Goal: Task Accomplishment & Management: Manage account settings

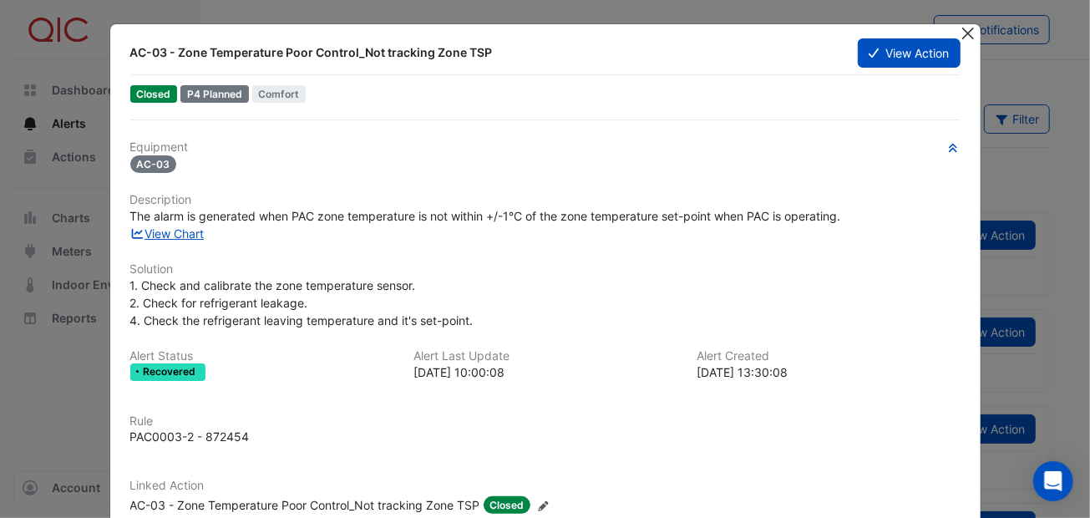
click at [969, 32] on button "Close" at bounding box center [969, 33] width 18 height 18
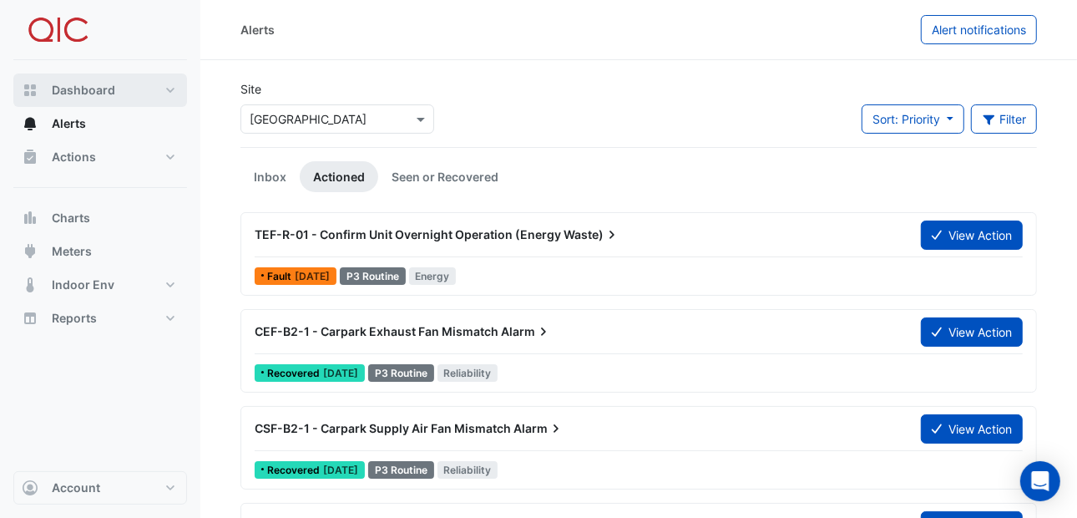
click at [89, 86] on span "Dashboard" at bounding box center [83, 90] width 63 height 17
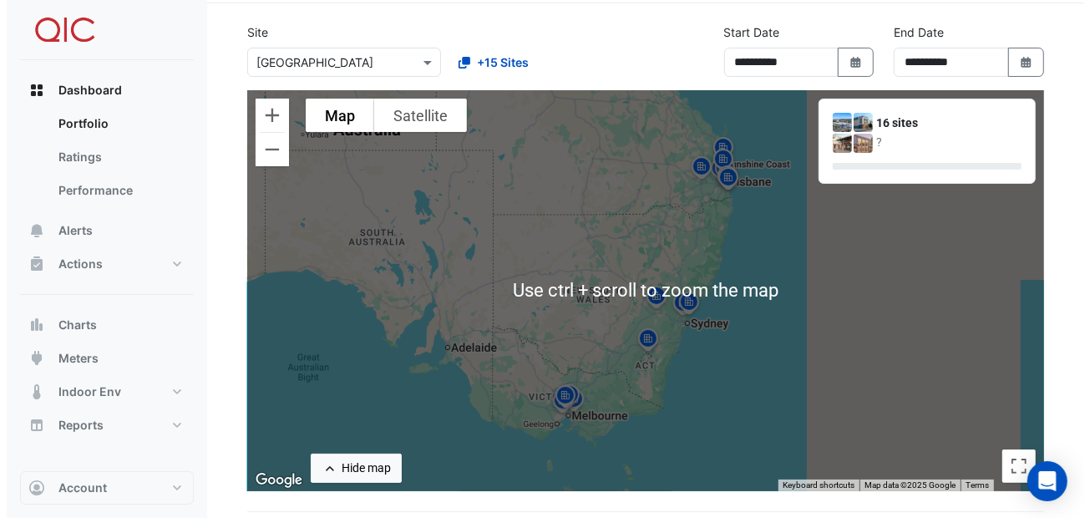
scroll to position [83, 0]
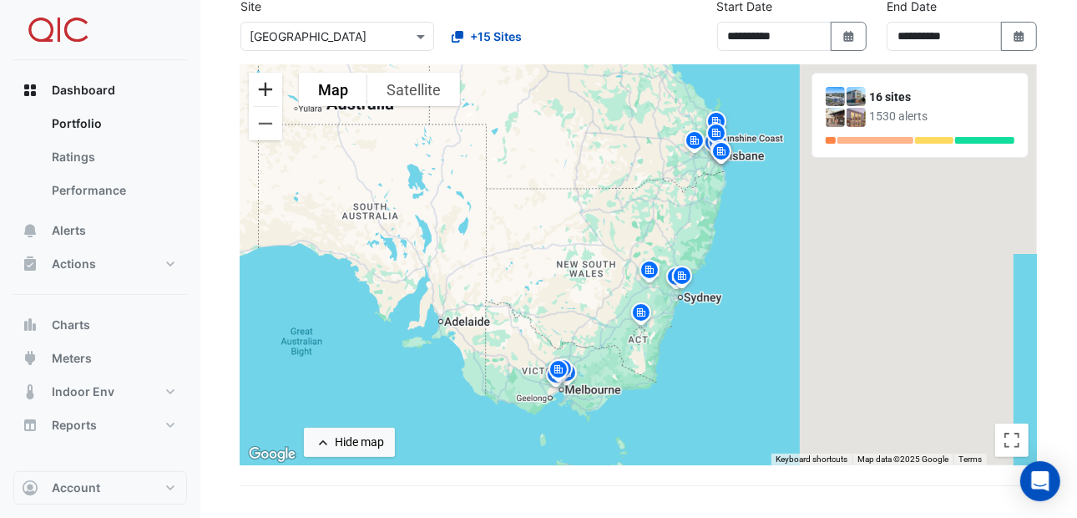
click at [266, 93] on button "Zoom in" at bounding box center [265, 89] width 33 height 33
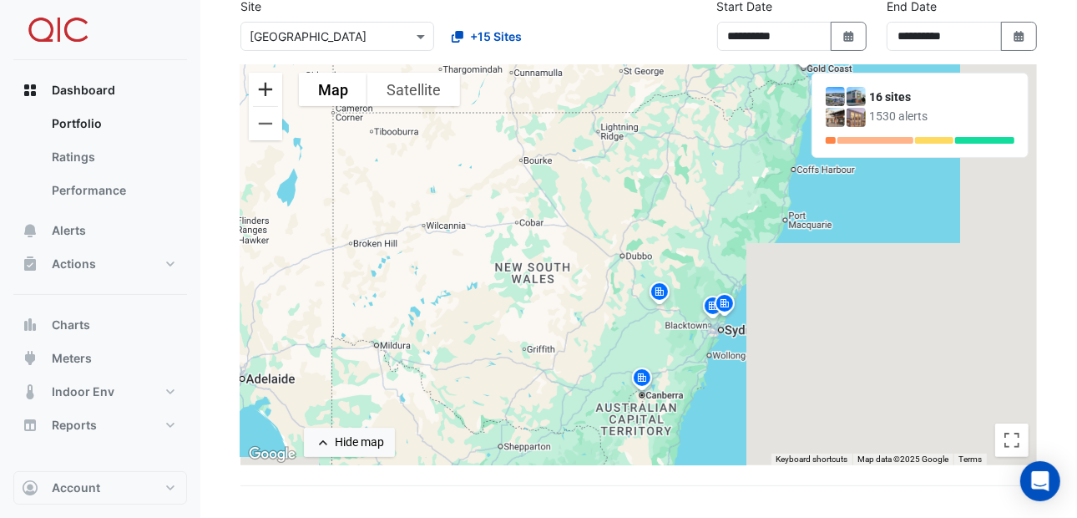
click at [266, 93] on button "Zoom in" at bounding box center [265, 89] width 33 height 33
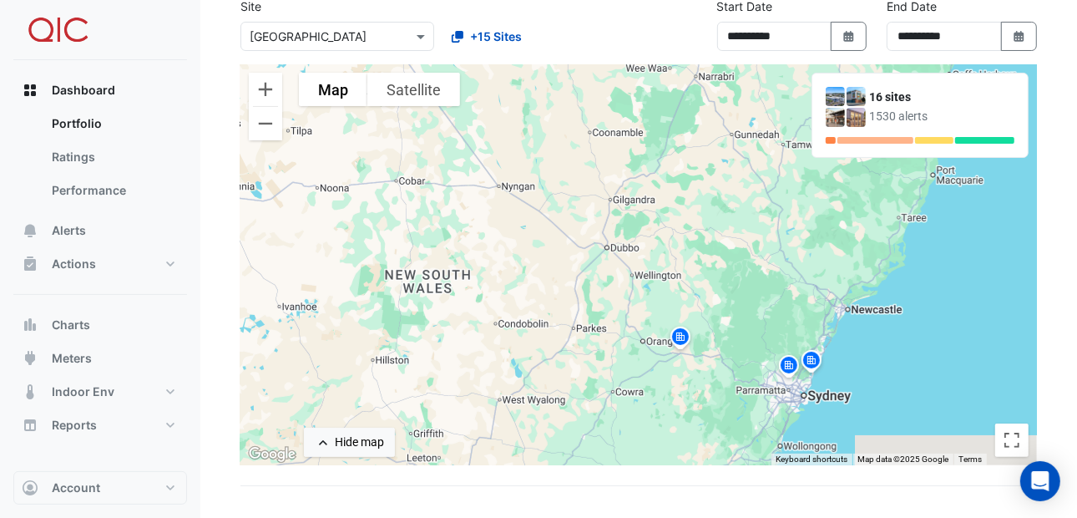
click at [682, 335] on img at bounding box center [680, 339] width 27 height 29
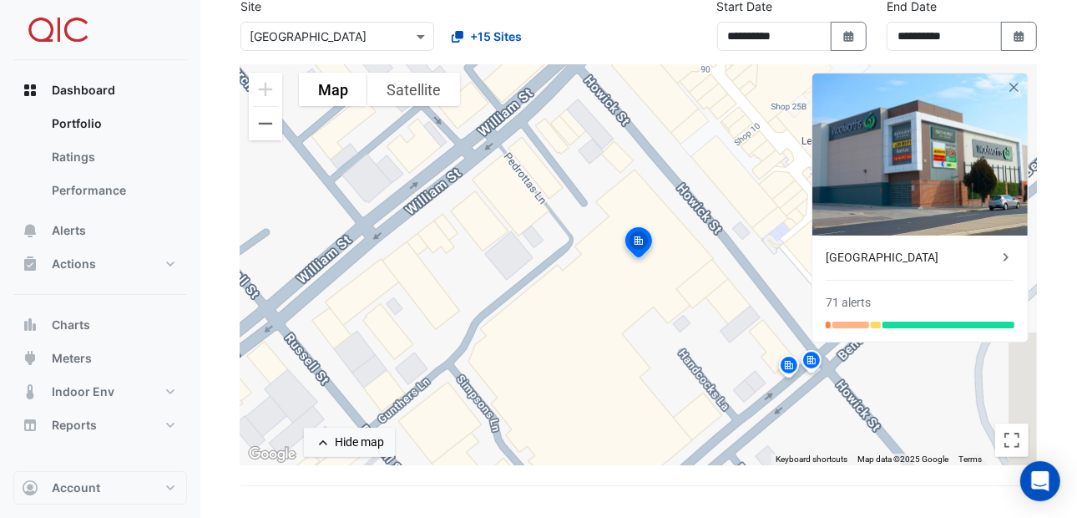
click at [639, 237] on img at bounding box center [638, 245] width 37 height 40
click at [639, 238] on img at bounding box center [638, 245] width 37 height 40
click at [639, 231] on img at bounding box center [638, 245] width 37 height 40
click at [639, 230] on img at bounding box center [638, 245] width 37 height 40
click at [636, 240] on img at bounding box center [638, 245] width 37 height 40
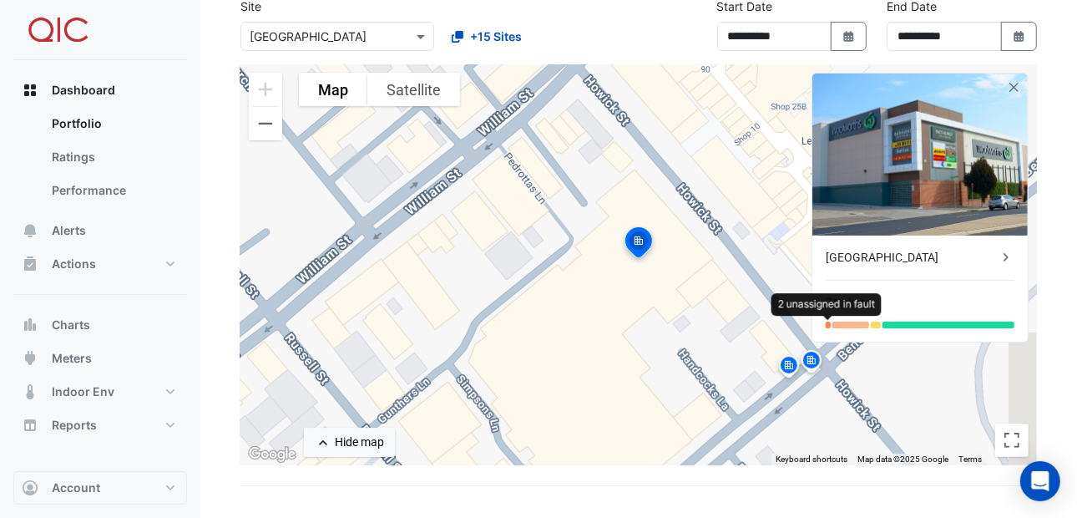
click at [828, 322] on div at bounding box center [828, 325] width 5 height 7
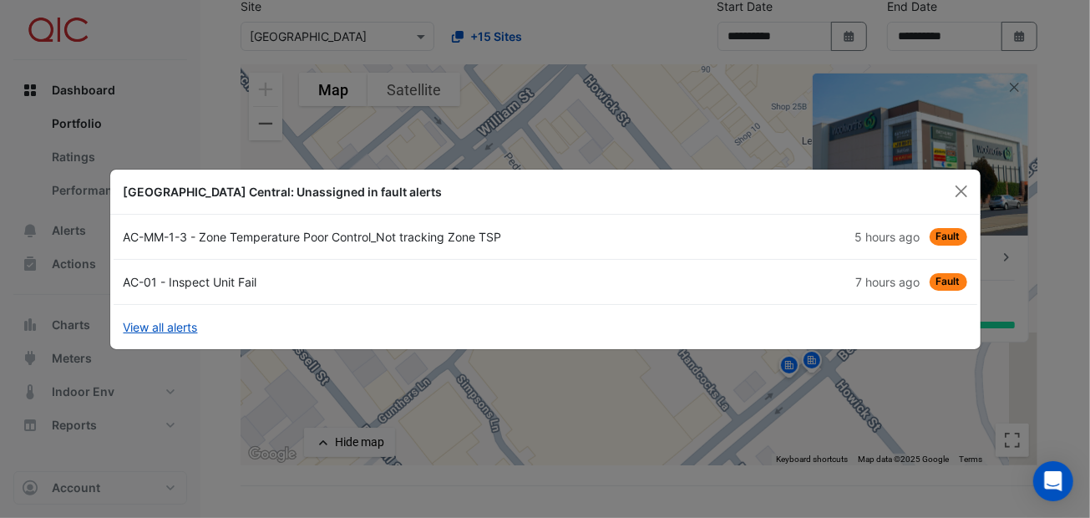
click at [200, 274] on div "AC-01 - Inspect Unit Fail" at bounding box center [330, 282] width 432 height 18
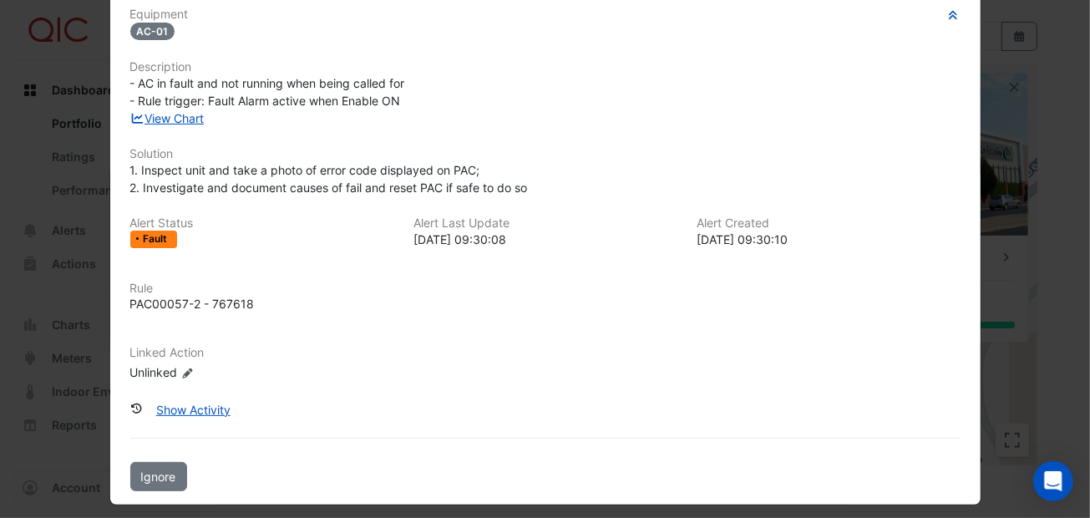
scroll to position [139, 0]
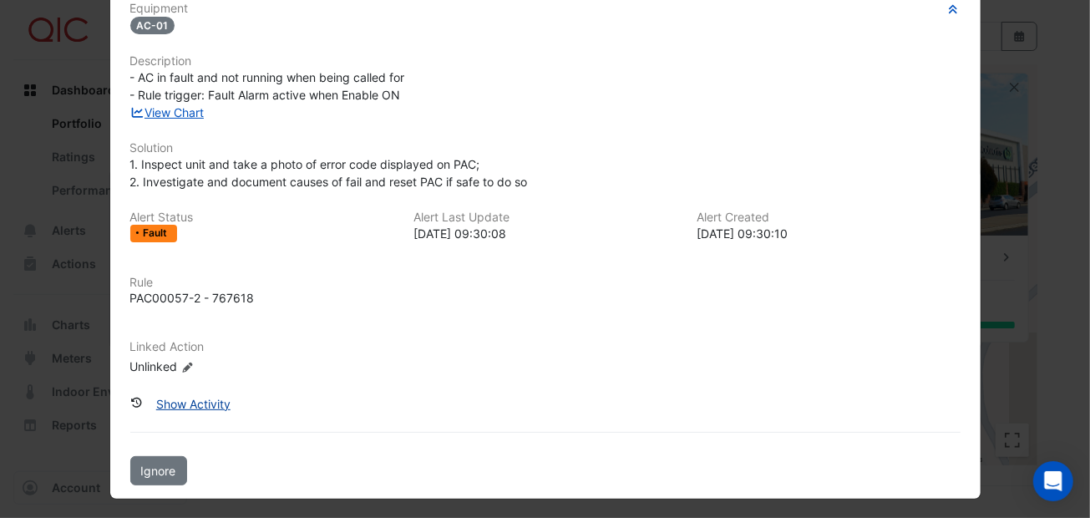
click at [208, 394] on button "Show Activity" at bounding box center [193, 403] width 96 height 29
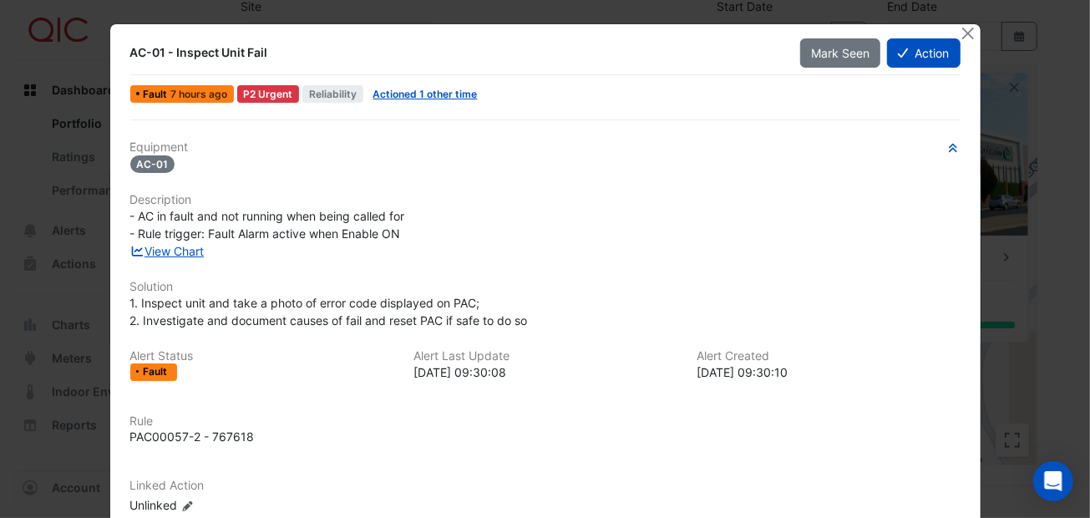
scroll to position [0, 0]
click at [964, 28] on button "Close" at bounding box center [969, 33] width 18 height 18
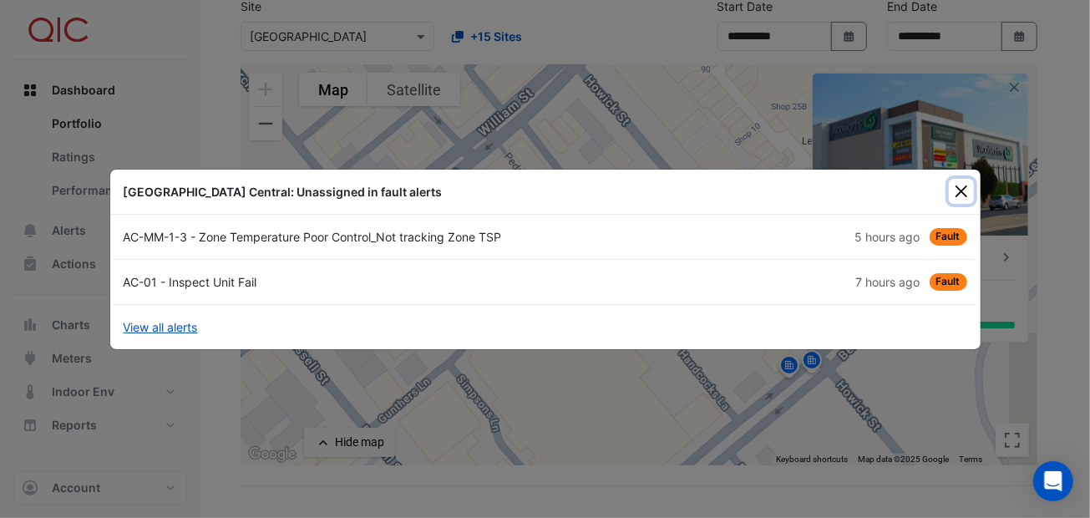
click at [957, 187] on button "Close" at bounding box center [961, 191] width 25 height 25
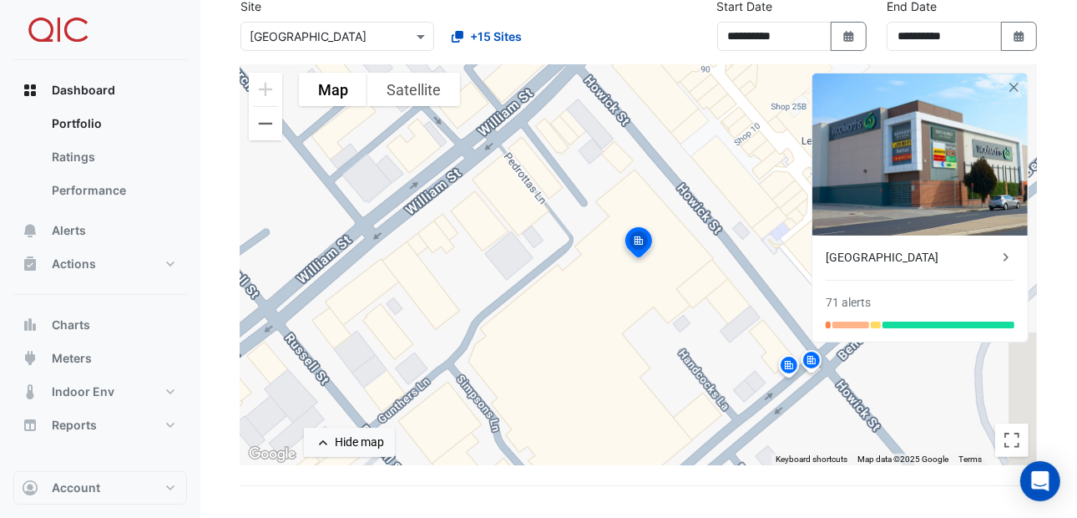
click at [634, 237] on img at bounding box center [638, 245] width 37 height 40
click at [636, 233] on img at bounding box center [638, 245] width 37 height 40
click at [640, 236] on img at bounding box center [638, 245] width 37 height 40
click at [828, 323] on div at bounding box center [828, 325] width 5 height 7
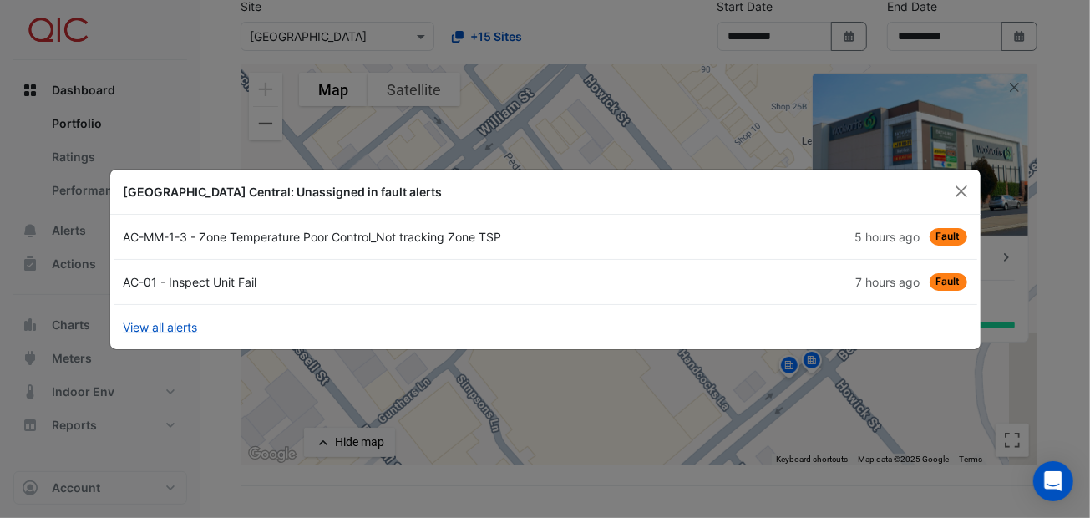
click at [191, 232] on div "AC-MM-1-3 - Zone Temperature Poor Control_Not tracking Zone TSP" at bounding box center [330, 237] width 432 height 18
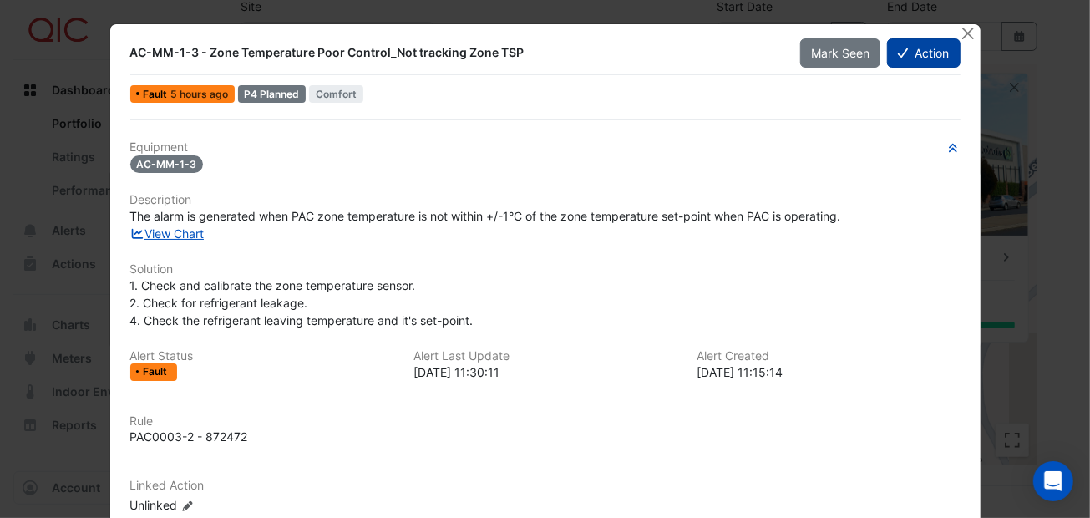
click at [904, 48] on button "Action" at bounding box center [923, 52] width 73 height 29
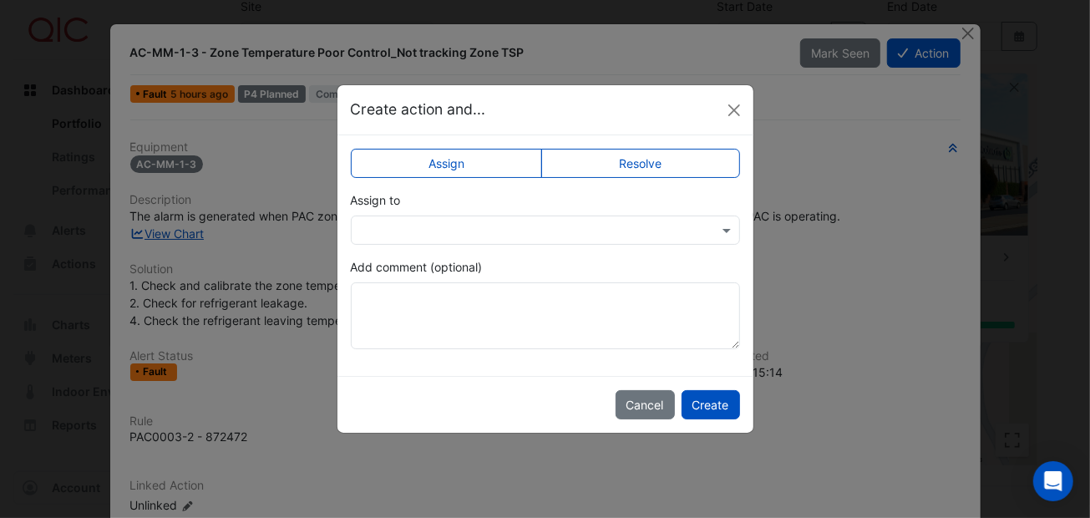
click at [594, 153] on label "Resolve" at bounding box center [640, 163] width 199 height 29
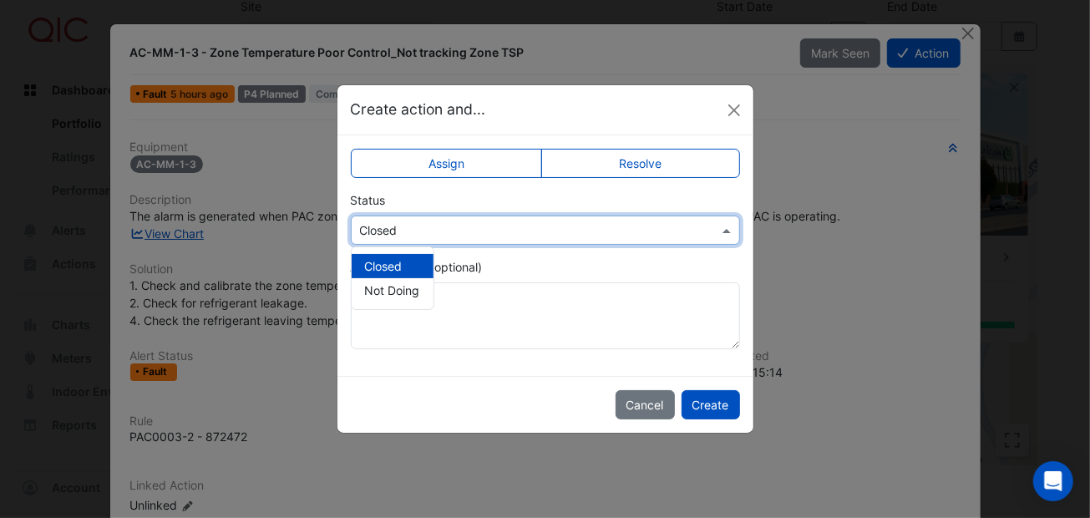
click at [594, 236] on input "text" at bounding box center [528, 231] width 337 height 18
click at [478, 265] on label "Add comment (optional)" at bounding box center [417, 267] width 132 height 18
click at [478, 282] on textarea "Add comment (optional)" at bounding box center [545, 315] width 389 height 67
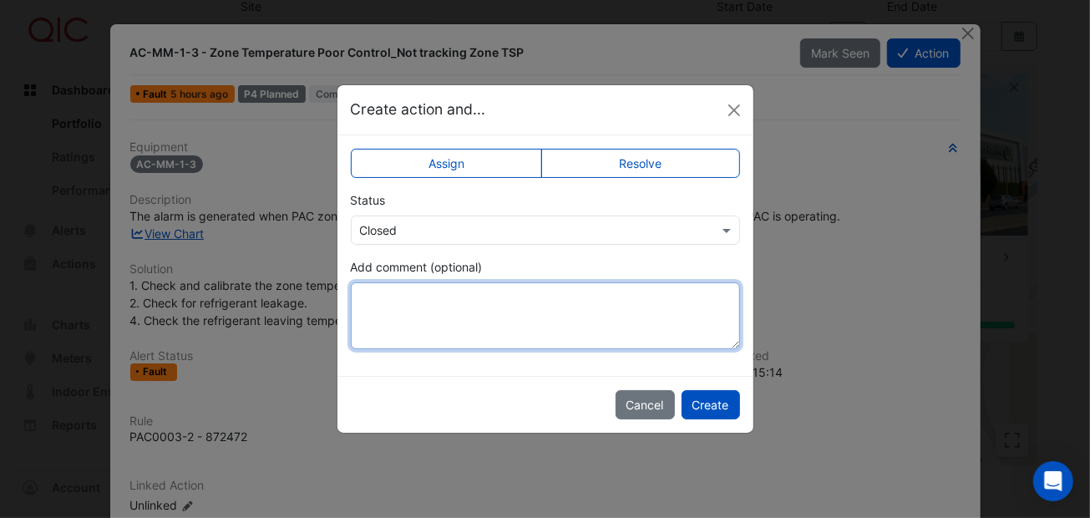
click at [379, 304] on textarea "Add comment (optional)" at bounding box center [545, 315] width 389 height 67
type textarea "**********"
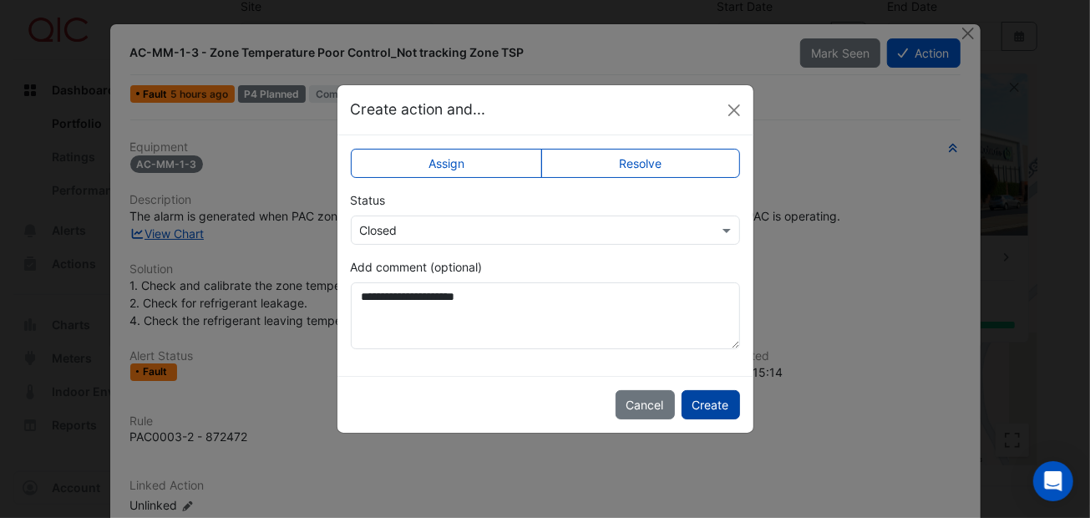
click at [691, 398] on button "Create" at bounding box center [710, 404] width 58 height 29
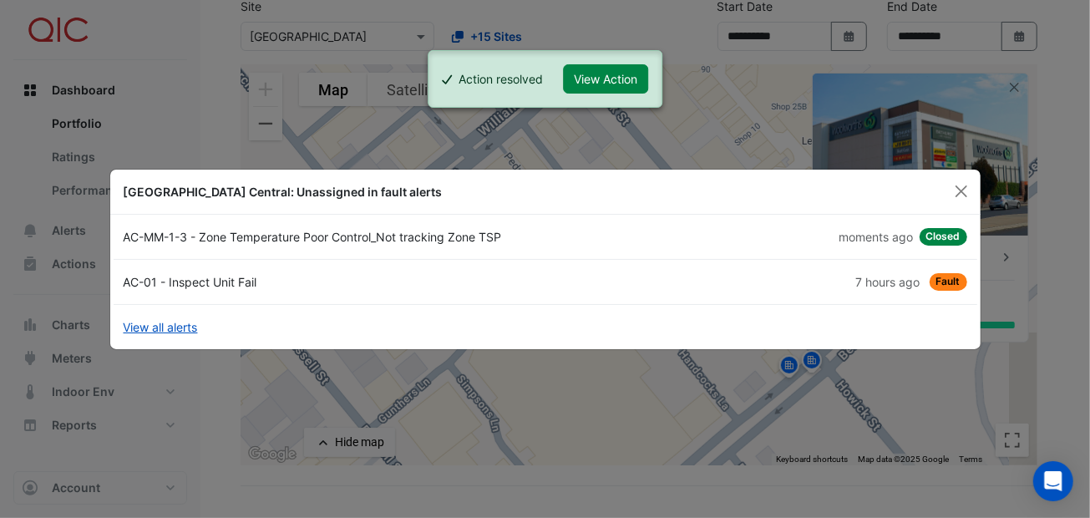
click at [235, 281] on div "AC-01 - Inspect Unit Fail" at bounding box center [330, 282] width 432 height 18
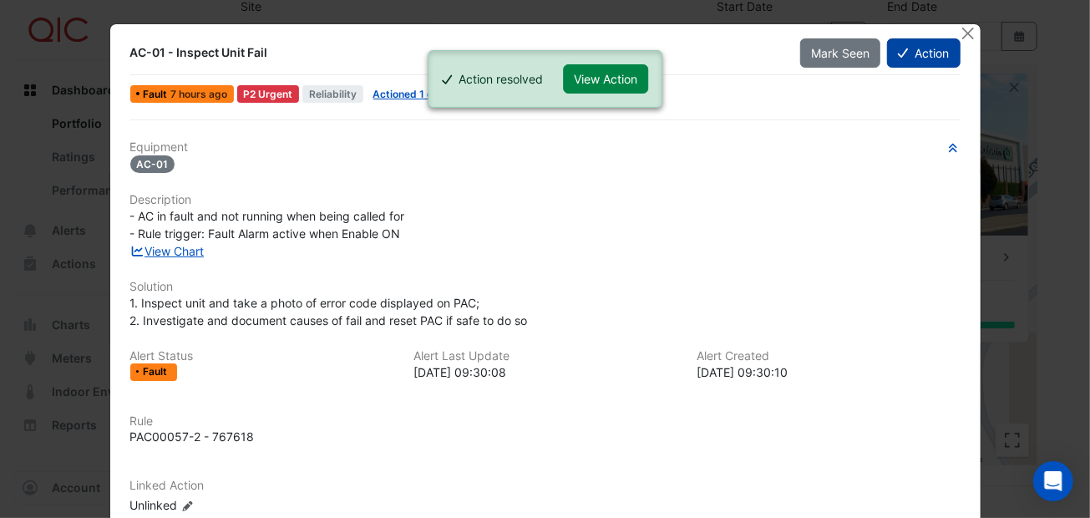
click at [912, 50] on button "Action" at bounding box center [923, 52] width 73 height 29
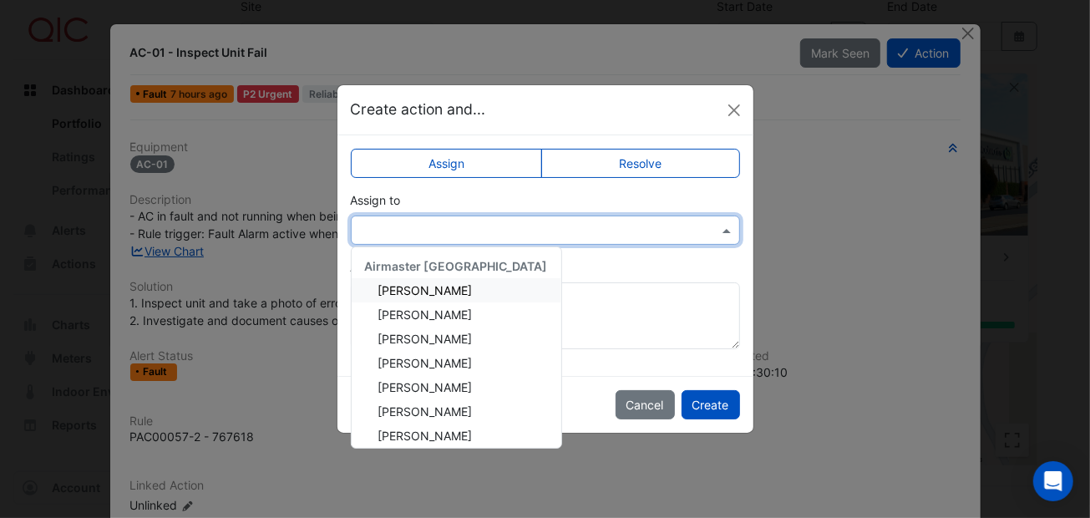
click at [719, 221] on span at bounding box center [728, 230] width 21 height 18
click at [523, 196] on div "Assign to Airmaster Australia Adam Surr Ayden Lean Brandon Madden Jaxon Devine …" at bounding box center [545, 217] width 389 height 53
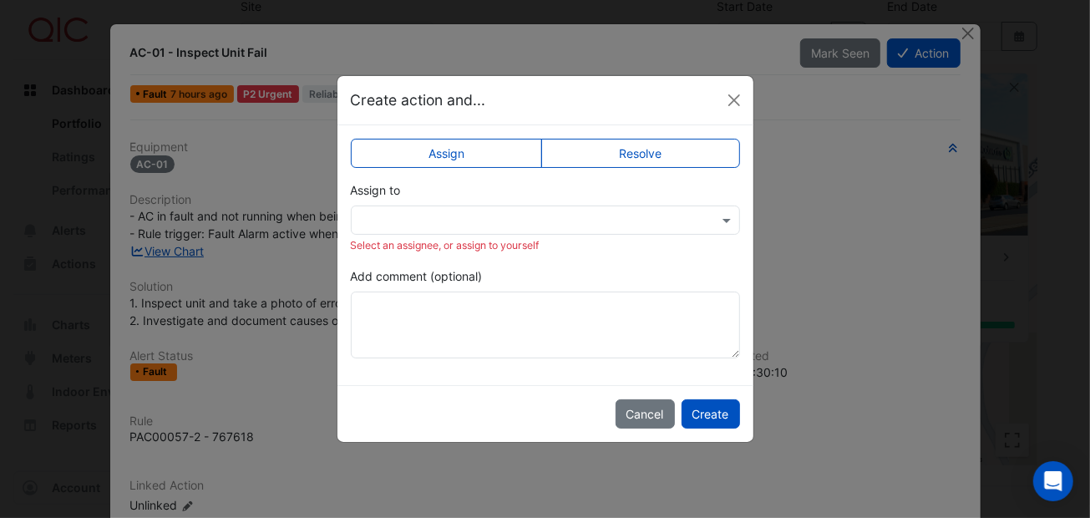
click at [580, 147] on label "Resolve" at bounding box center [640, 153] width 199 height 29
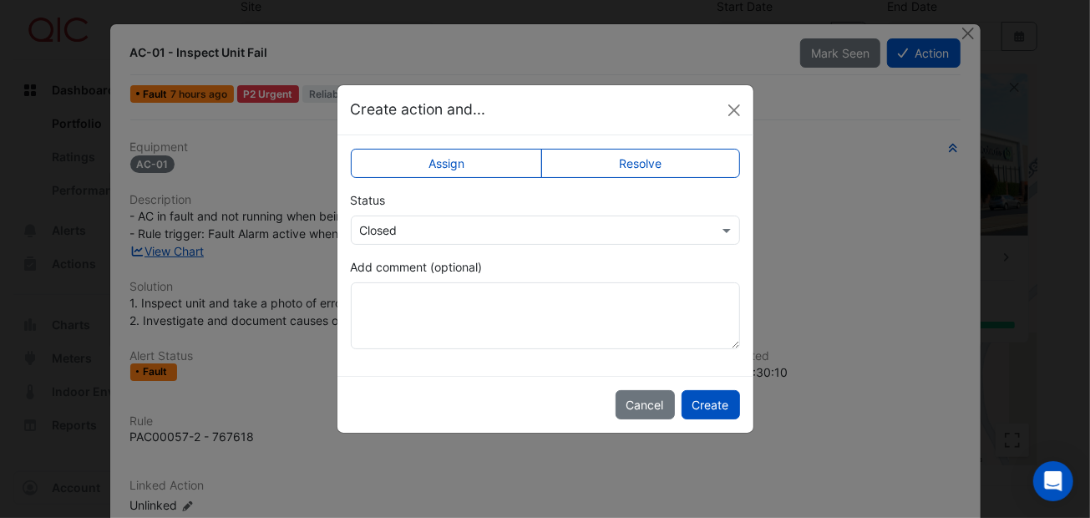
click at [479, 160] on label "Assign" at bounding box center [447, 163] width 192 height 29
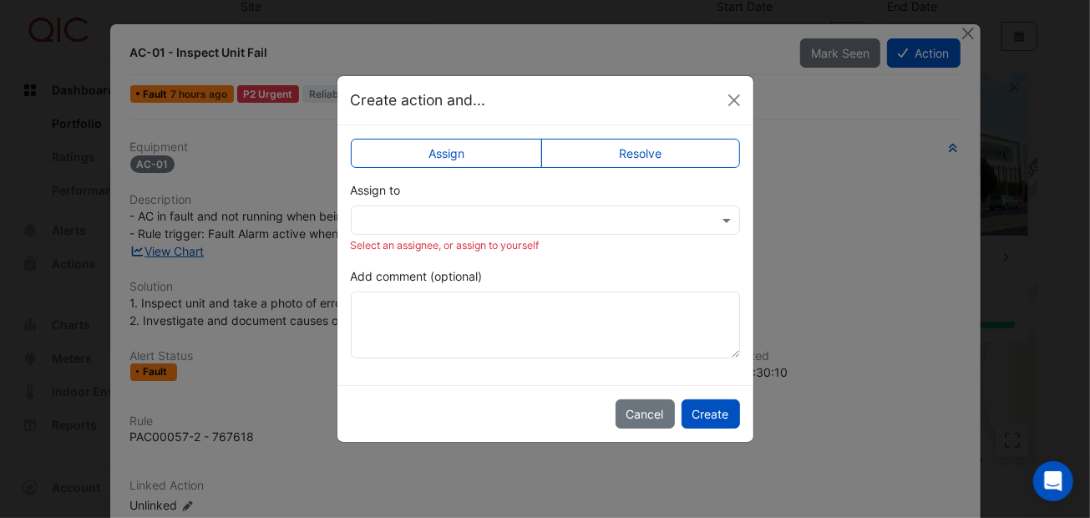
click at [616, 152] on label "Resolve" at bounding box center [640, 153] width 199 height 29
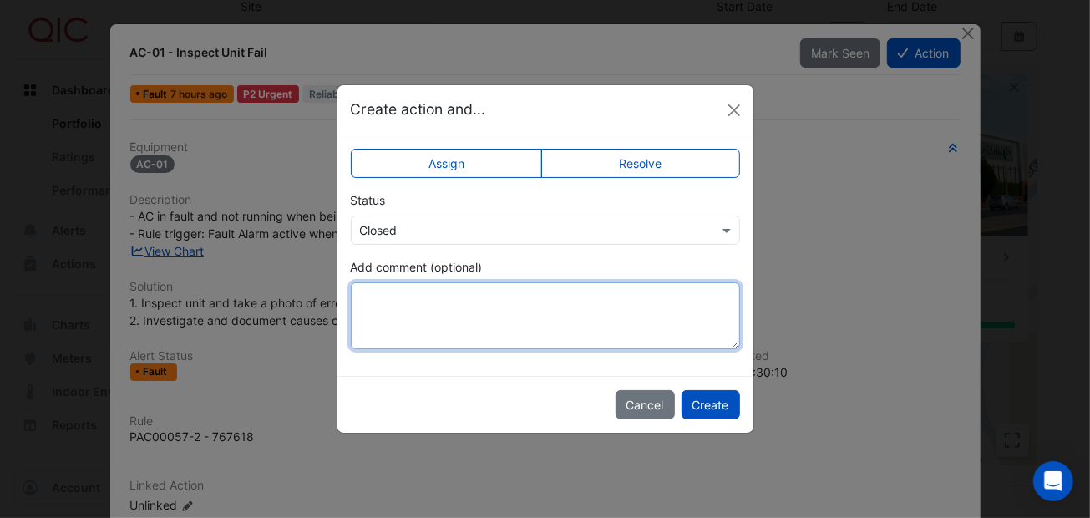
click at [373, 296] on textarea "Add comment (optional)" at bounding box center [545, 315] width 389 height 67
type textarea "**********"
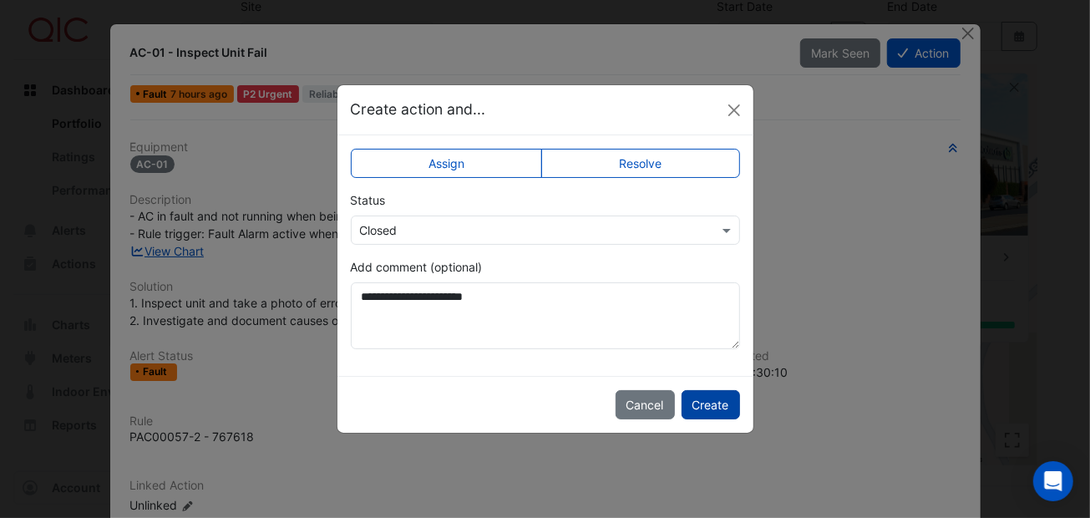
click at [702, 403] on button "Create" at bounding box center [710, 404] width 58 height 29
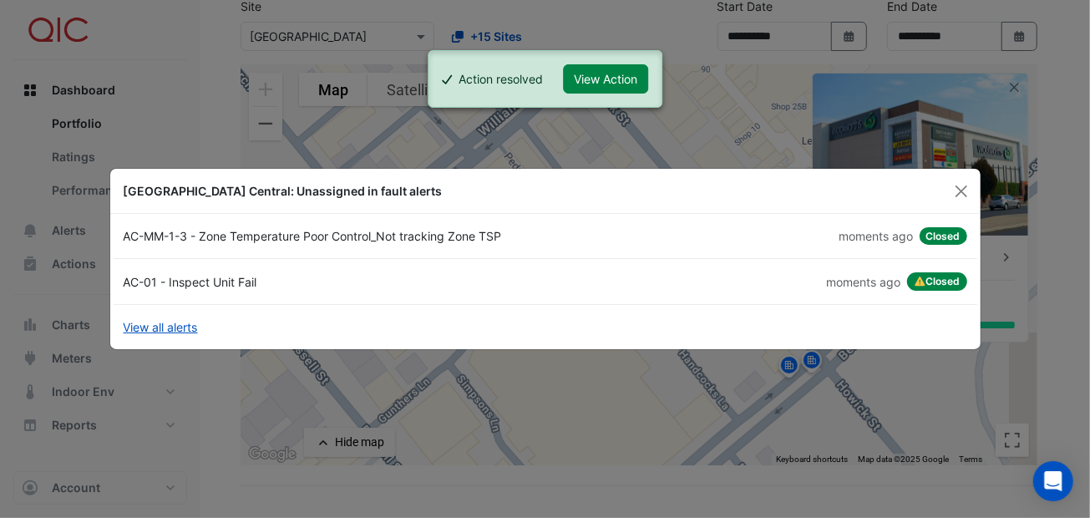
click at [921, 281] on icon at bounding box center [920, 281] width 13 height 10
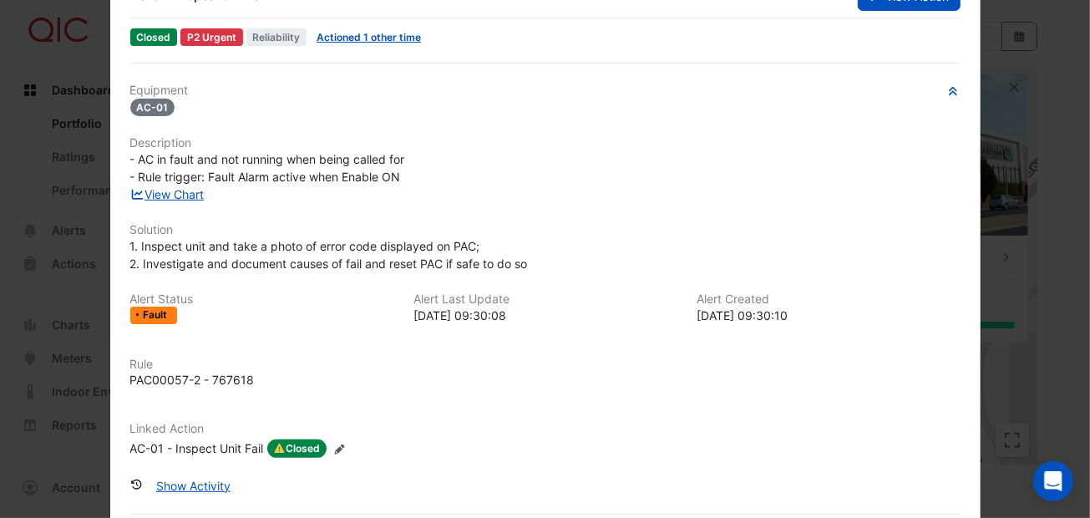
scroll to position [107, 0]
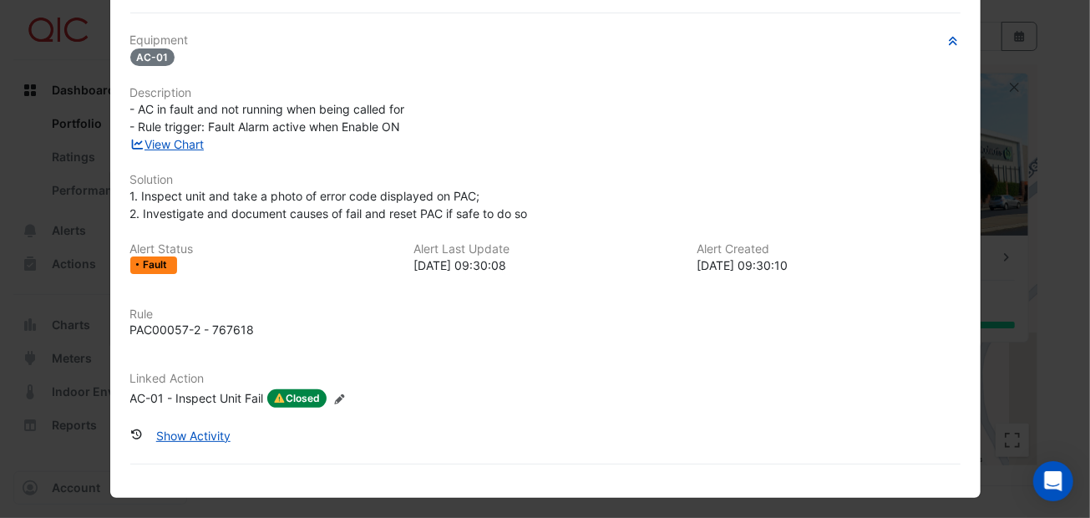
click at [336, 397] on icon at bounding box center [340, 399] width 10 height 10
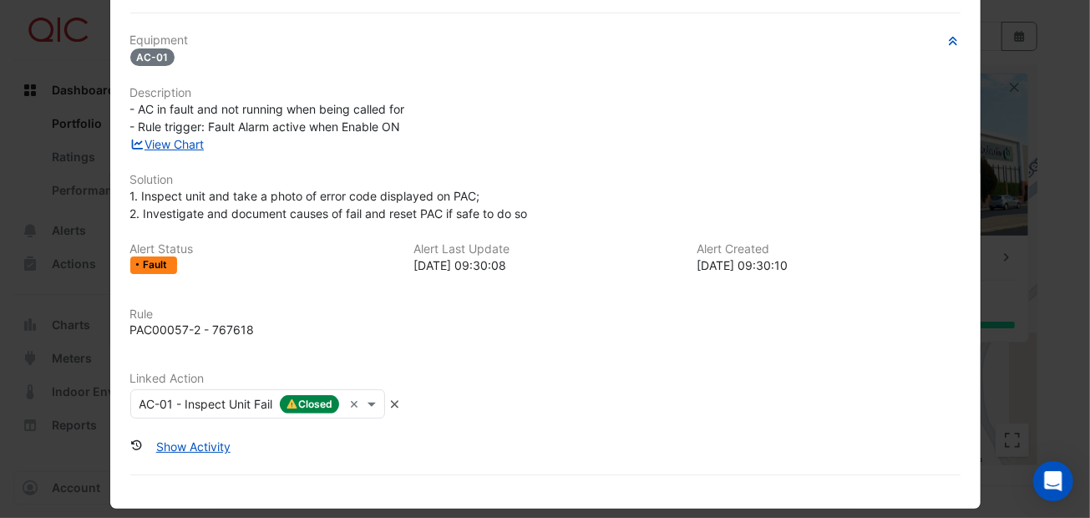
click at [286, 398] on input "text" at bounding box center [241, 405] width 204 height 18
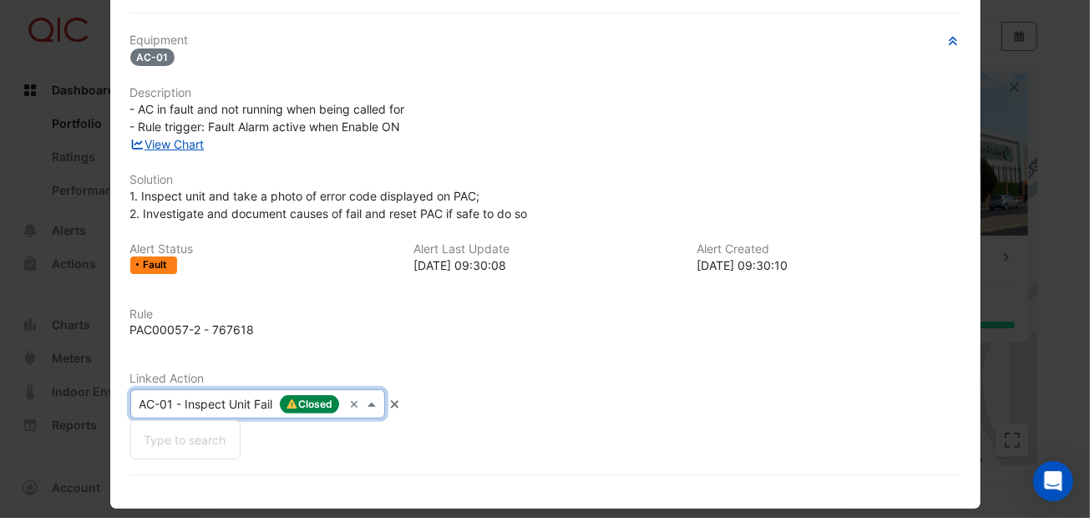
click at [206, 398] on input "text" at bounding box center [241, 405] width 204 height 18
click at [148, 398] on input "text" at bounding box center [241, 405] width 204 height 18
click at [160, 431] on div "Type to search" at bounding box center [185, 440] width 109 height 24
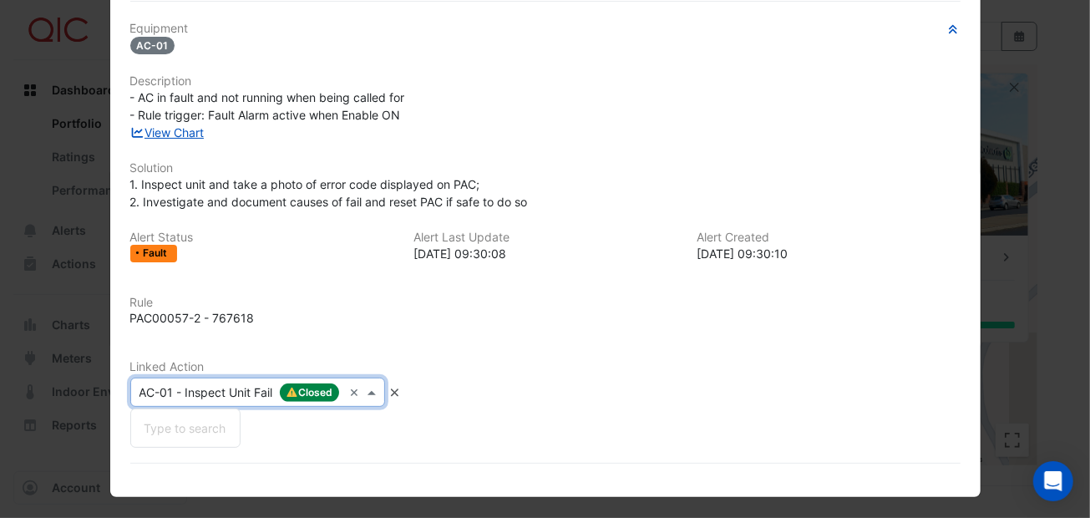
click at [175, 388] on input "text" at bounding box center [241, 393] width 204 height 18
click at [214, 353] on div "Equipment AC-01 Description - AC in fault and not running when being called for…" at bounding box center [545, 221] width 830 height 398
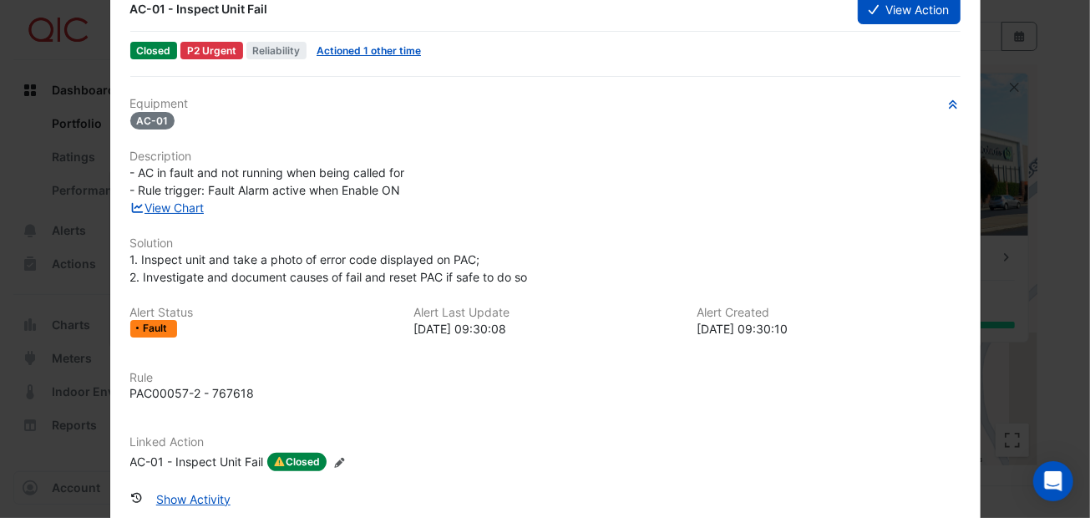
scroll to position [0, 0]
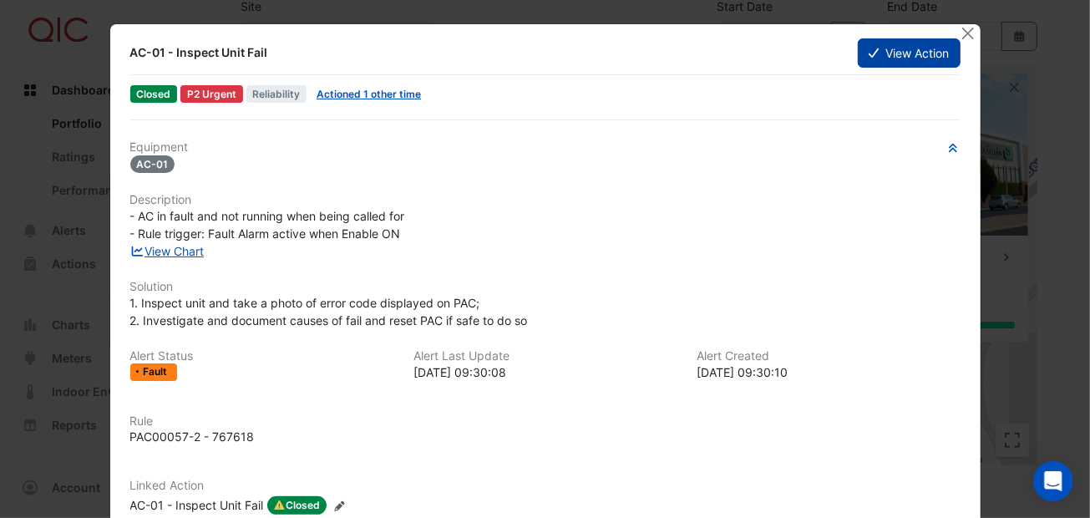
click at [886, 48] on button "View Action" at bounding box center [909, 52] width 102 height 29
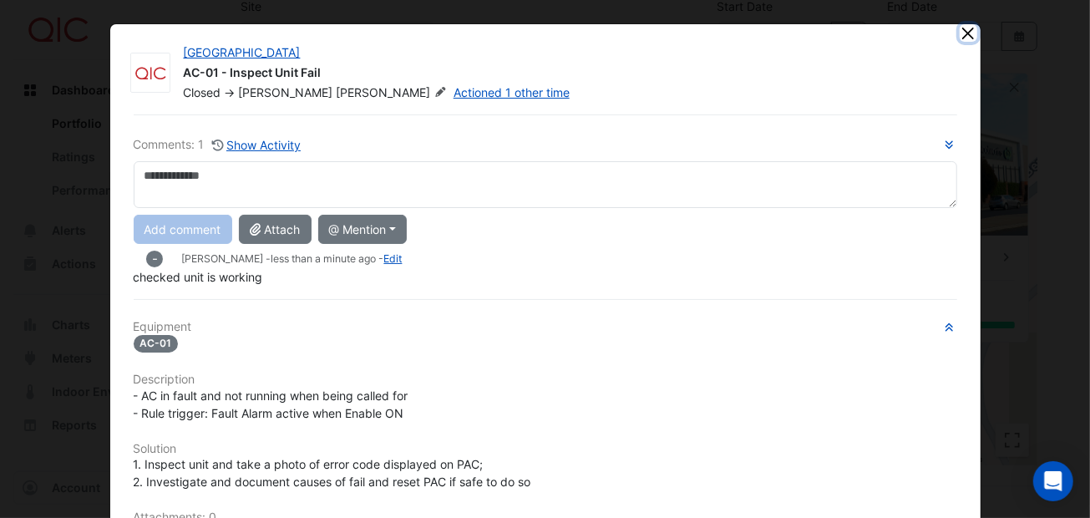
click at [960, 28] on button "Close" at bounding box center [969, 33] width 18 height 18
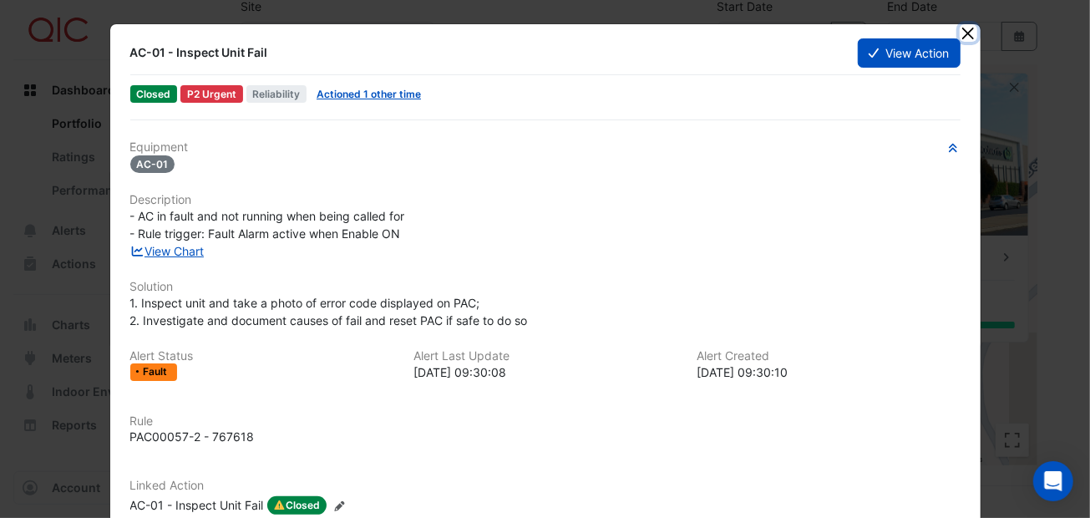
click at [961, 26] on button "Close" at bounding box center [969, 33] width 18 height 18
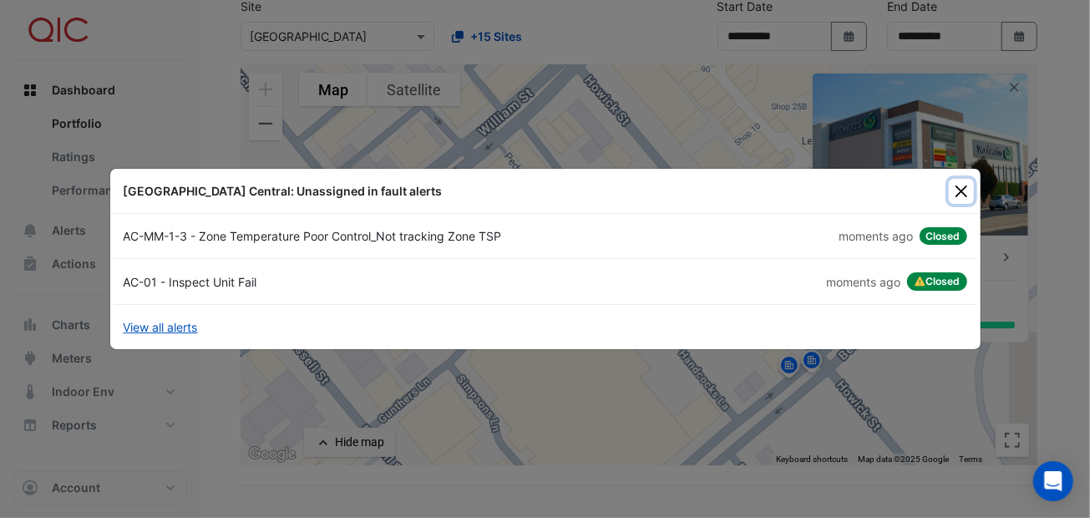
click at [957, 187] on button "Close" at bounding box center [961, 191] width 25 height 25
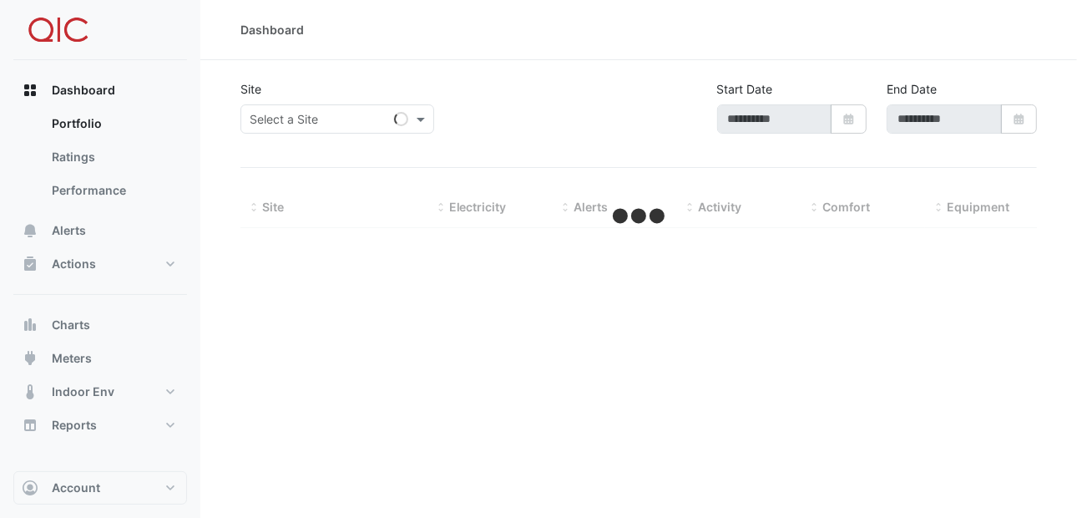
type input "**********"
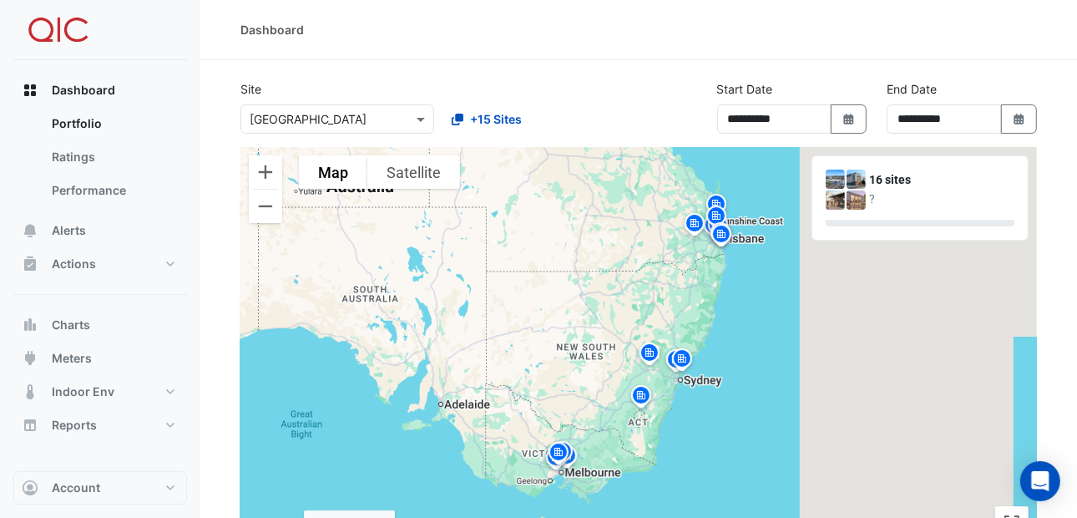
click at [647, 348] on img at bounding box center [649, 355] width 27 height 29
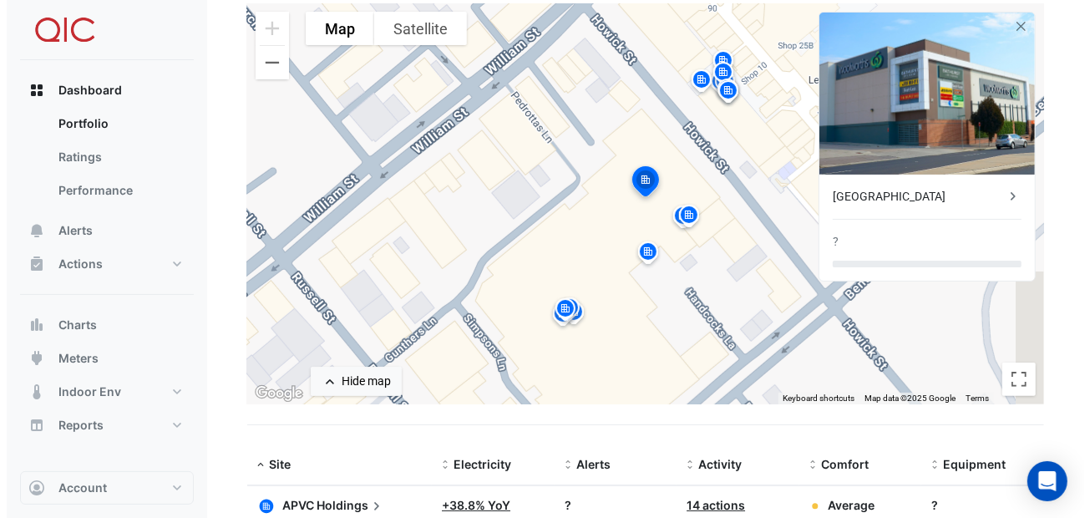
scroll to position [167, 0]
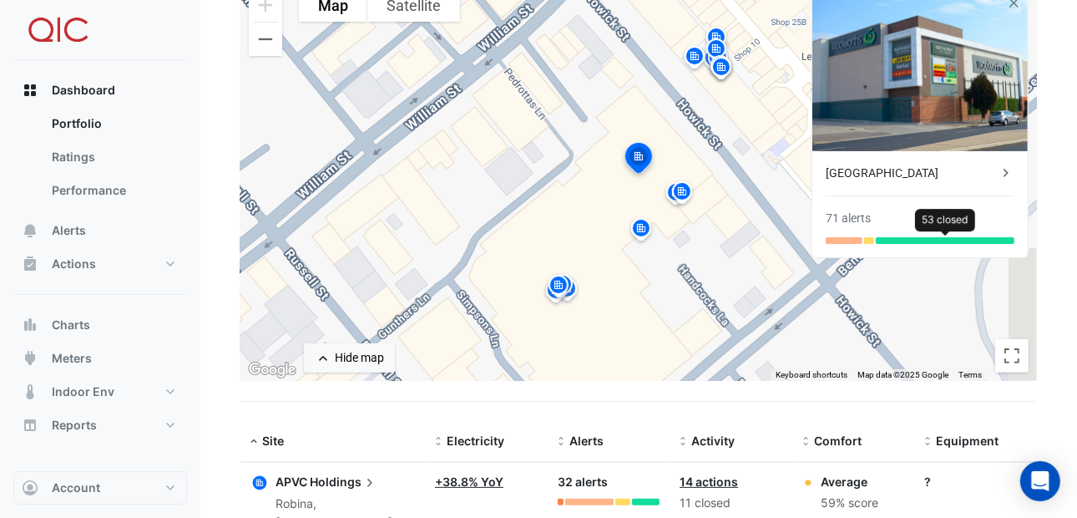
click at [889, 239] on div at bounding box center [945, 240] width 139 height 7
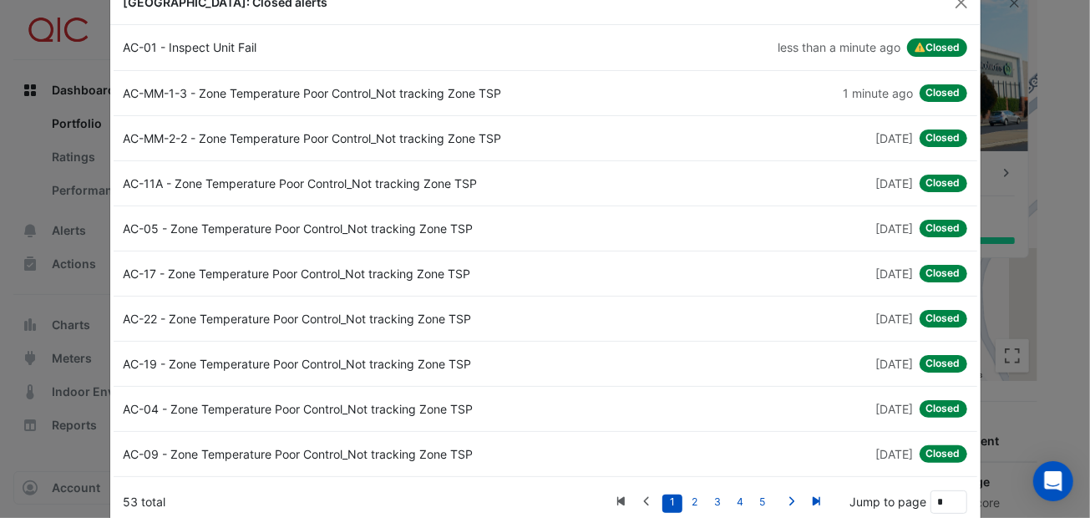
scroll to position [0, 0]
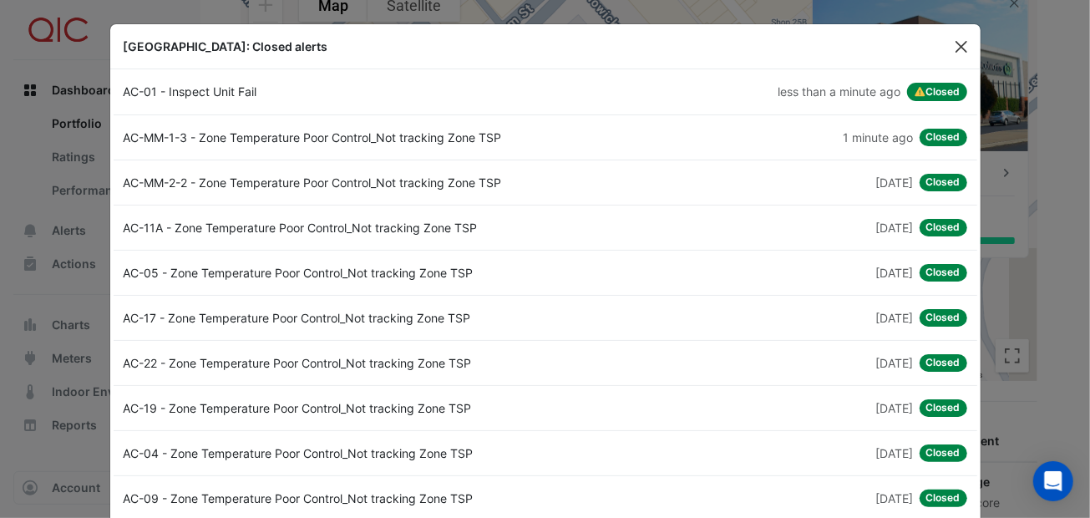
click at [955, 38] on button "Close" at bounding box center [961, 46] width 25 height 25
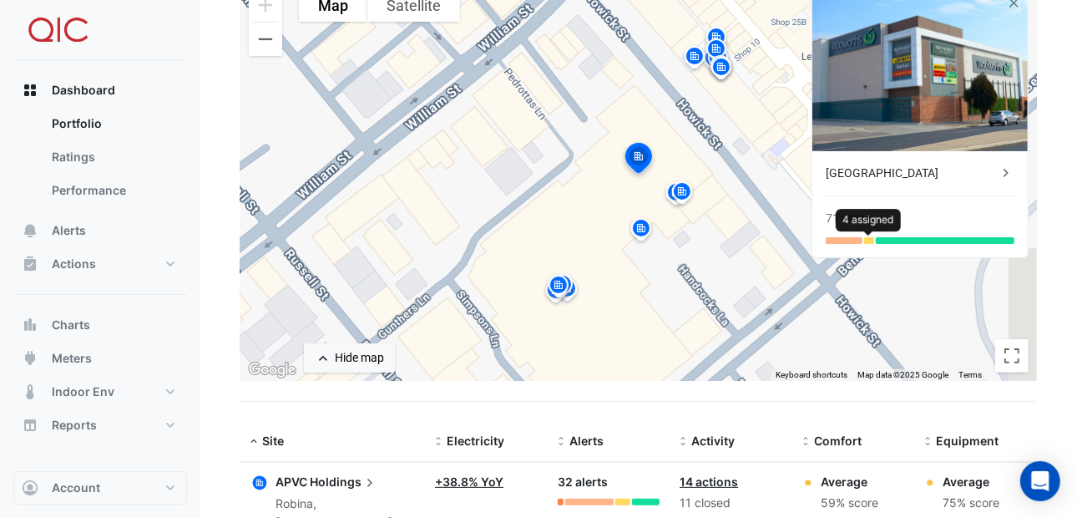
click at [867, 237] on div at bounding box center [869, 240] width 11 height 7
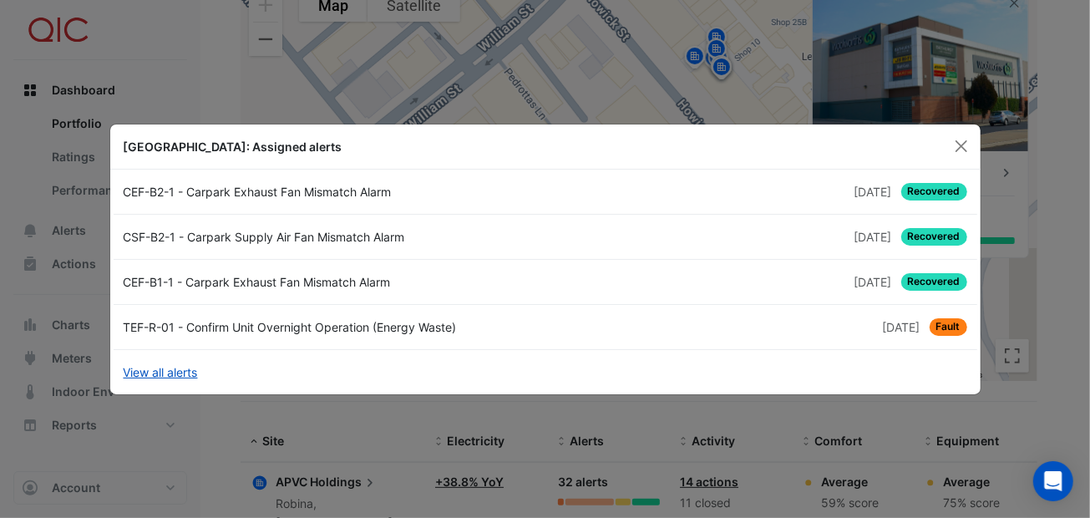
click at [242, 322] on div "TEF-R-01 - Confirm Unit Overnight Operation (Energy Waste)" at bounding box center [330, 327] width 432 height 18
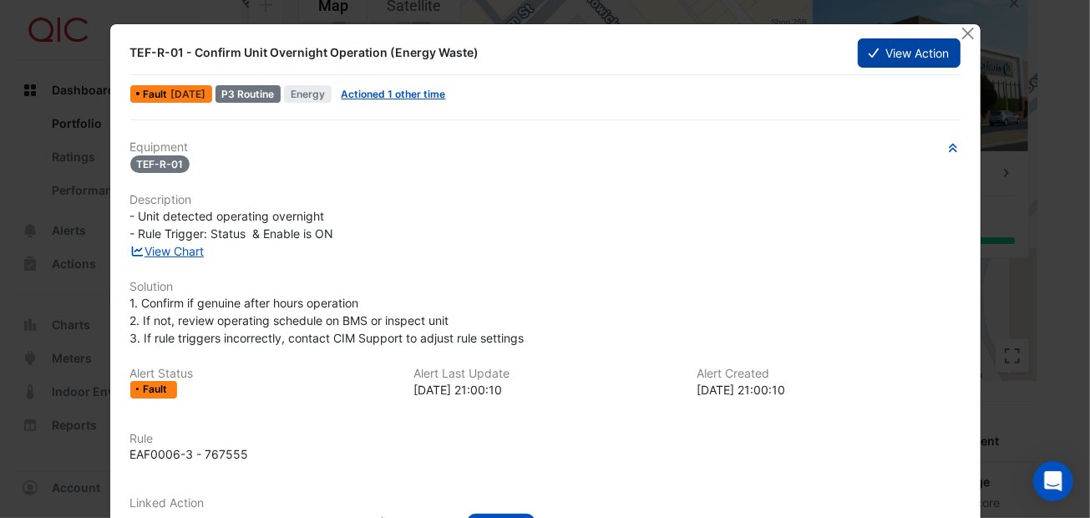
click at [874, 51] on button "View Action" at bounding box center [909, 52] width 102 height 29
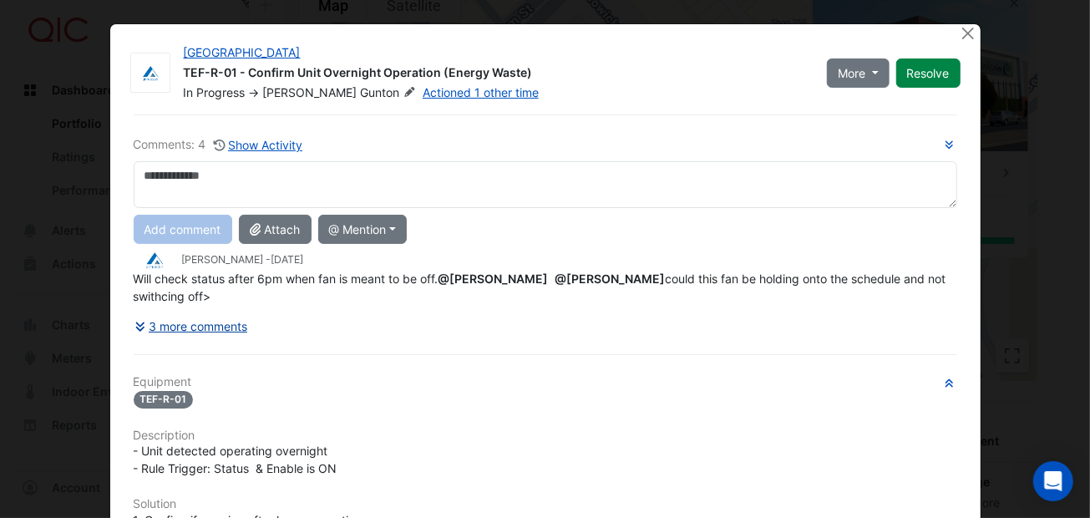
click at [230, 321] on button "3 more comments" at bounding box center [191, 325] width 115 height 29
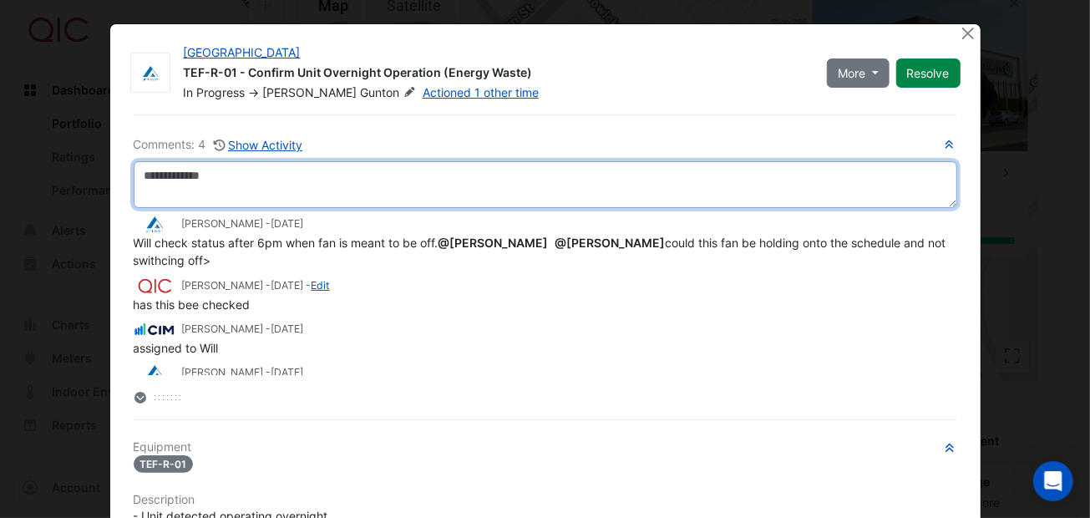
click at [164, 168] on textarea at bounding box center [545, 184] width 823 height 47
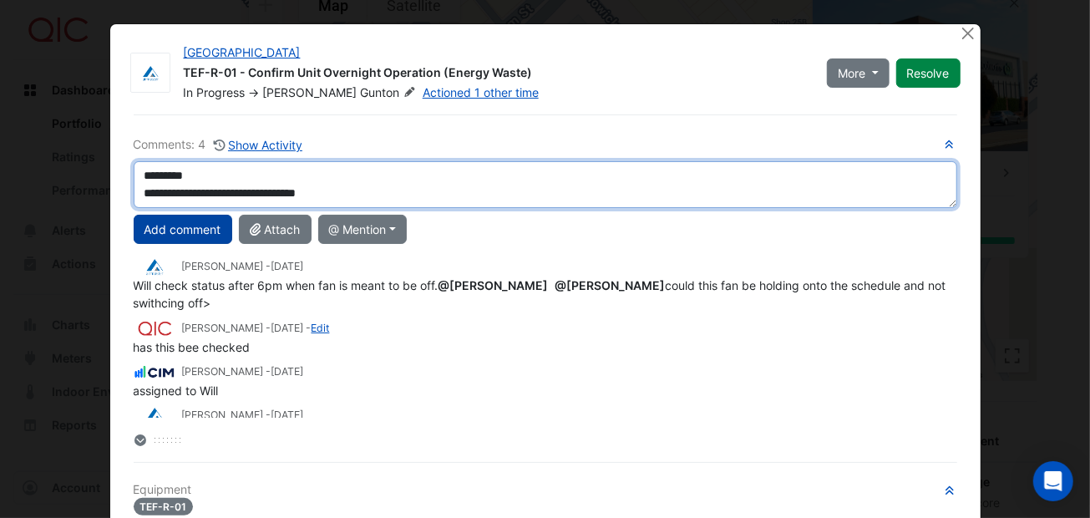
type textarea "**********"
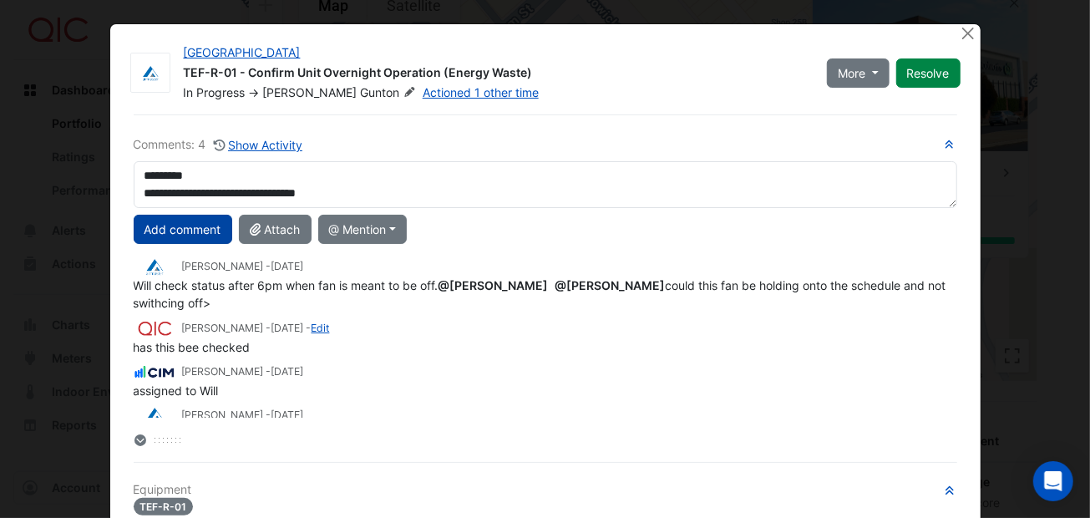
click at [186, 220] on button "Add comment" at bounding box center [183, 229] width 99 height 29
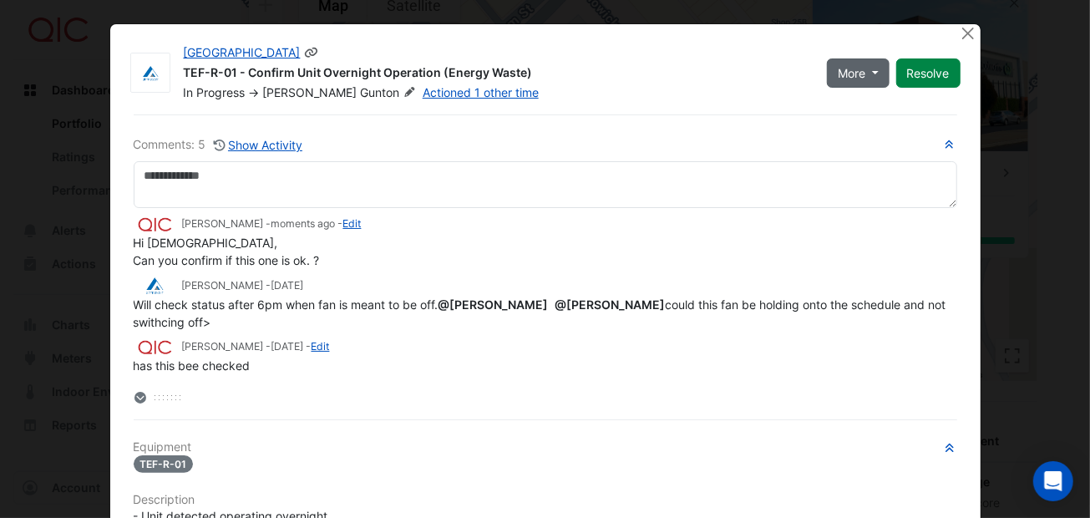
click at [867, 72] on button "More" at bounding box center [858, 72] width 63 height 29
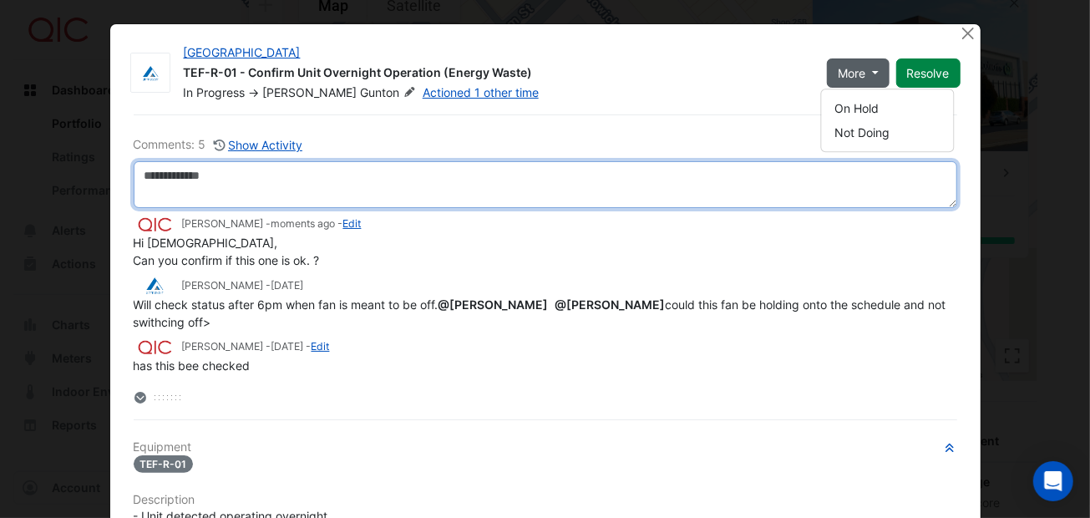
click at [788, 185] on textarea at bounding box center [545, 184] width 823 height 47
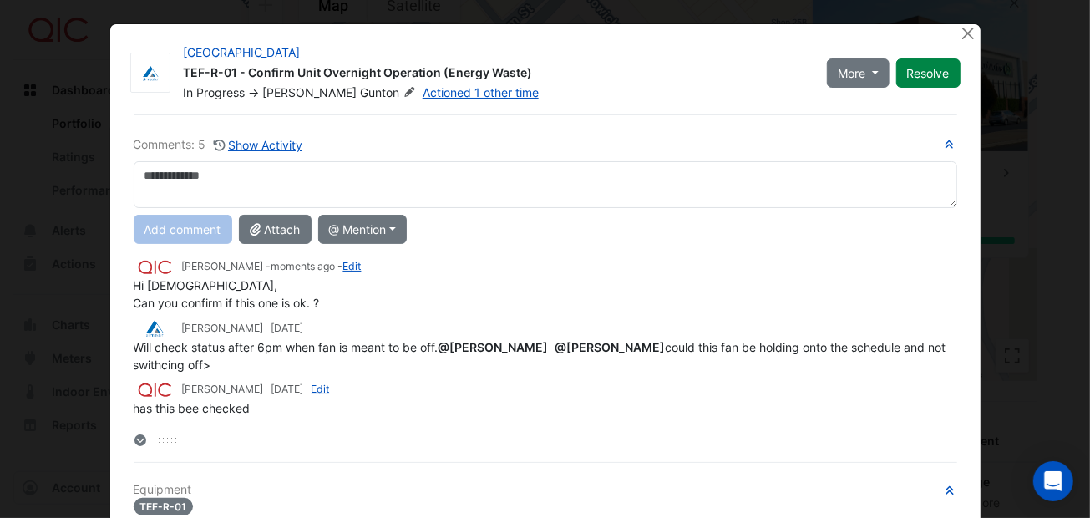
click at [522, 285] on div "Hi [DEMOGRAPHIC_DATA], Can you confirm if this one is ok. ?" at bounding box center [545, 293] width 823 height 35
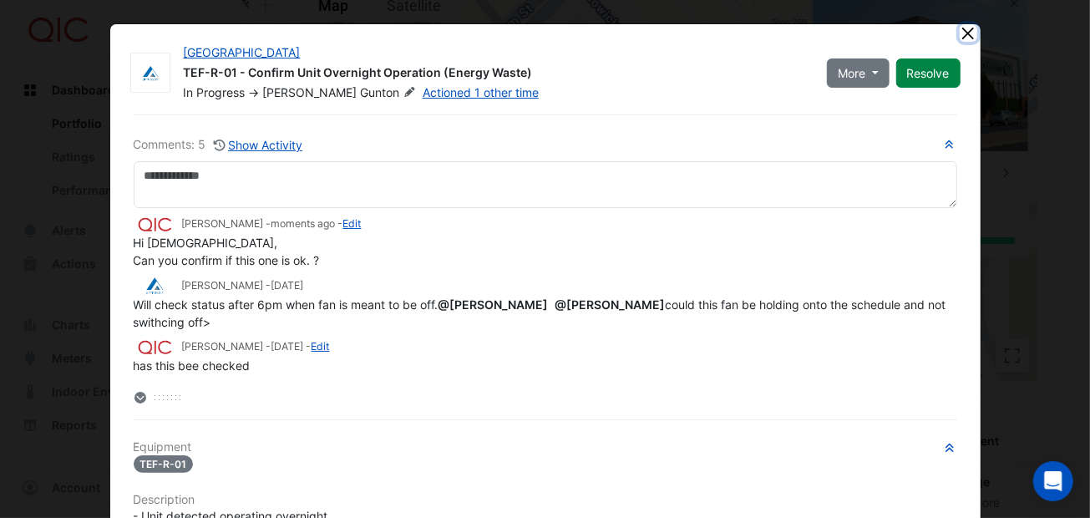
click at [960, 32] on button "Close" at bounding box center [969, 33] width 18 height 18
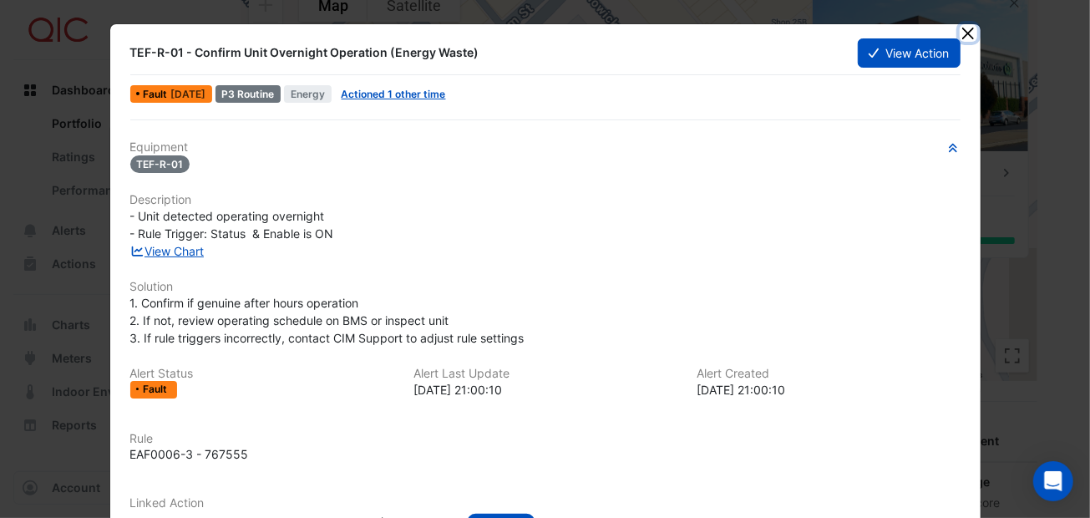
click at [960, 28] on button "Close" at bounding box center [969, 33] width 18 height 18
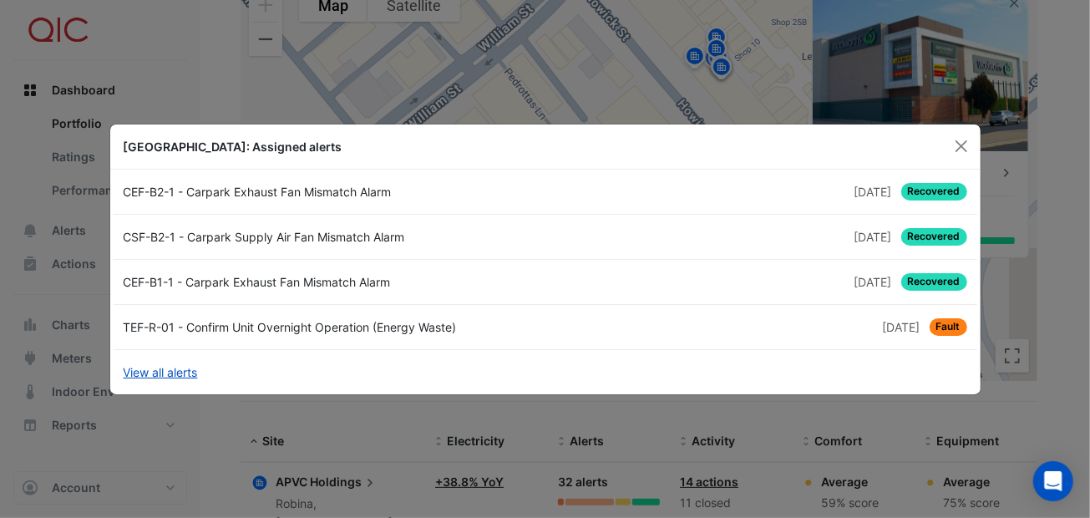
click at [287, 279] on div "CEF-B1-1 - Carpark Exhaust Fan Mismatch Alarm" at bounding box center [330, 282] width 432 height 18
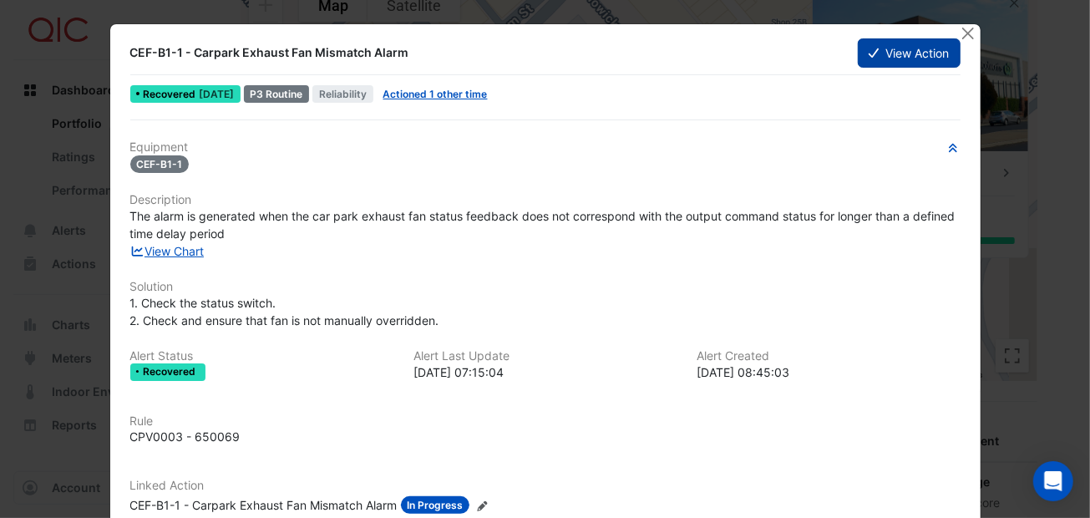
click at [904, 48] on button "View Action" at bounding box center [909, 52] width 102 height 29
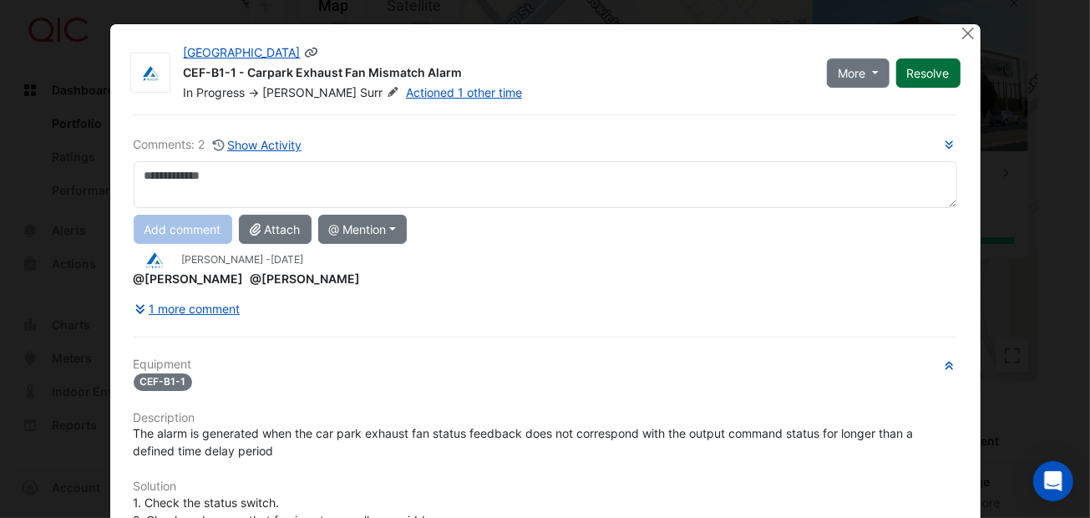
click at [914, 66] on button "Resolve" at bounding box center [928, 72] width 64 height 29
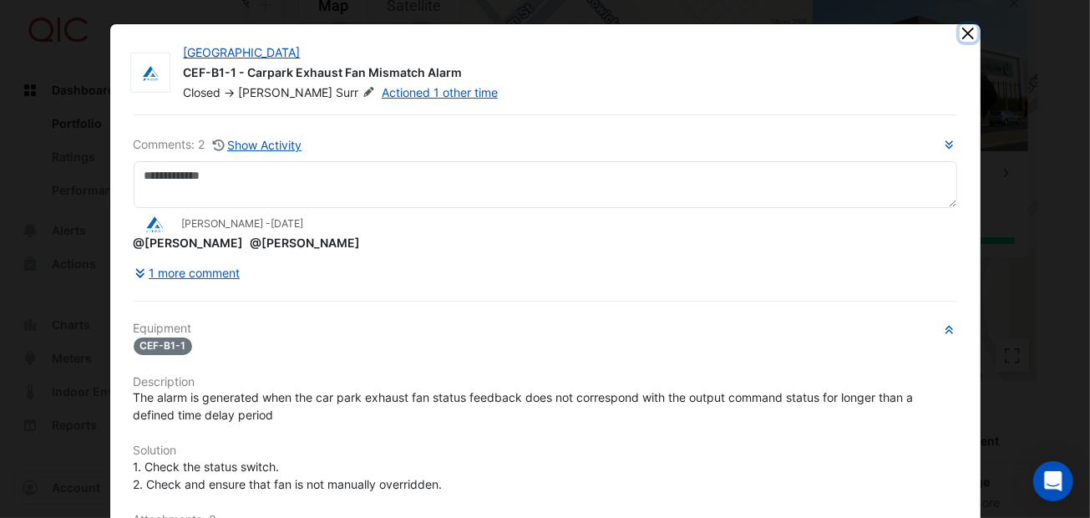
click at [962, 30] on button "Close" at bounding box center [969, 33] width 18 height 18
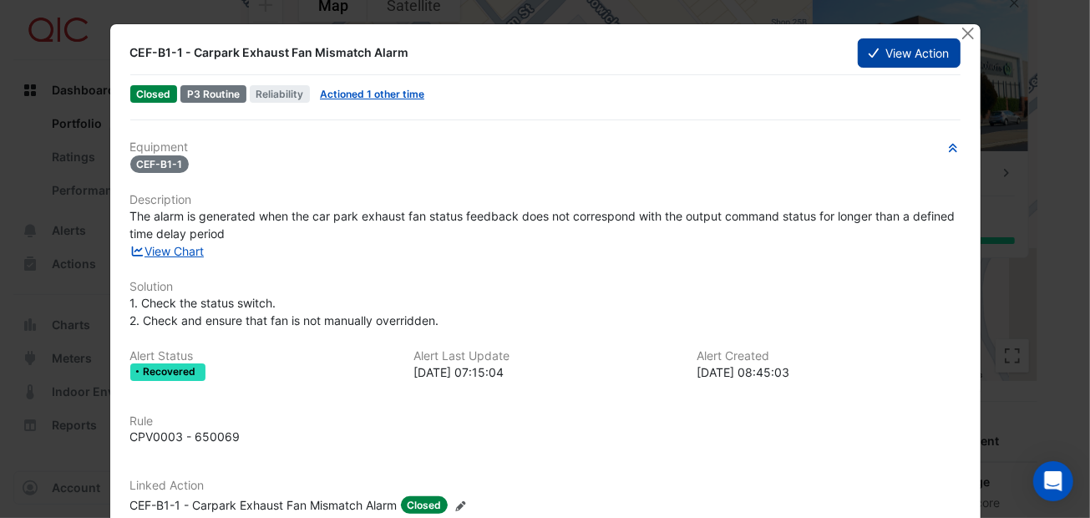
click at [877, 52] on button "View Action" at bounding box center [909, 52] width 102 height 29
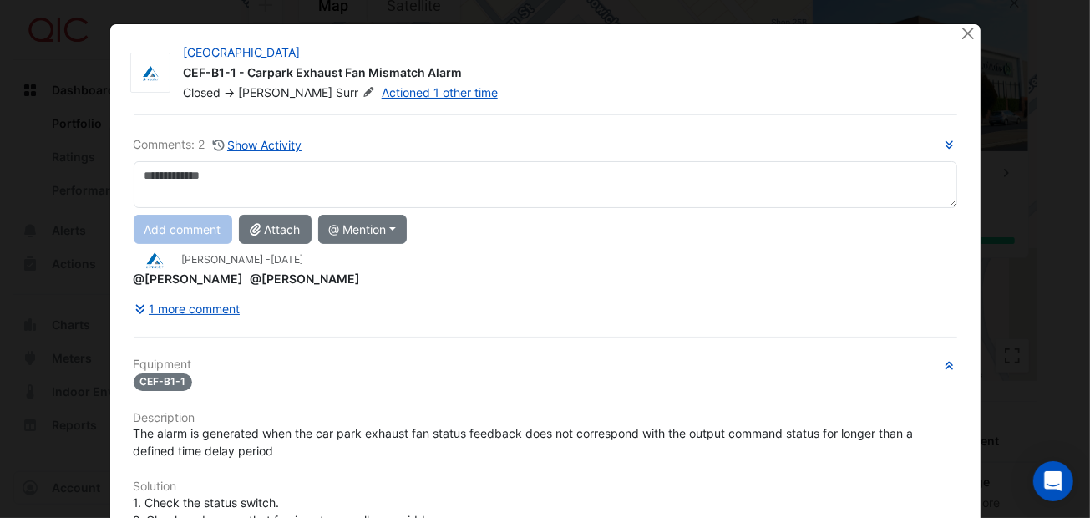
click at [960, 19] on ngb-modal-window "Bathurst City Central CEF-B1-1 - Carpark Exhaust Fan Mismatch Alarm Closed -> A…" at bounding box center [545, 259] width 1090 height 518
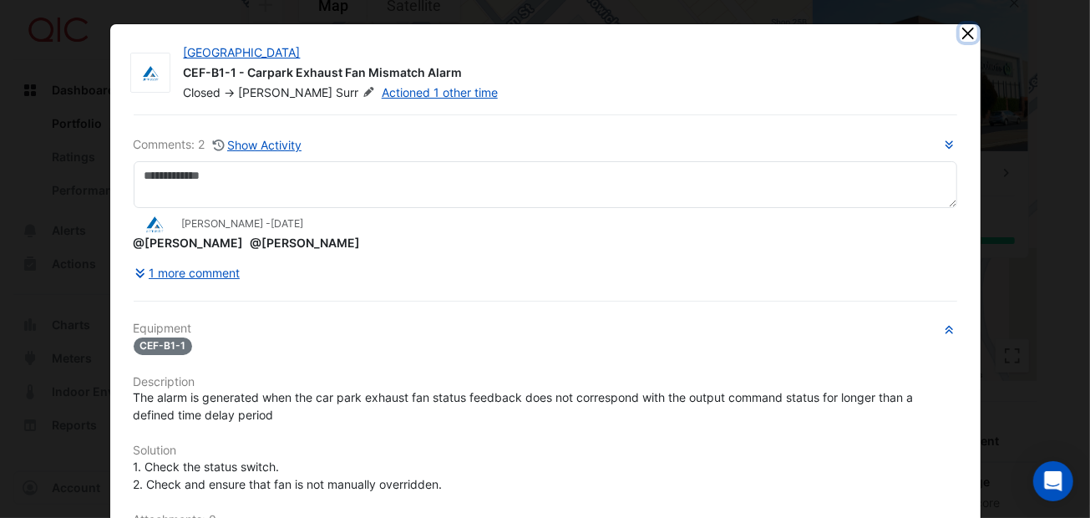
click at [962, 32] on button "Close" at bounding box center [969, 33] width 18 height 18
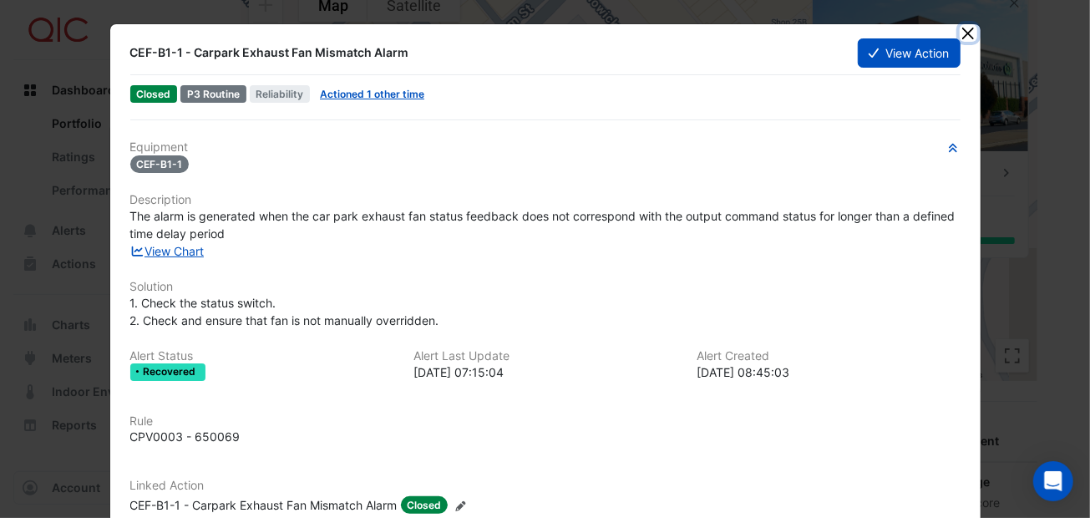
click at [960, 30] on button "Close" at bounding box center [969, 33] width 18 height 18
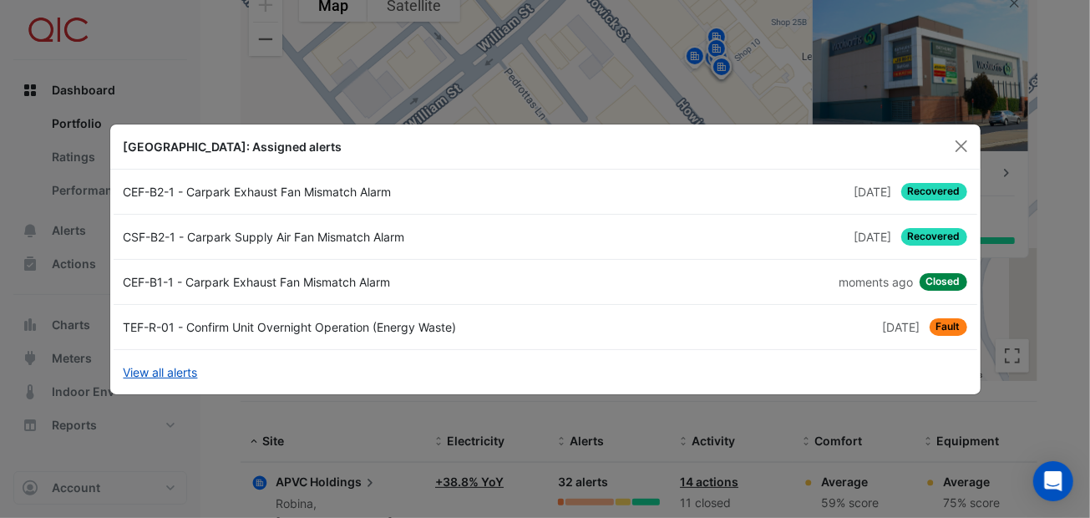
click at [306, 236] on div "CSF-B2-1 - Carpark Supply Air Fan Mismatch Alarm" at bounding box center [330, 237] width 432 height 18
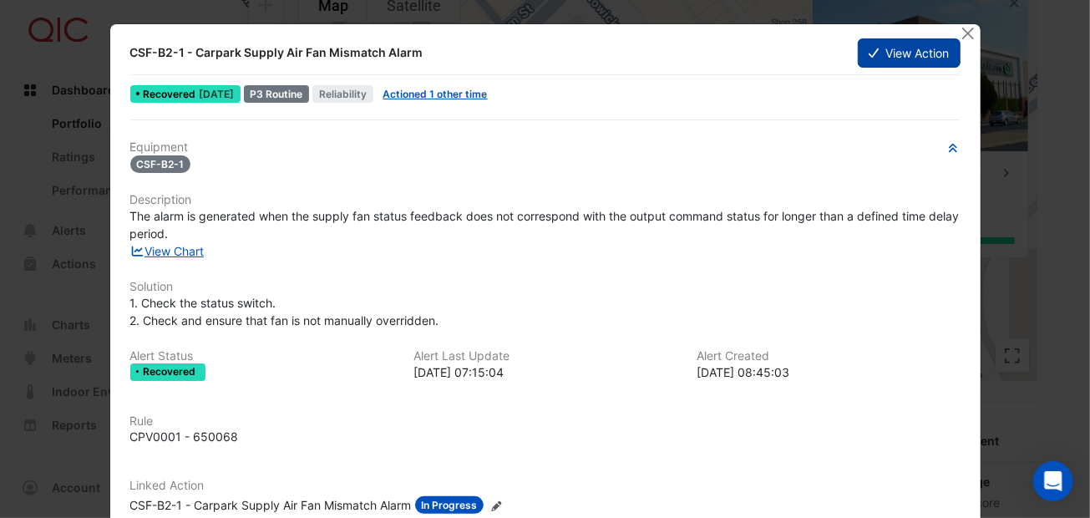
click at [893, 43] on button "View Action" at bounding box center [909, 52] width 102 height 29
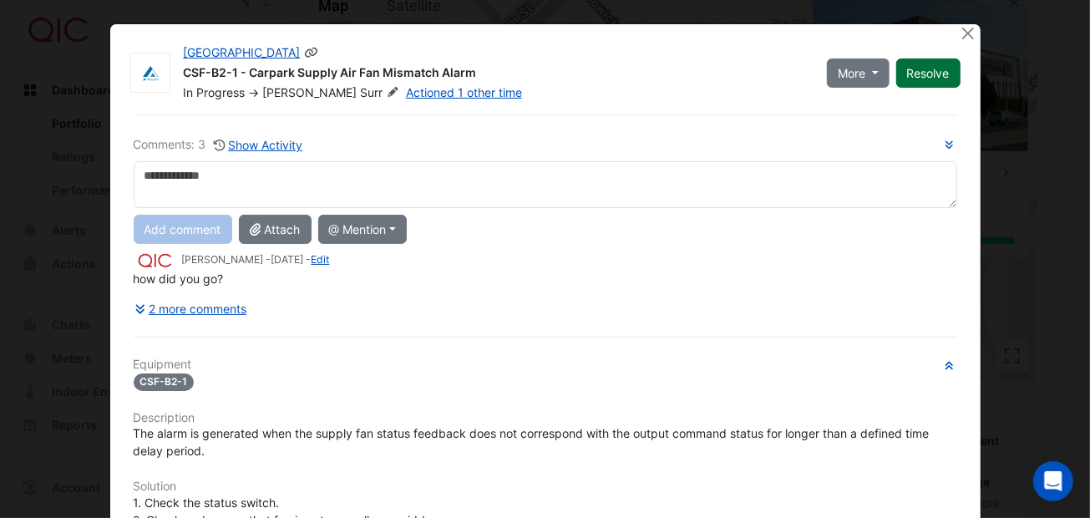
click at [904, 63] on button "Resolve" at bounding box center [928, 72] width 64 height 29
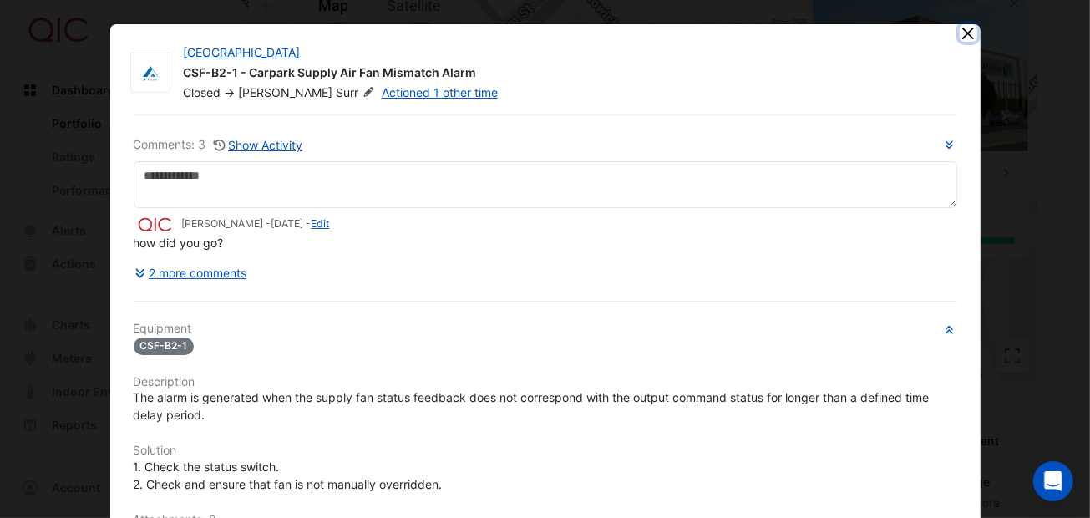
click at [960, 24] on button "Close" at bounding box center [969, 33] width 18 height 18
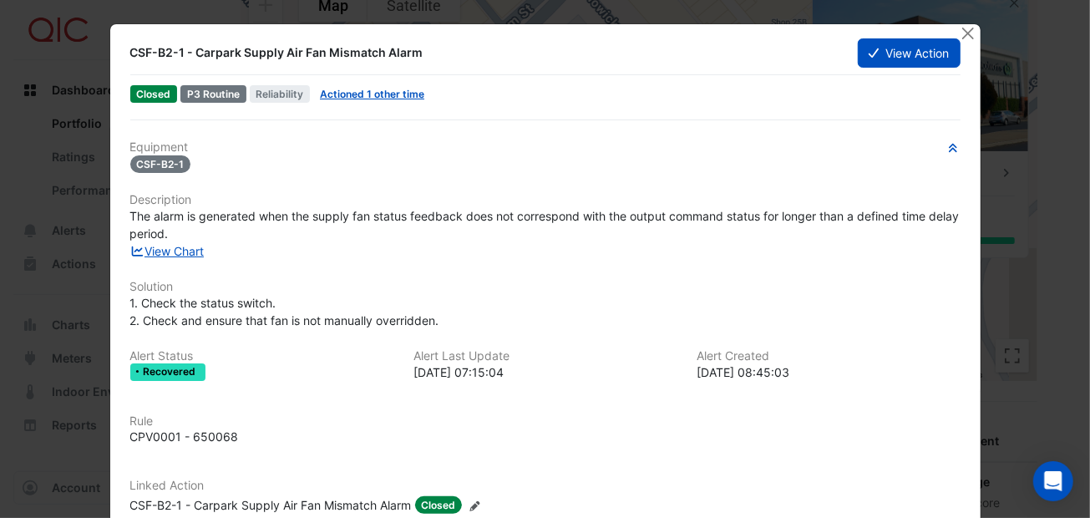
click at [959, 18] on ngb-modal-window "CSF-B2-1 - Carpark Supply Air Fan Mismatch Alarm View Action Closed P3 Routine …" at bounding box center [545, 259] width 1090 height 518
click at [960, 32] on button "Close" at bounding box center [969, 33] width 18 height 18
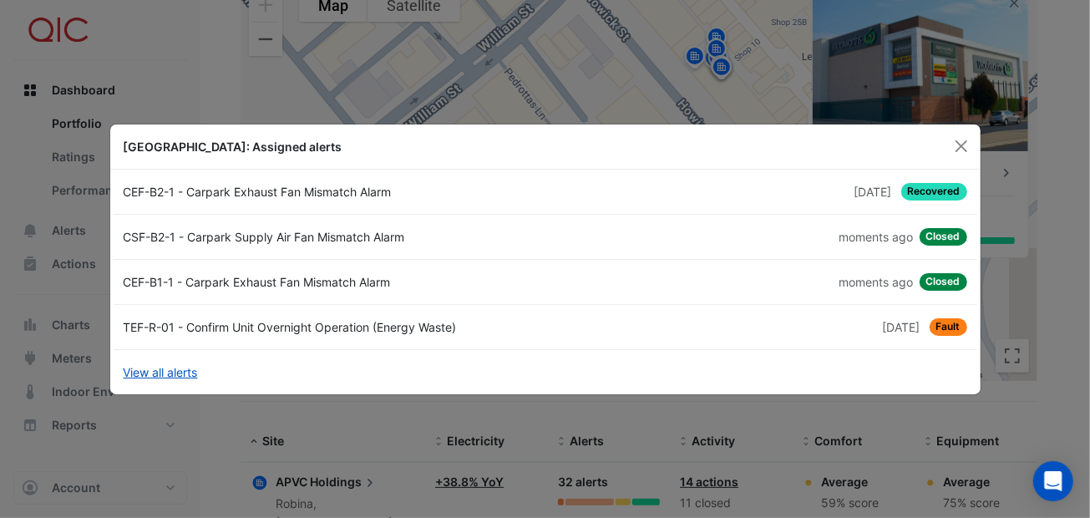
click at [292, 183] on div "CEF-B2-1 - Carpark Exhaust Fan Mismatch Alarm" at bounding box center [330, 192] width 432 height 18
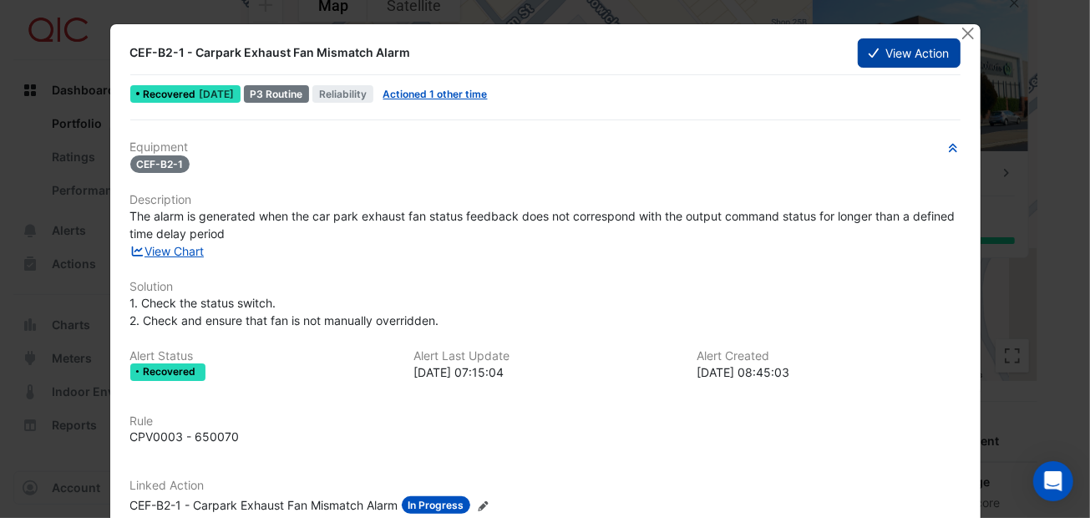
click at [917, 41] on button "View Action" at bounding box center [909, 52] width 102 height 29
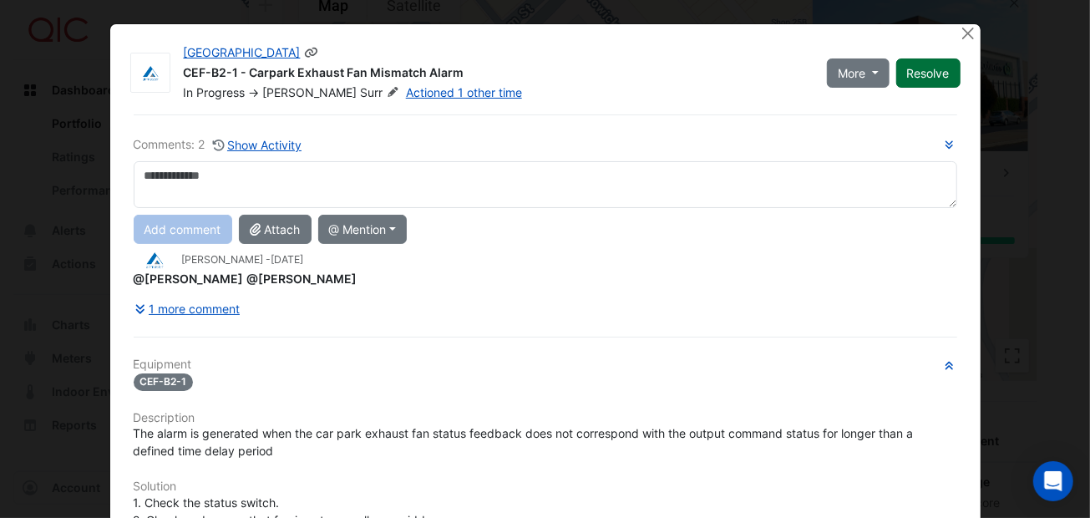
click at [915, 66] on button "Resolve" at bounding box center [928, 72] width 64 height 29
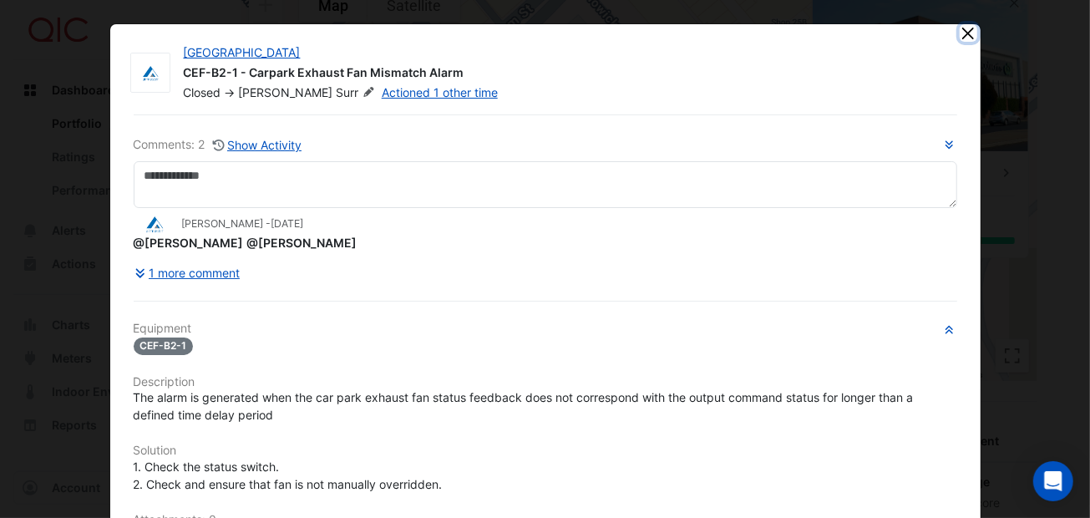
click at [962, 32] on button "Close" at bounding box center [969, 33] width 18 height 18
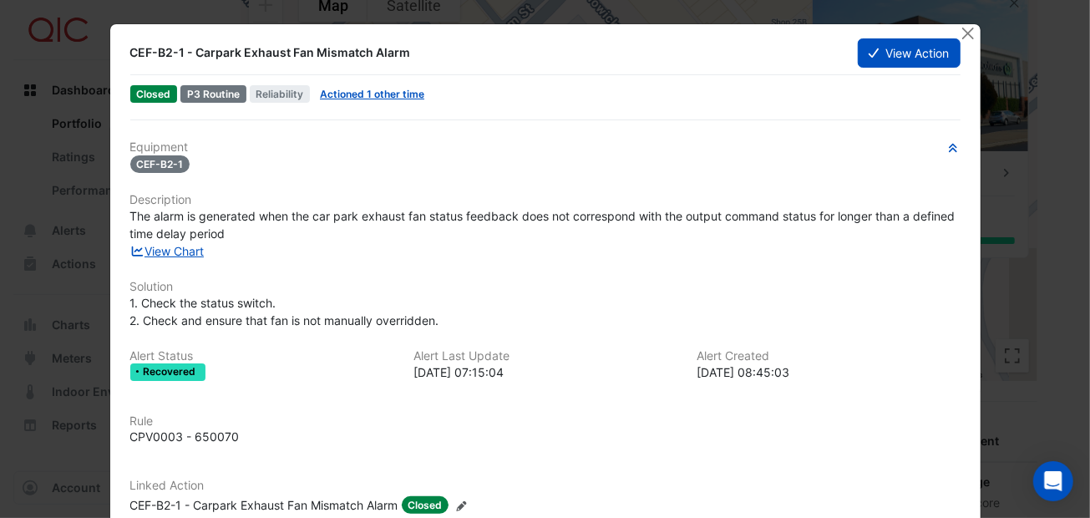
click at [960, 23] on div "CEF-B2-1 - Carpark Exhaust Fan Mismatch Alarm View Action Closed P3 Routine Rel…" at bounding box center [545, 314] width 872 height 582
click at [961, 37] on button "Close" at bounding box center [969, 33] width 18 height 18
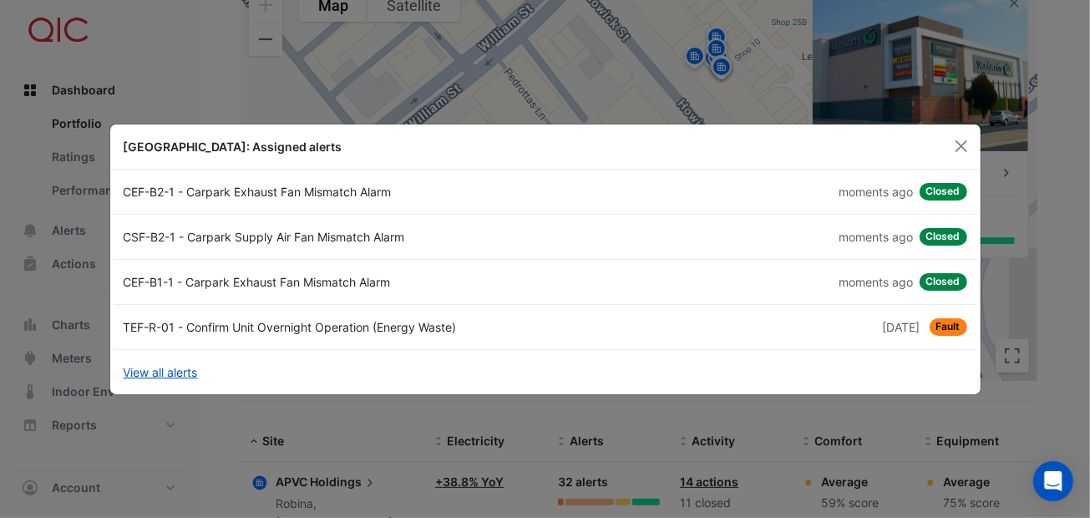
click at [937, 324] on span "Fault" at bounding box center [948, 327] width 38 height 18
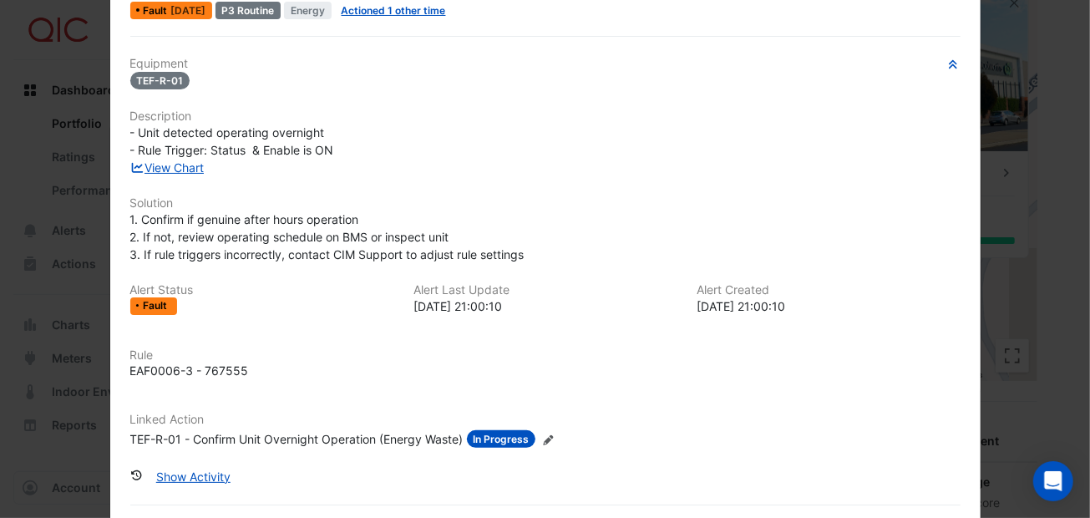
scroll to position [124, 0]
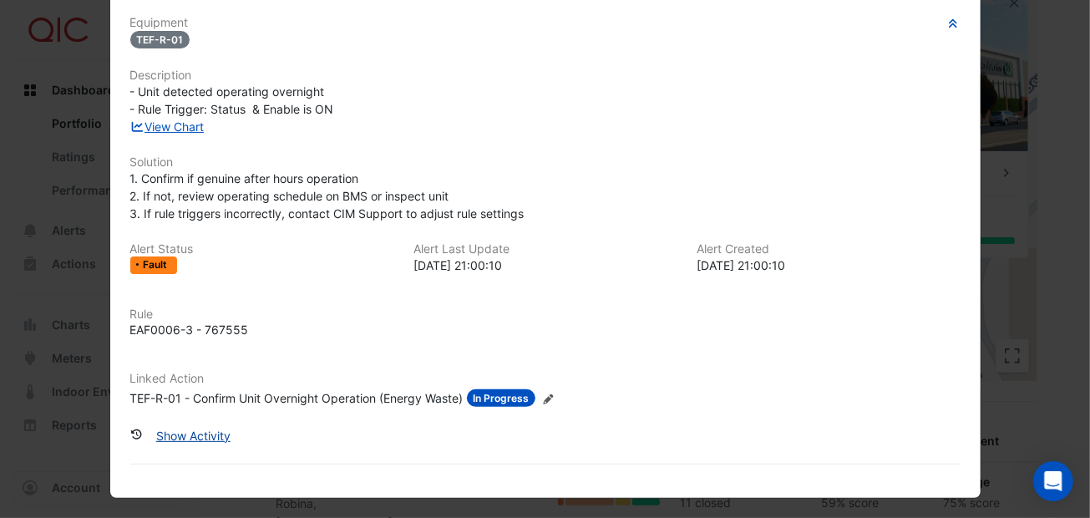
click at [192, 430] on button "Show Activity" at bounding box center [193, 435] width 96 height 29
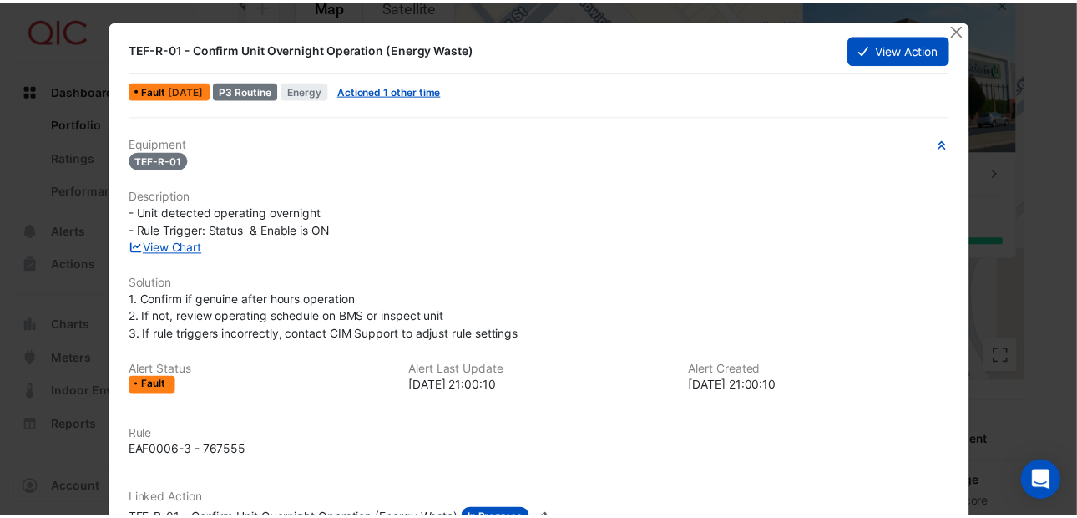
scroll to position [0, 0]
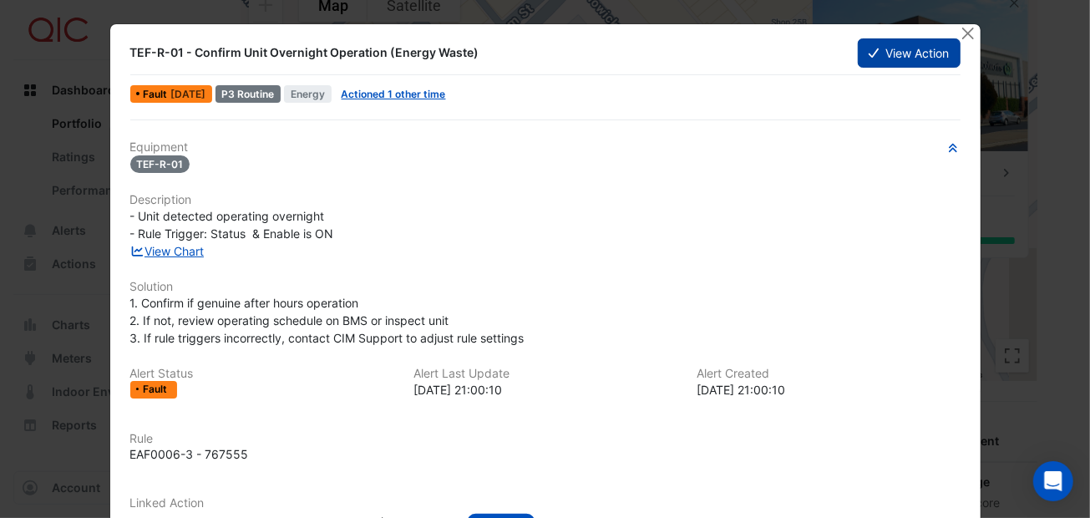
click at [899, 45] on button "View Action" at bounding box center [909, 52] width 102 height 29
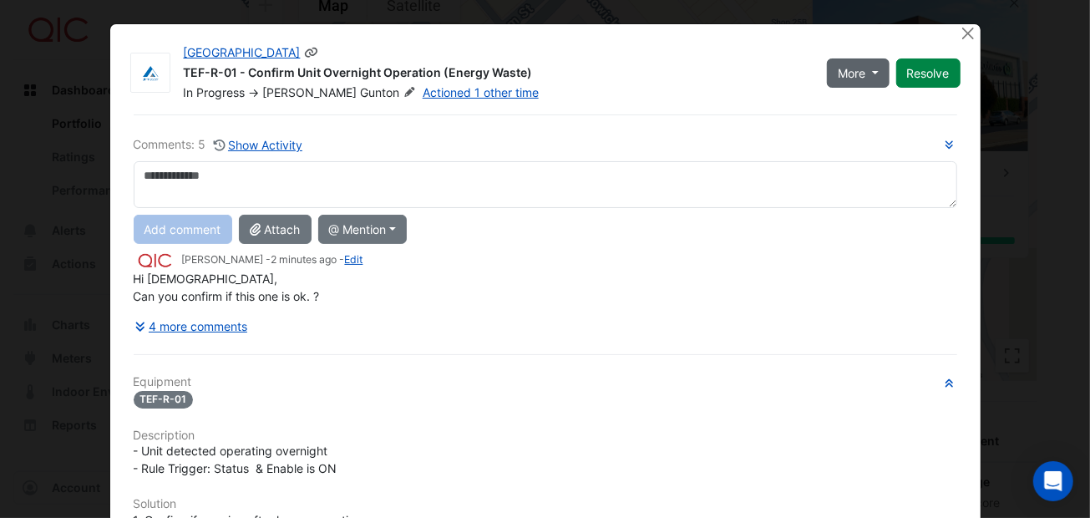
click at [878, 59] on button "More" at bounding box center [858, 72] width 63 height 29
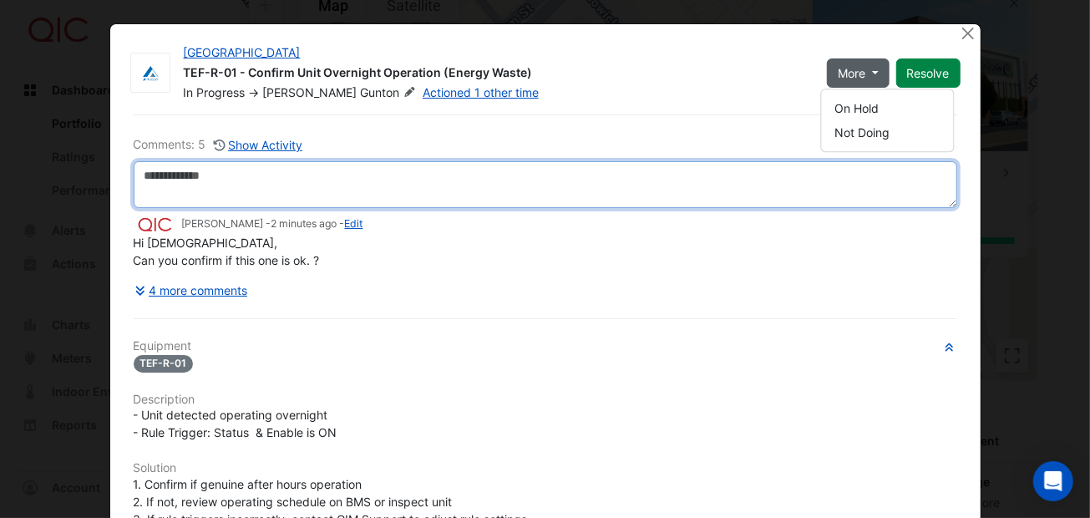
click at [724, 176] on textarea at bounding box center [545, 184] width 823 height 47
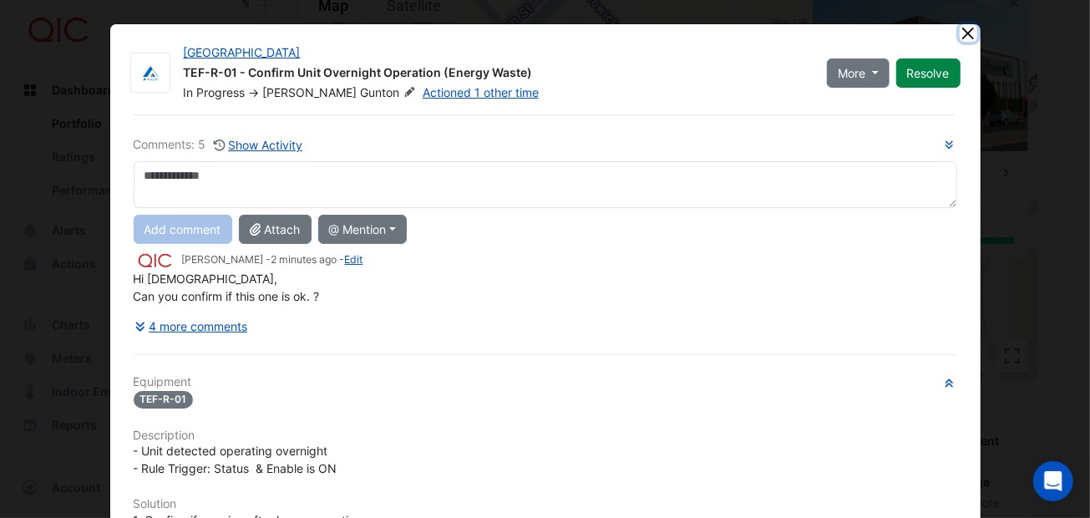
click at [964, 28] on button "Close" at bounding box center [969, 33] width 18 height 18
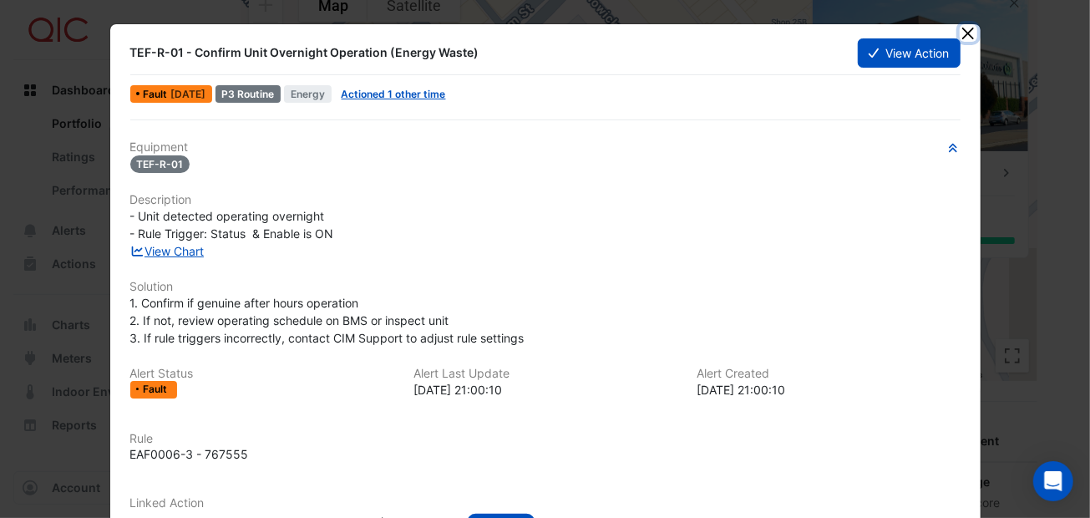
click at [960, 32] on button "Close" at bounding box center [969, 33] width 18 height 18
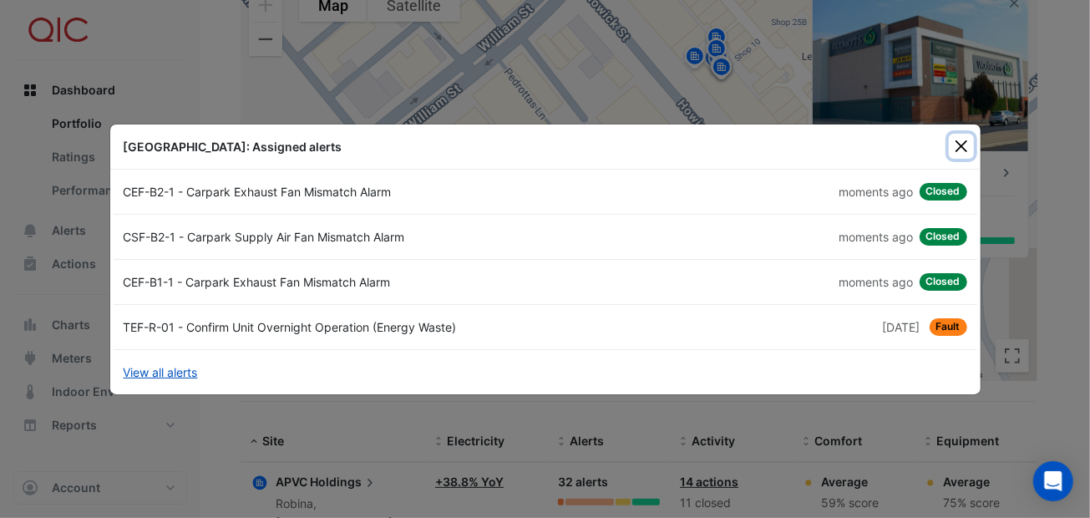
click at [959, 144] on button "Close" at bounding box center [961, 146] width 25 height 25
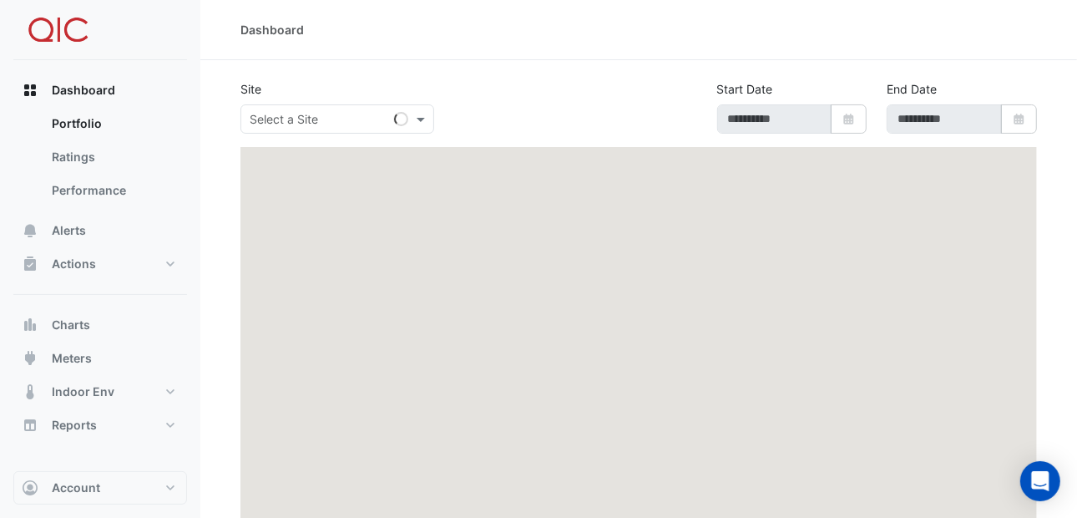
type input "**********"
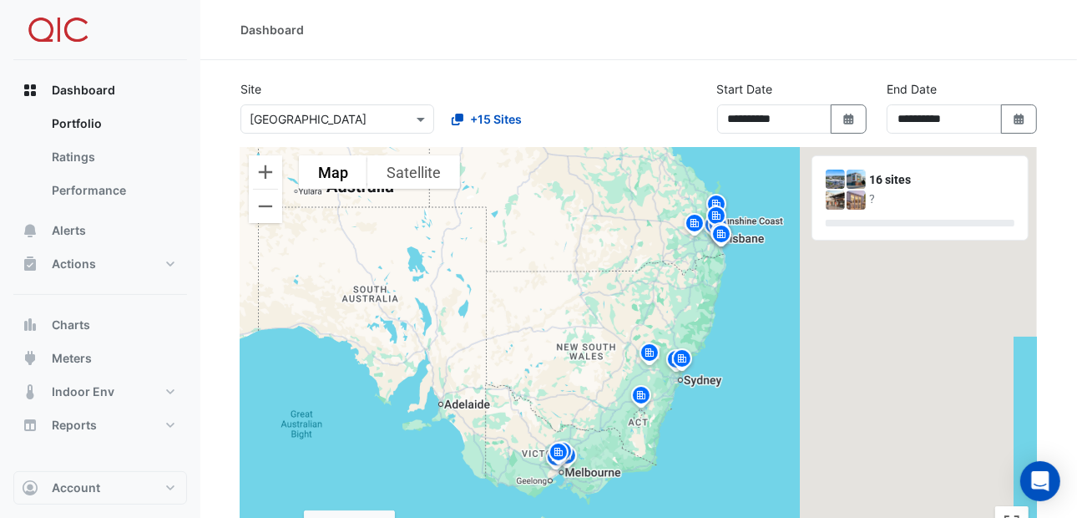
click at [649, 348] on img at bounding box center [649, 355] width 27 height 29
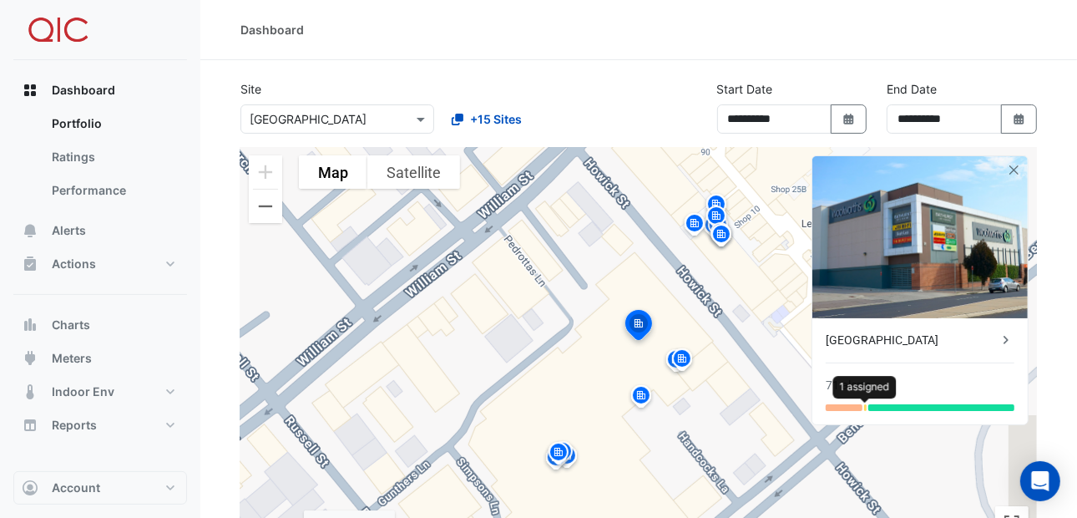
click at [865, 408] on div at bounding box center [865, 407] width 3 height 7
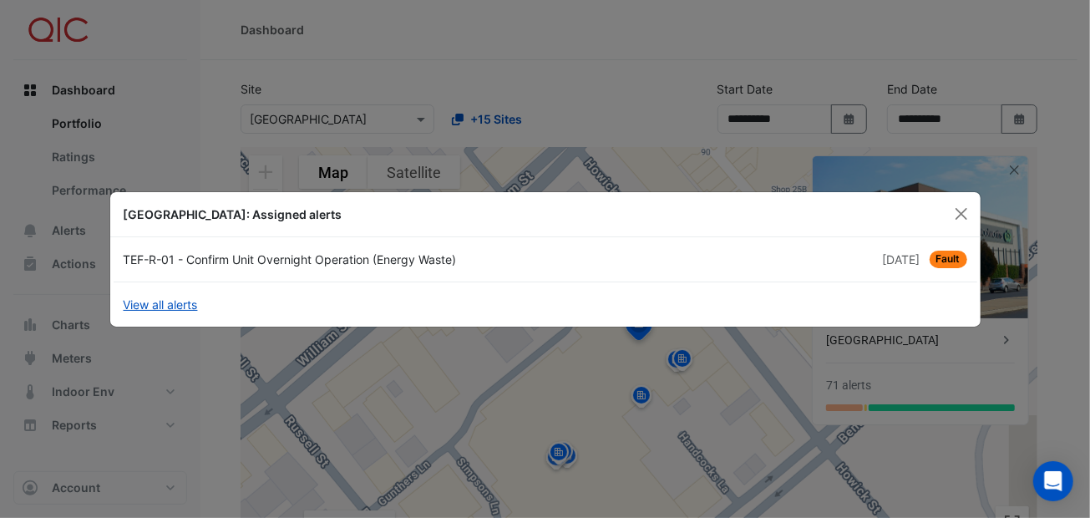
click at [947, 259] on span "Fault" at bounding box center [948, 260] width 38 height 18
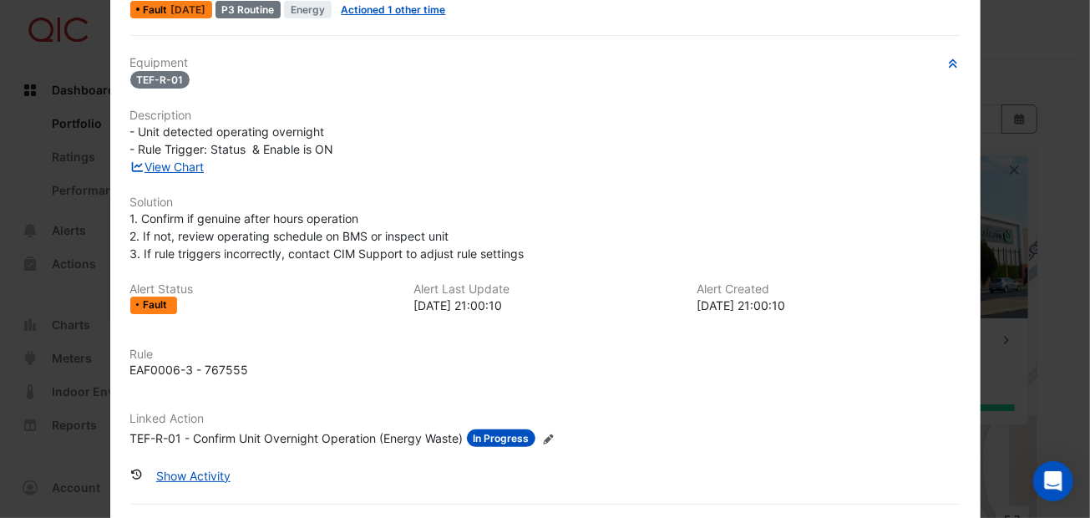
scroll to position [124, 0]
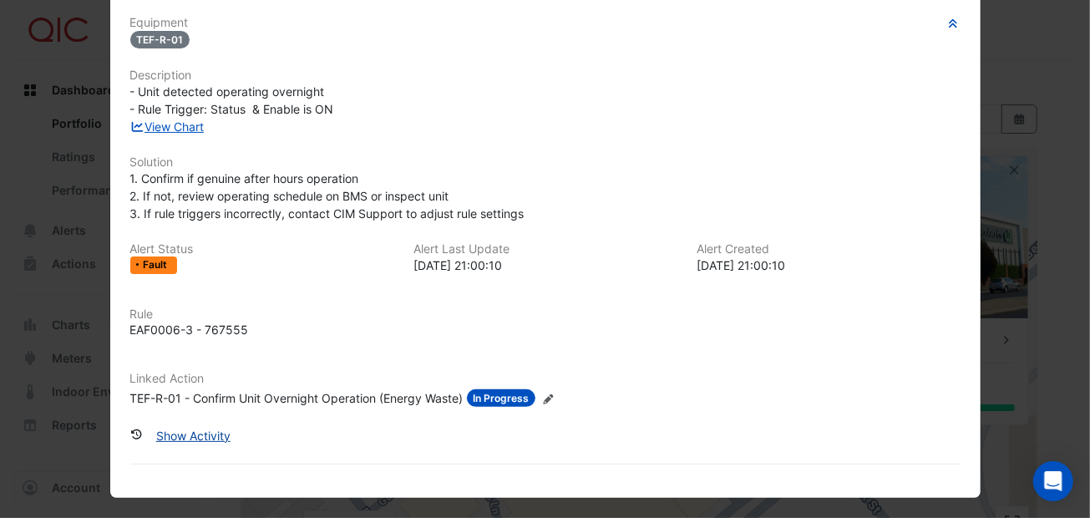
click at [180, 429] on button "Show Activity" at bounding box center [193, 435] width 96 height 29
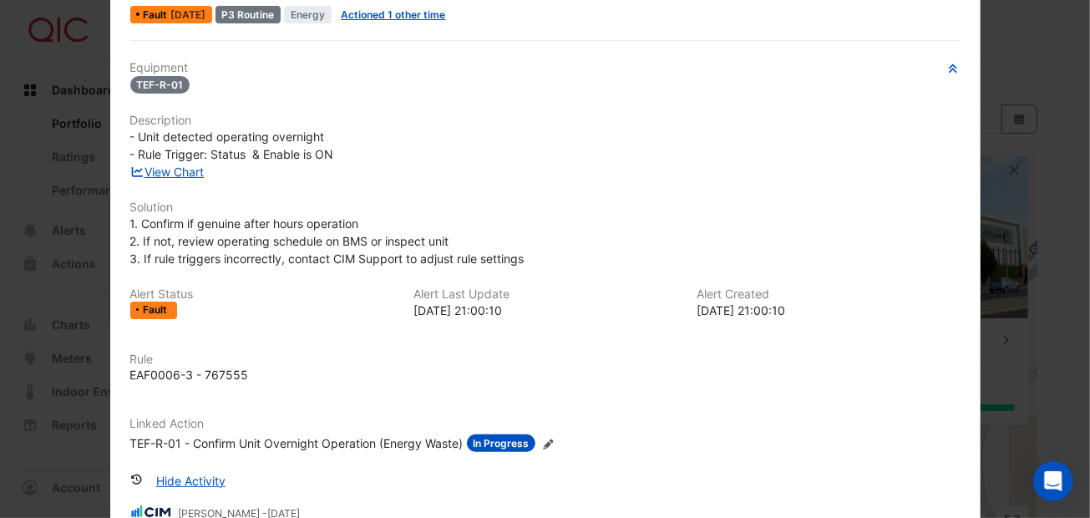
scroll to position [0, 0]
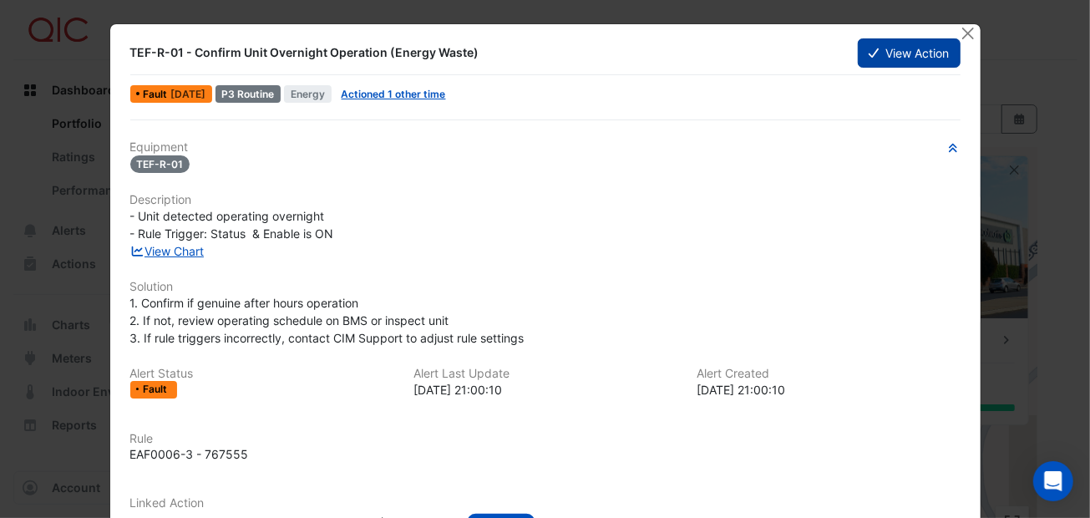
click at [894, 55] on button "View Action" at bounding box center [909, 52] width 102 height 29
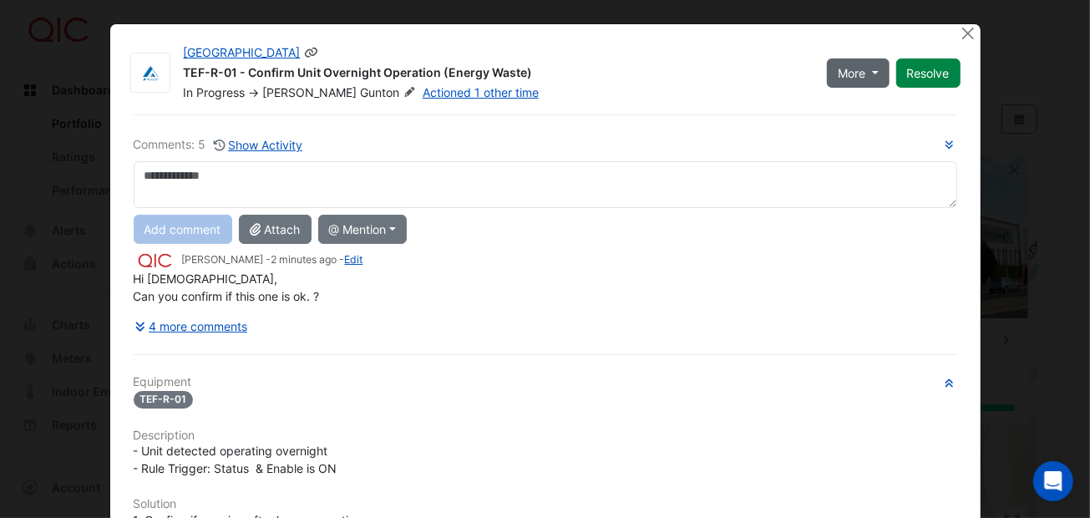
click at [870, 74] on button "More" at bounding box center [858, 72] width 63 height 29
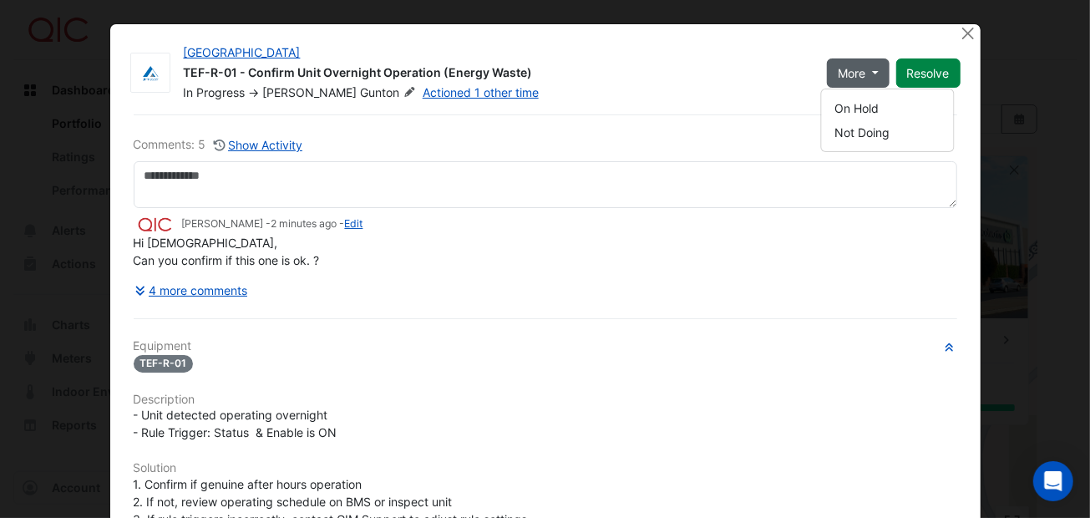
click at [853, 331] on div "Comments: 5 Show Activity Jon Pilley - 2 minutes ago - Edit Hi Gents, Can you c…" at bounding box center [545, 470] width 843 height 713
click at [838, 77] on span "More" at bounding box center [852, 73] width 28 height 18
click at [828, 276] on div "4 more comments" at bounding box center [545, 290] width 823 height 29
click at [960, 24] on button "Close" at bounding box center [969, 33] width 18 height 18
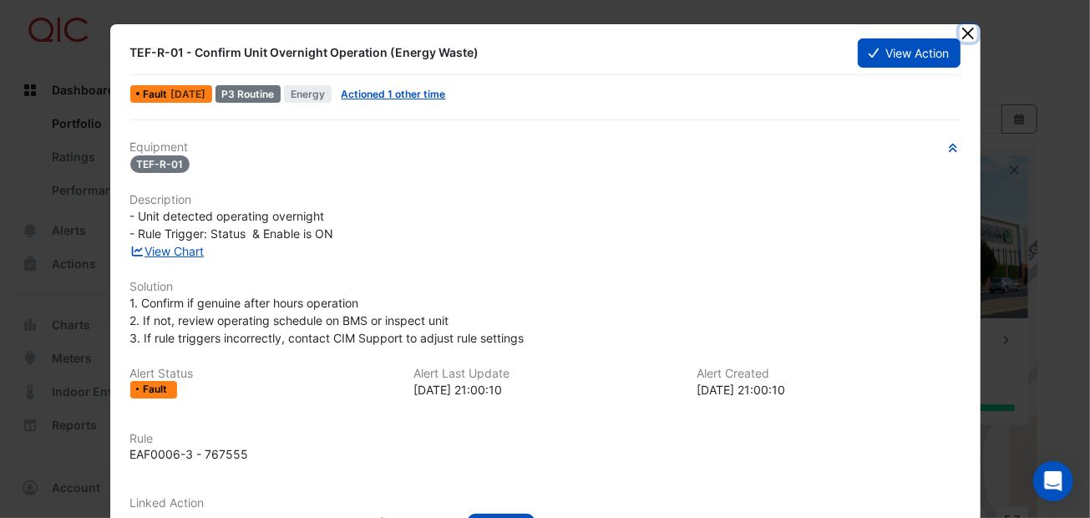
click at [962, 30] on button "Close" at bounding box center [969, 33] width 18 height 18
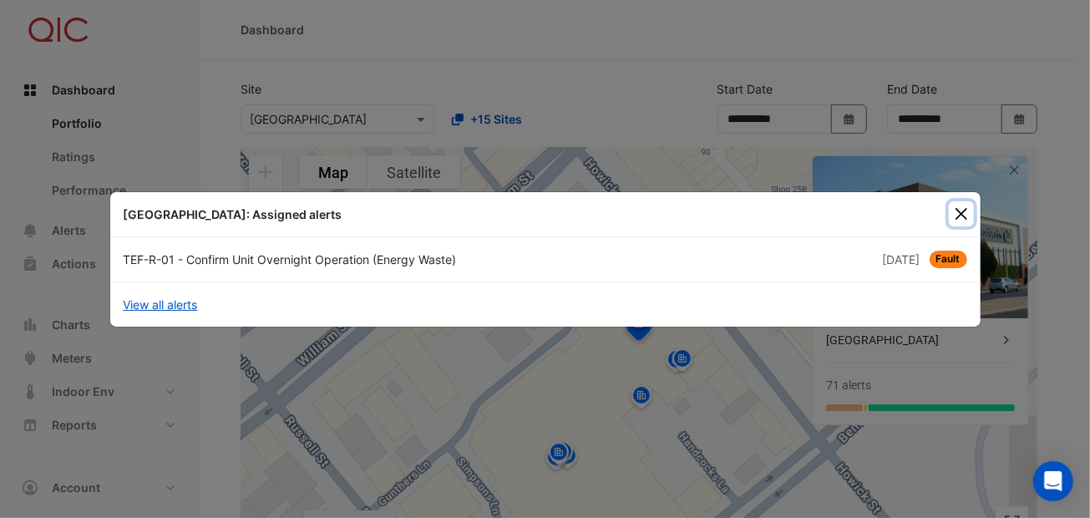
click at [955, 212] on button "Close" at bounding box center [961, 213] width 25 height 25
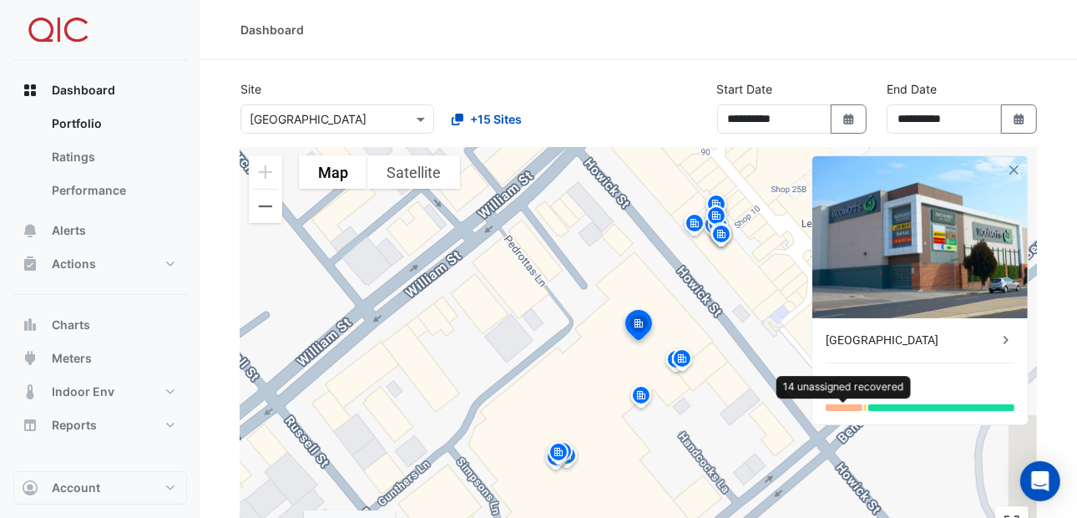
click at [844, 406] on div at bounding box center [844, 407] width 37 height 7
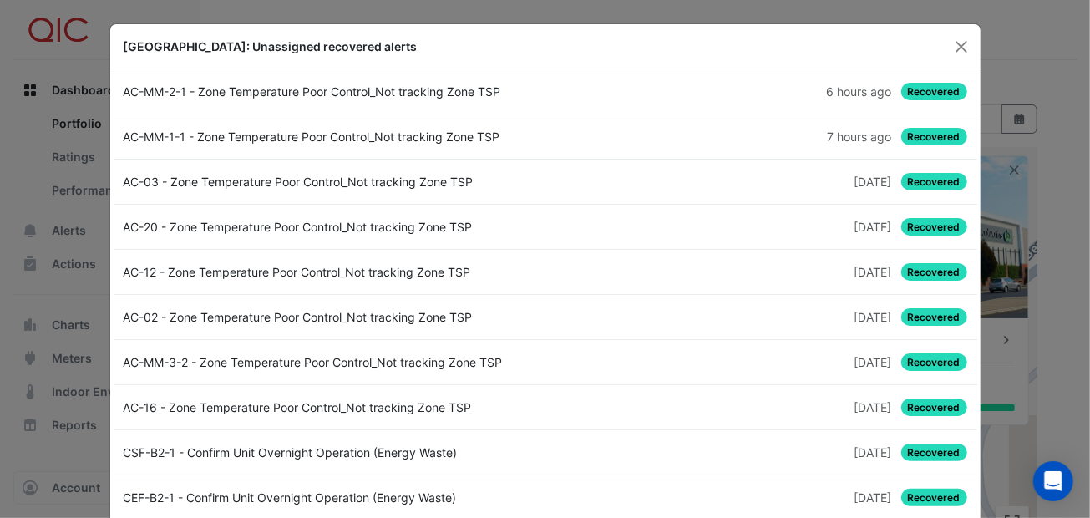
scroll to position [97, 0]
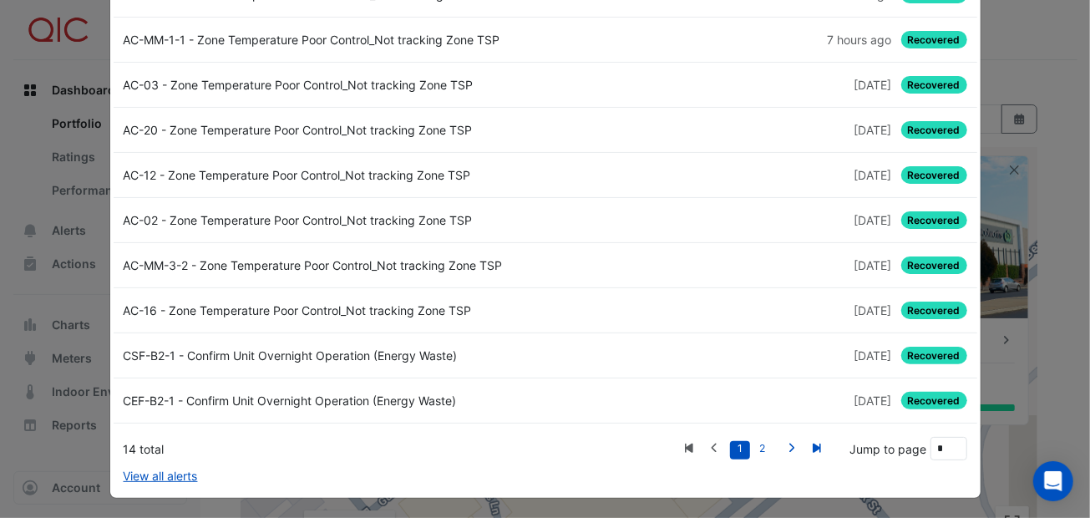
click at [180, 397] on div "CEF-B2-1 - Confirm Unit Overnight Operation (Energy Waste)" at bounding box center [330, 401] width 432 height 18
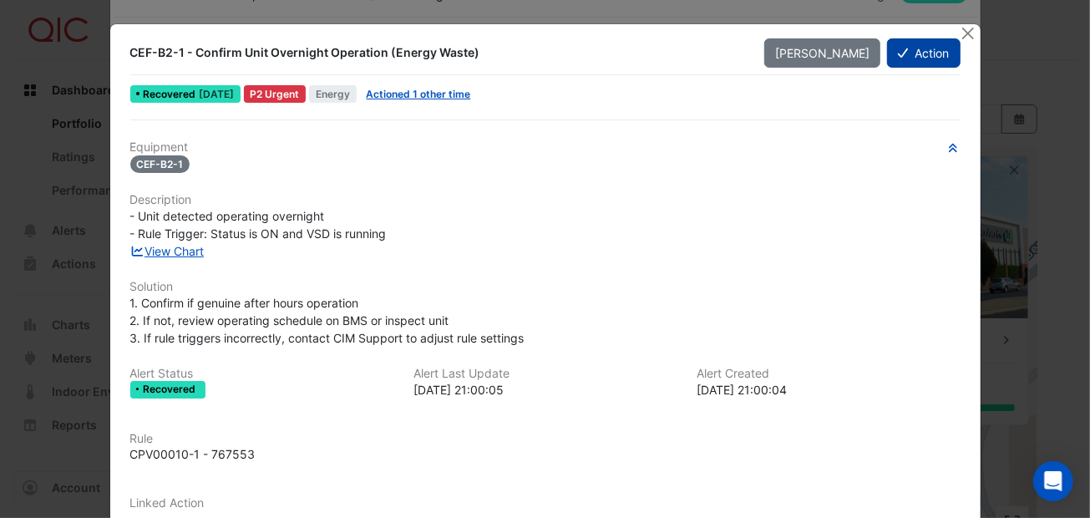
click at [921, 50] on button "Action" at bounding box center [923, 52] width 73 height 29
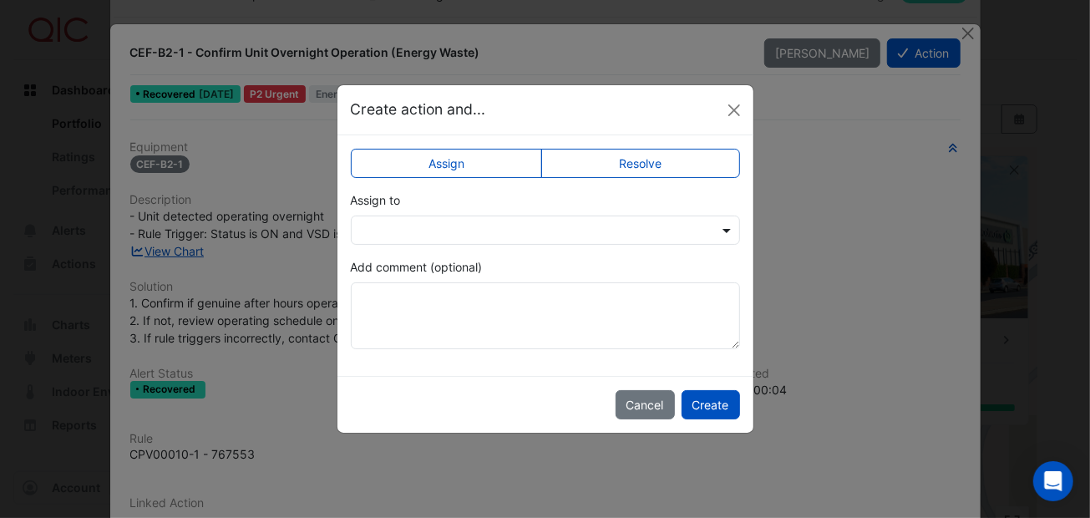
drag, startPoint x: 741, startPoint y: 232, endPoint x: 732, endPoint y: 231, distance: 9.2
click at [737, 232] on div "Assign Resolve Assign to Add comment (optional)" at bounding box center [545, 255] width 416 height 241
click at [728, 230] on span at bounding box center [728, 230] width 21 height 18
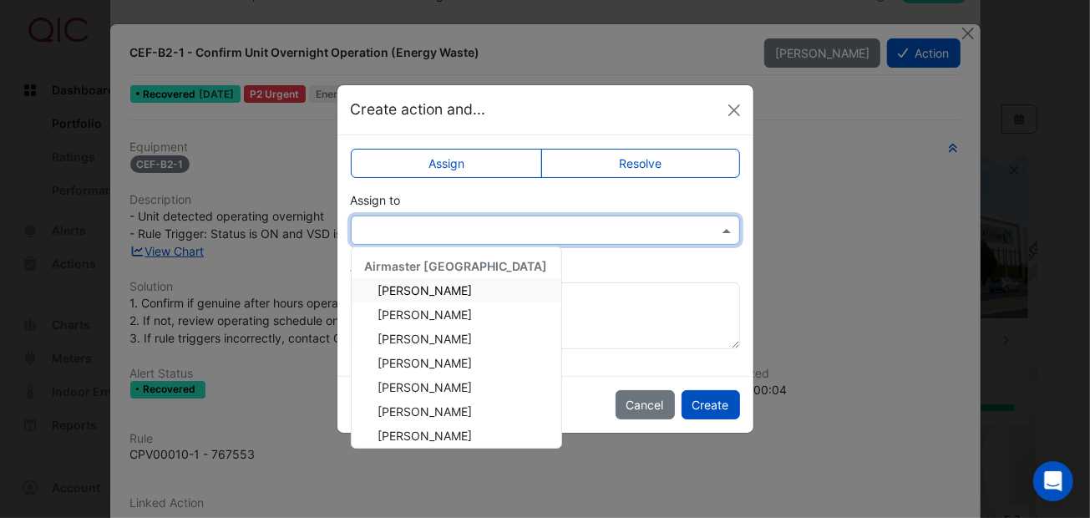
click at [642, 162] on label "Resolve" at bounding box center [640, 163] width 199 height 29
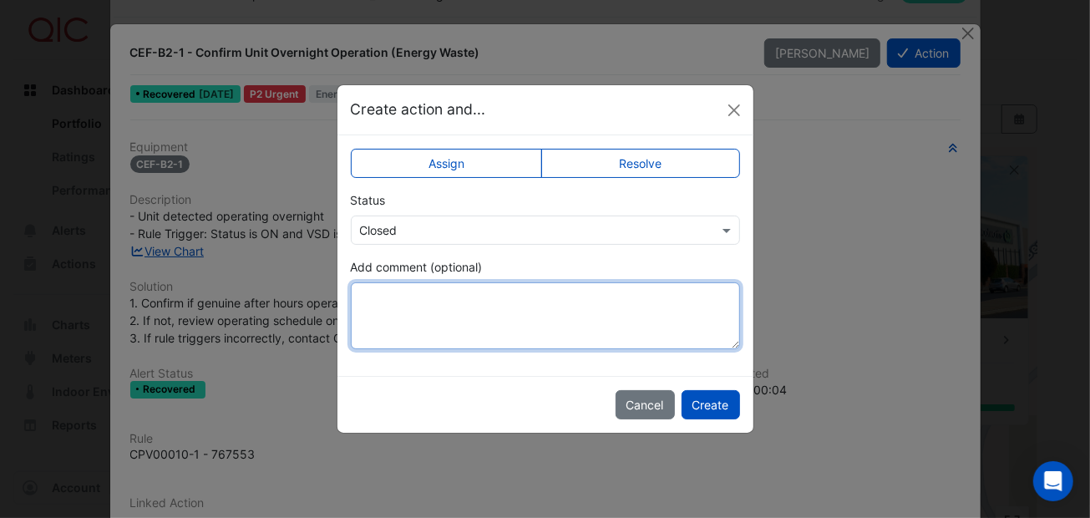
click at [415, 311] on textarea "Add comment (optional)" at bounding box center [545, 315] width 389 height 67
type textarea "*"
type textarea "*******"
drag, startPoint x: 390, startPoint y: 295, endPoint x: 520, endPoint y: 292, distance: 130.3
click at [521, 293] on textarea "*******" at bounding box center [545, 315] width 389 height 67
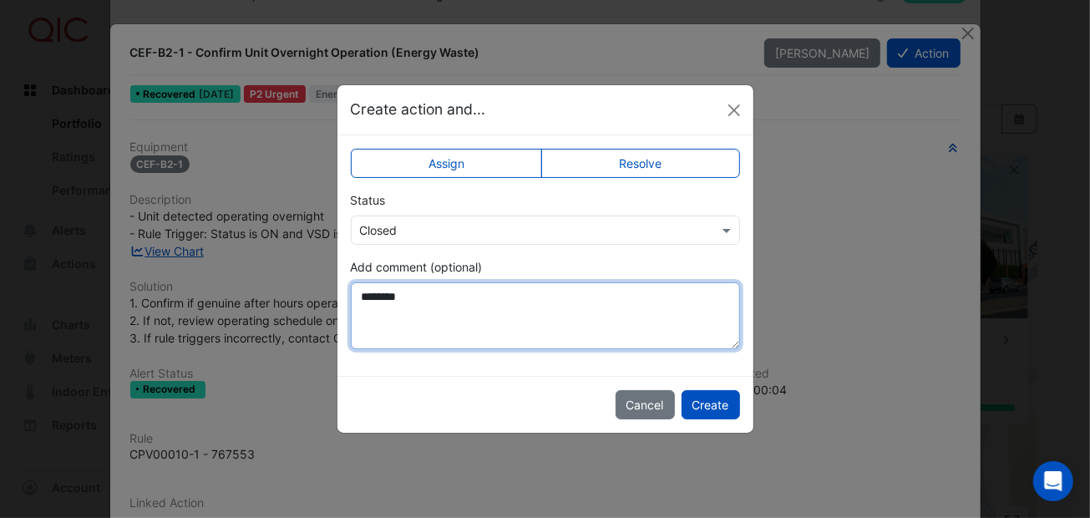
drag, startPoint x: 437, startPoint y: 298, endPoint x: 334, endPoint y: 307, distance: 103.1
click at [337, 302] on div "Assign Resolve Status × Closed Add comment (optional) *******" at bounding box center [545, 255] width 416 height 241
drag, startPoint x: 448, startPoint y: 301, endPoint x: 570, endPoint y: 289, distance: 122.5
click at [572, 289] on textarea "**********" at bounding box center [545, 315] width 389 height 67
drag, startPoint x: 453, startPoint y: 294, endPoint x: 407, endPoint y: 294, distance: 45.9
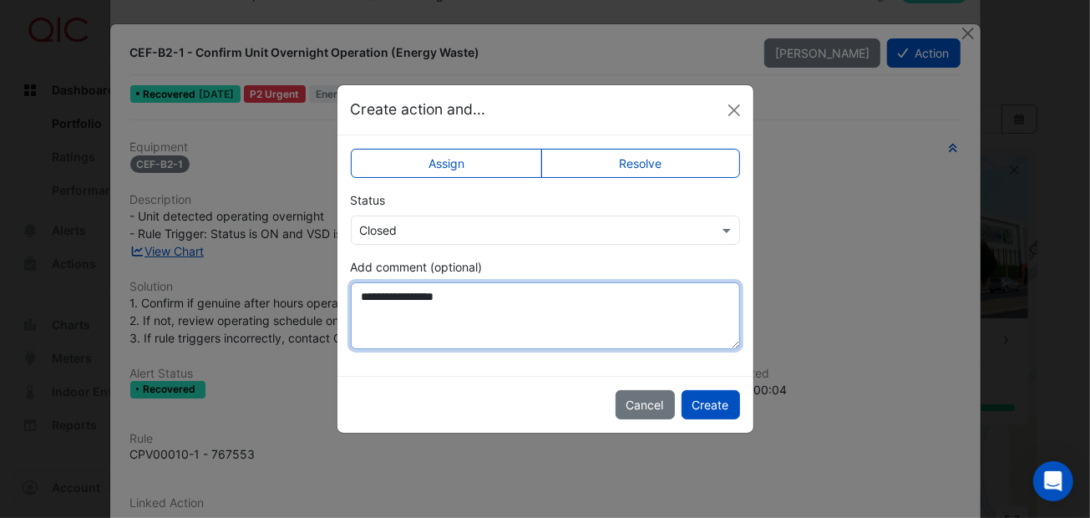
click at [407, 294] on textarea "**********" at bounding box center [545, 315] width 389 height 67
type textarea "**********"
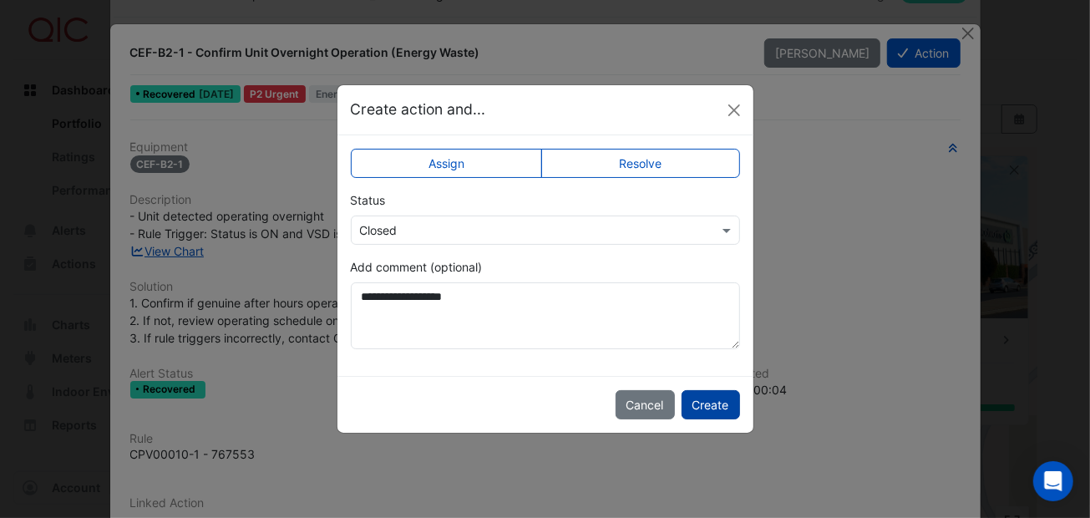
click at [718, 402] on button "Create" at bounding box center [710, 404] width 58 height 29
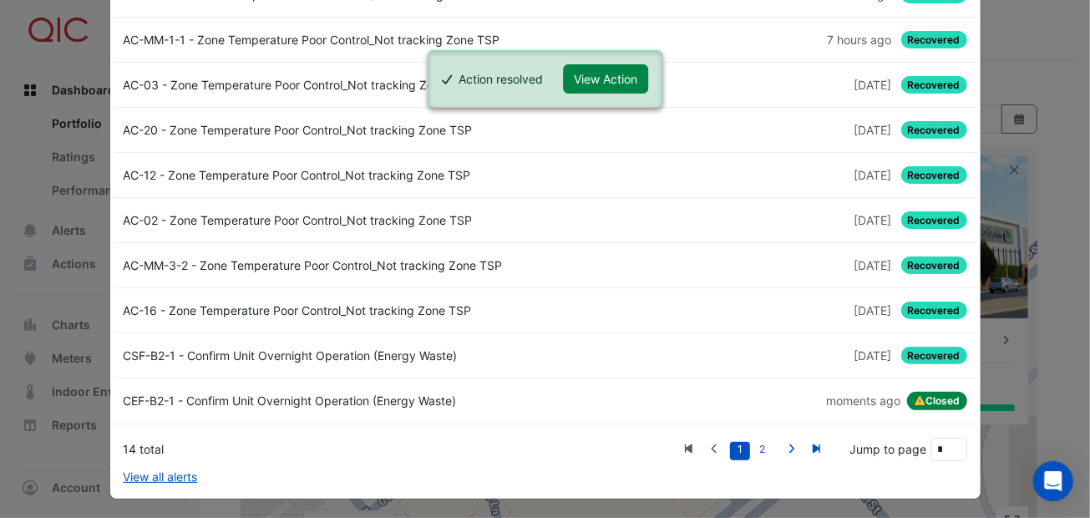
click at [293, 347] on div "CSF-B2-1 - Confirm Unit Overnight Operation (Energy Waste)" at bounding box center [330, 356] width 432 height 18
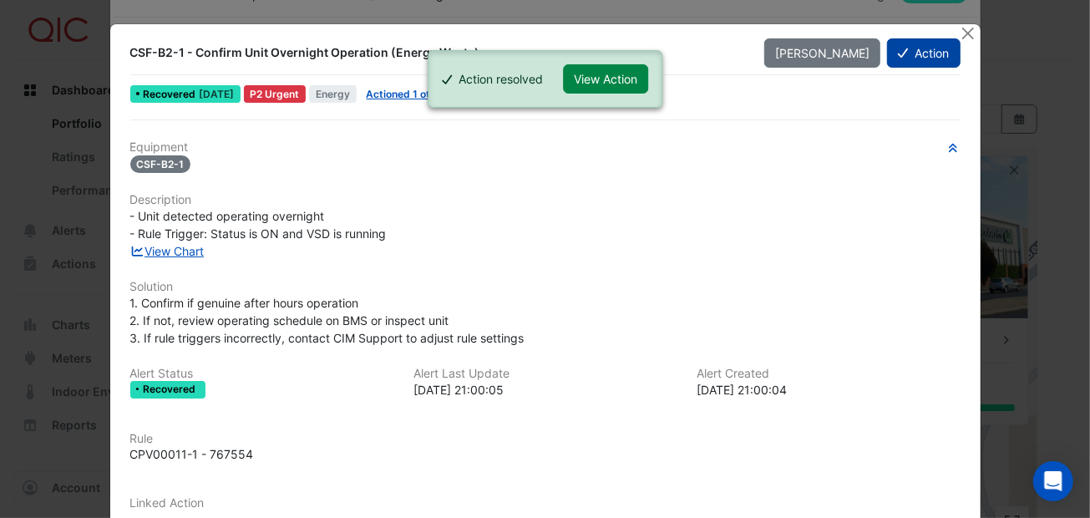
click at [919, 43] on button "Action" at bounding box center [923, 52] width 73 height 29
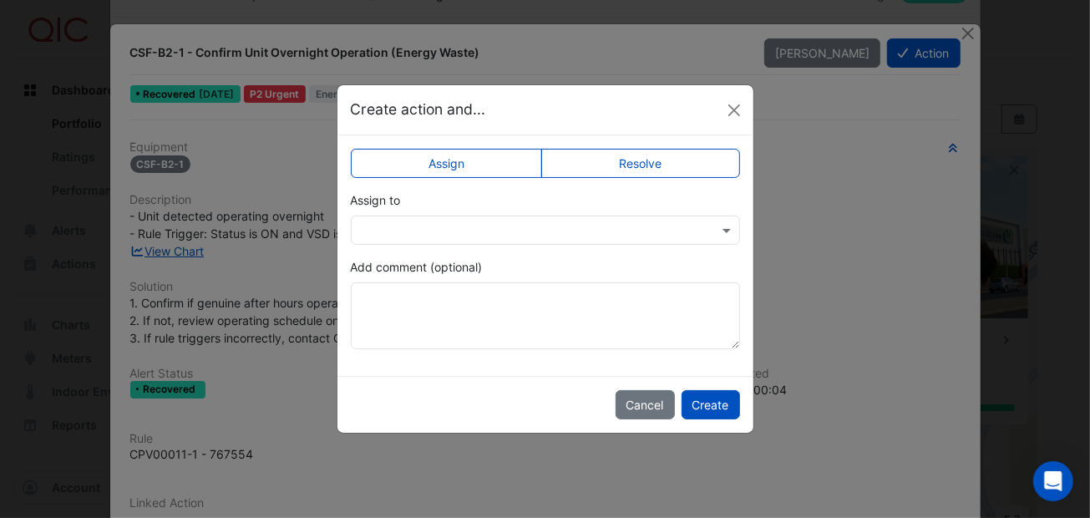
click at [636, 159] on label "Resolve" at bounding box center [640, 163] width 199 height 29
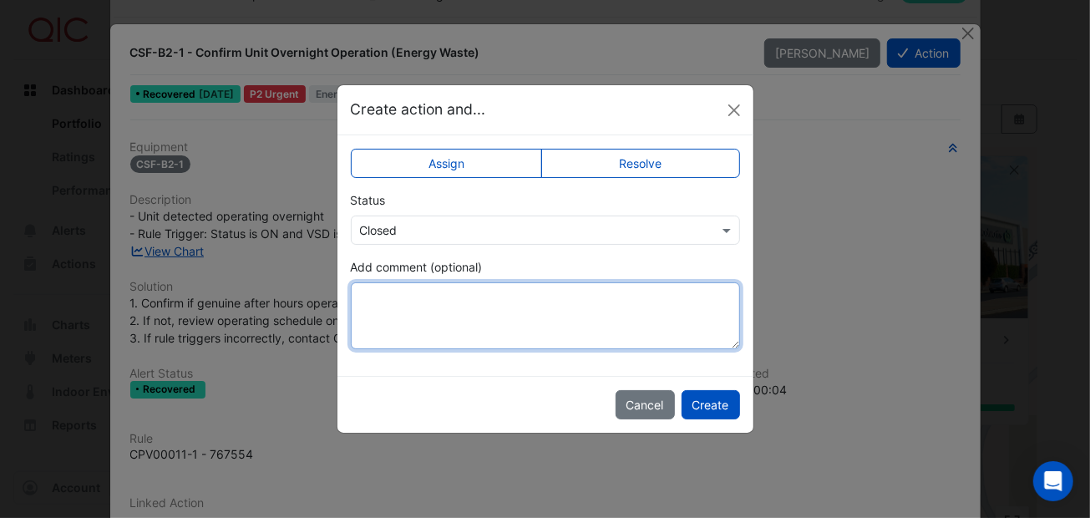
click at [433, 301] on textarea "Add comment (optional)" at bounding box center [545, 315] width 389 height 67
drag, startPoint x: 469, startPoint y: 296, endPoint x: 339, endPoint y: 290, distance: 130.4
click at [339, 290] on div "Assign Resolve Status × Closed Add comment (optional) *********" at bounding box center [545, 255] width 416 height 241
type textarea "*********"
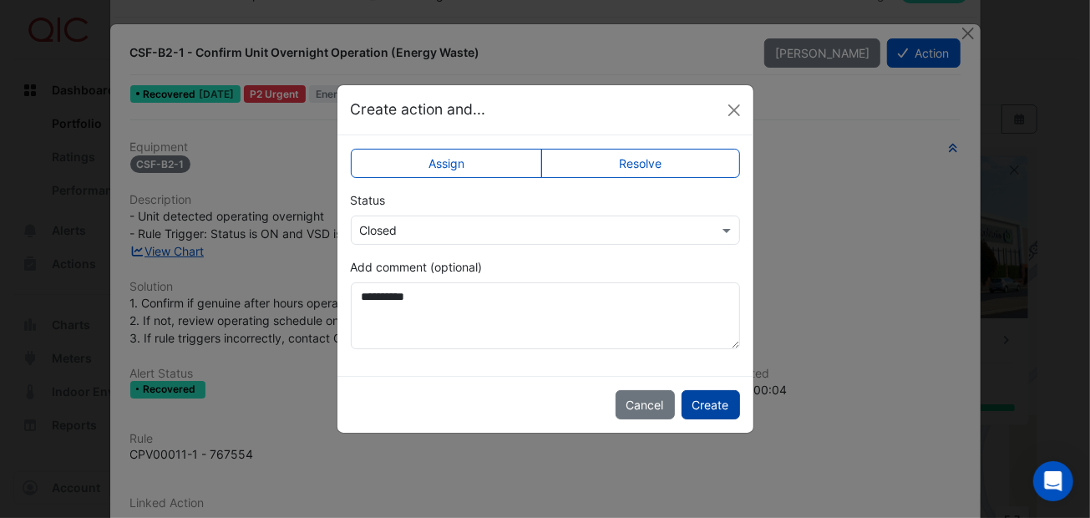
click at [722, 397] on button "Create" at bounding box center [710, 404] width 58 height 29
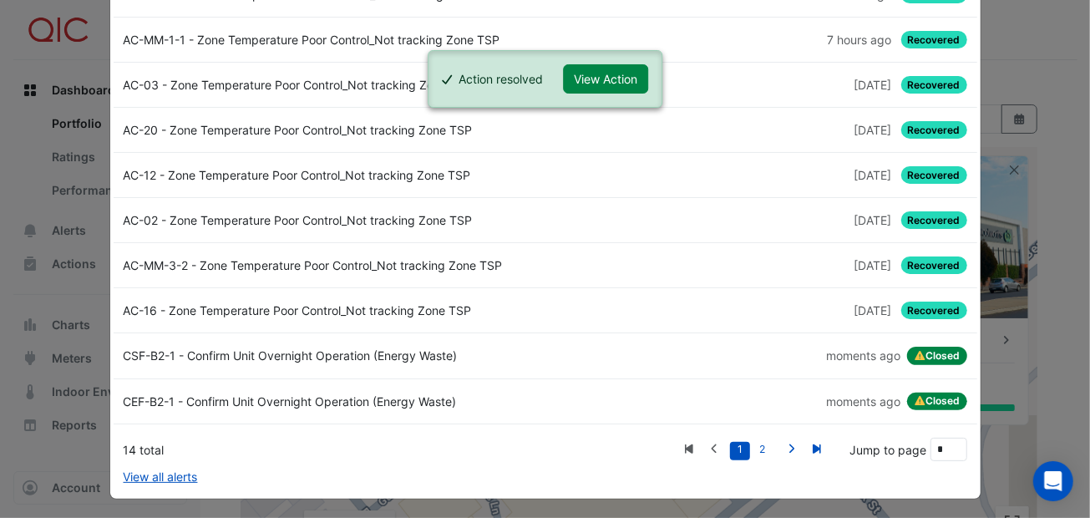
click at [368, 316] on link "AC-16 - Zone Temperature Poor Control_Not tracking Zone TSP 3 weeks and 3 days …" at bounding box center [546, 310] width 864 height 45
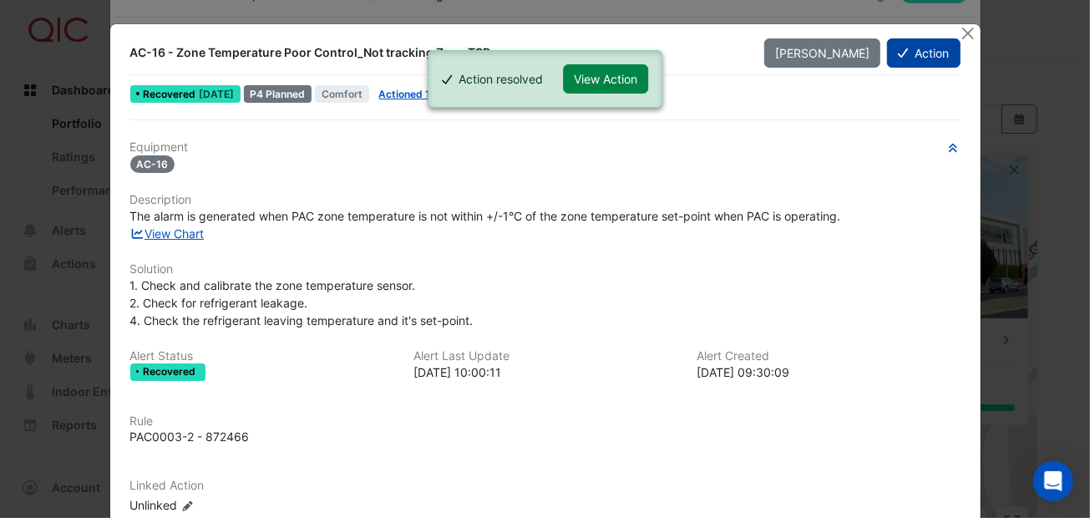
click at [910, 47] on button "Action" at bounding box center [923, 52] width 73 height 29
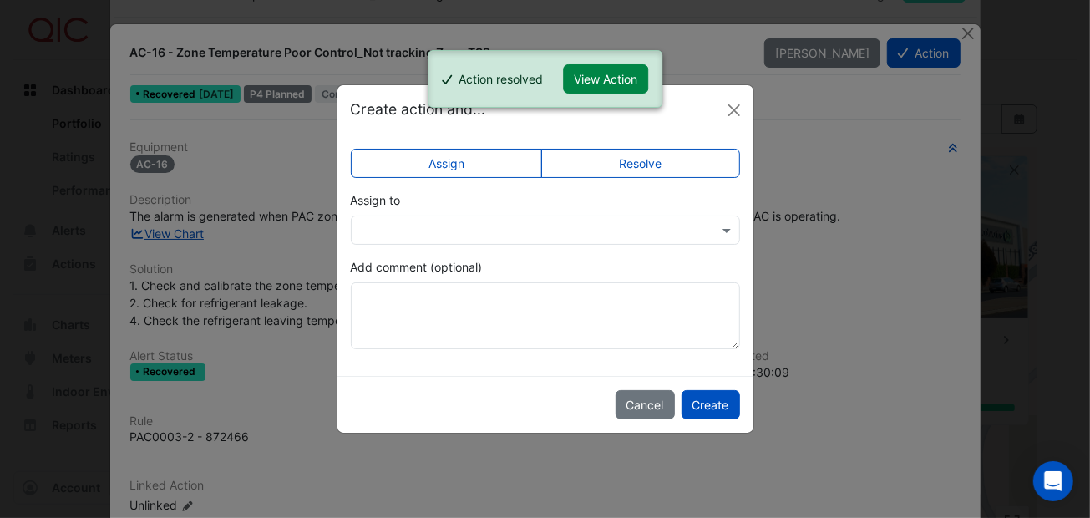
click at [605, 165] on label "Resolve" at bounding box center [640, 163] width 199 height 29
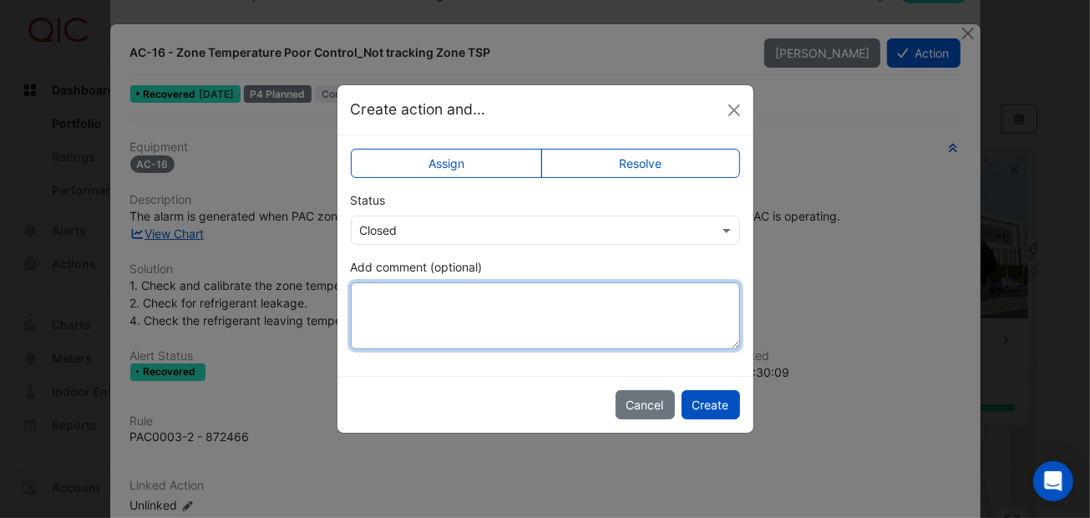
click at [463, 311] on textarea "Add comment (optional)" at bounding box center [545, 315] width 389 height 67
paste textarea "*********"
type textarea "*********"
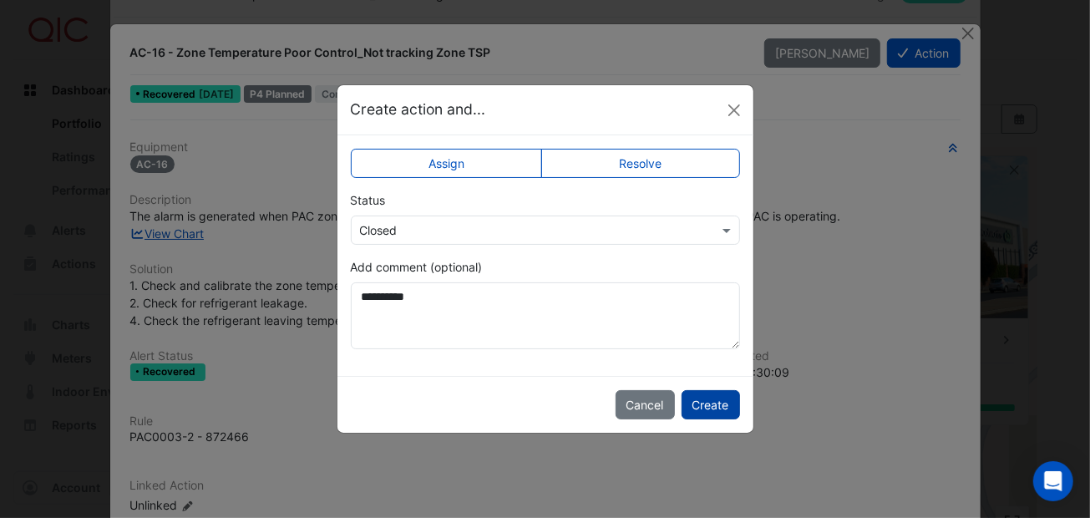
click at [708, 397] on button "Create" at bounding box center [710, 404] width 58 height 29
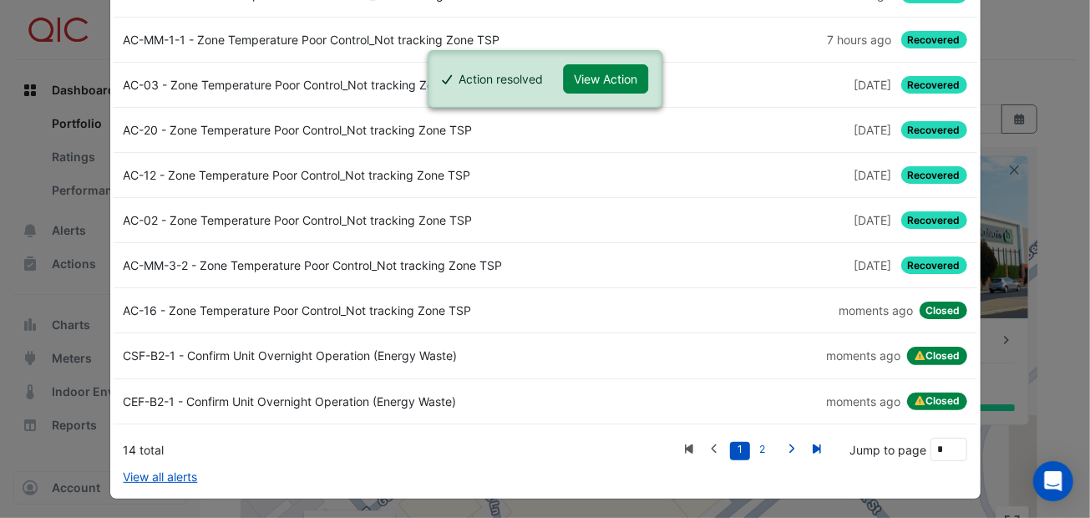
click at [404, 261] on div "AC-MM-3-2 - Zone Temperature Poor Control_Not tracking Zone TSP" at bounding box center [330, 265] width 432 height 18
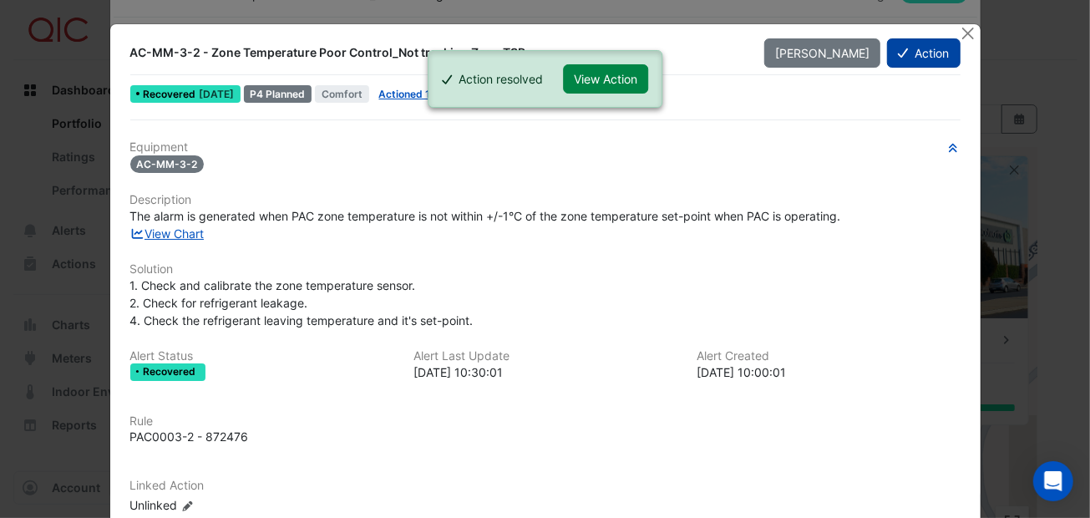
click at [906, 48] on button "Action" at bounding box center [923, 52] width 73 height 29
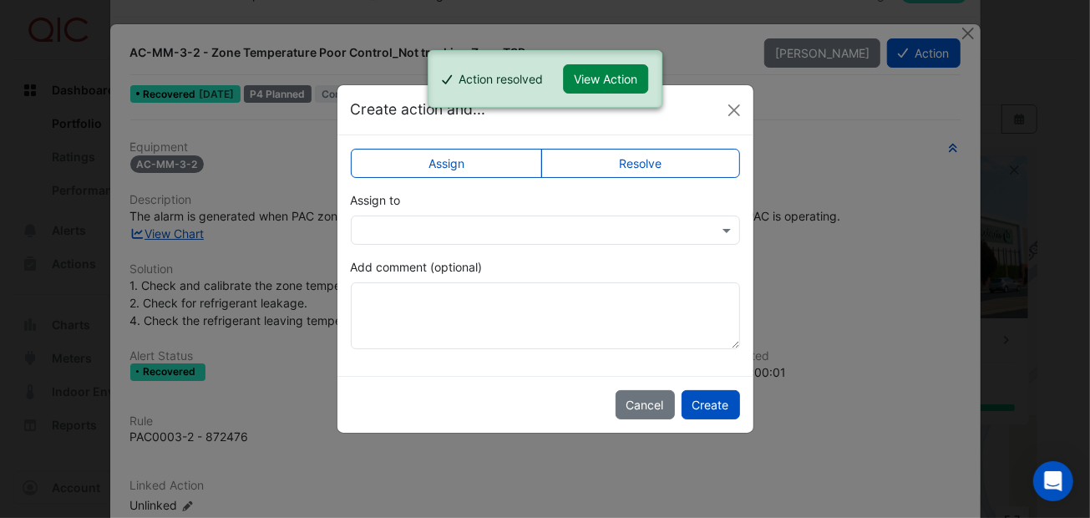
click at [657, 161] on label "Resolve" at bounding box center [640, 163] width 199 height 29
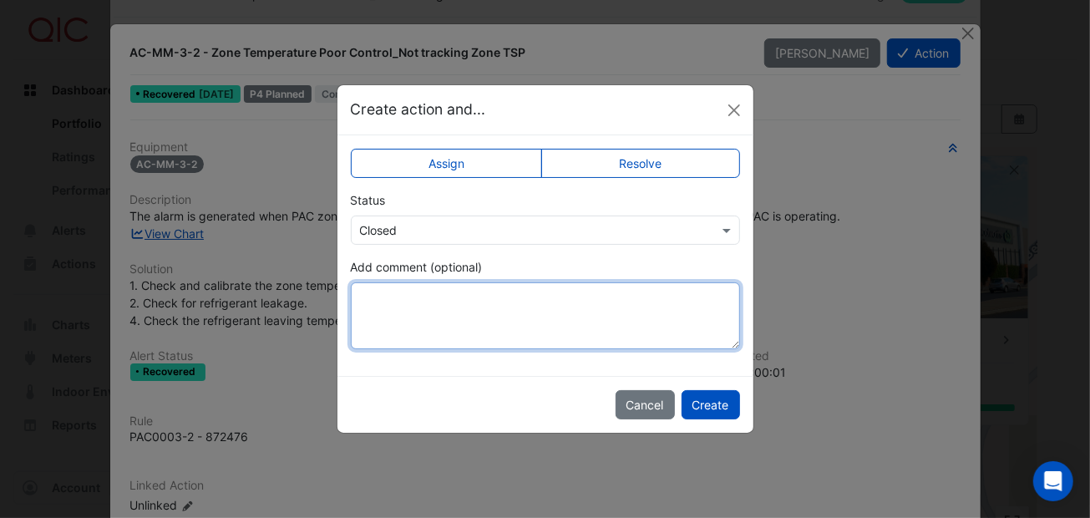
click at [409, 317] on textarea "Add comment (optional)" at bounding box center [545, 315] width 389 height 67
paste textarea "*********"
type textarea "*********"
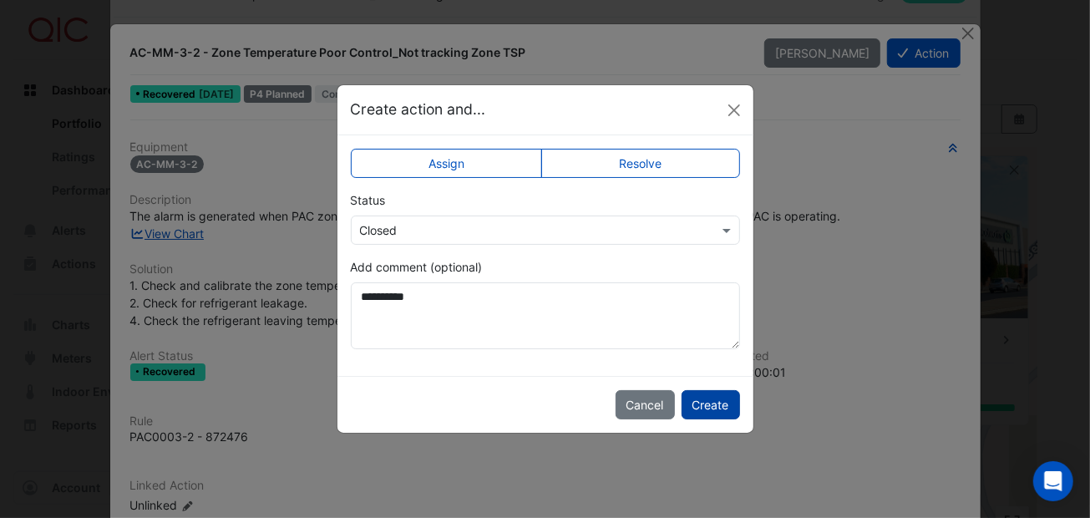
click at [701, 391] on button "Create" at bounding box center [710, 404] width 58 height 29
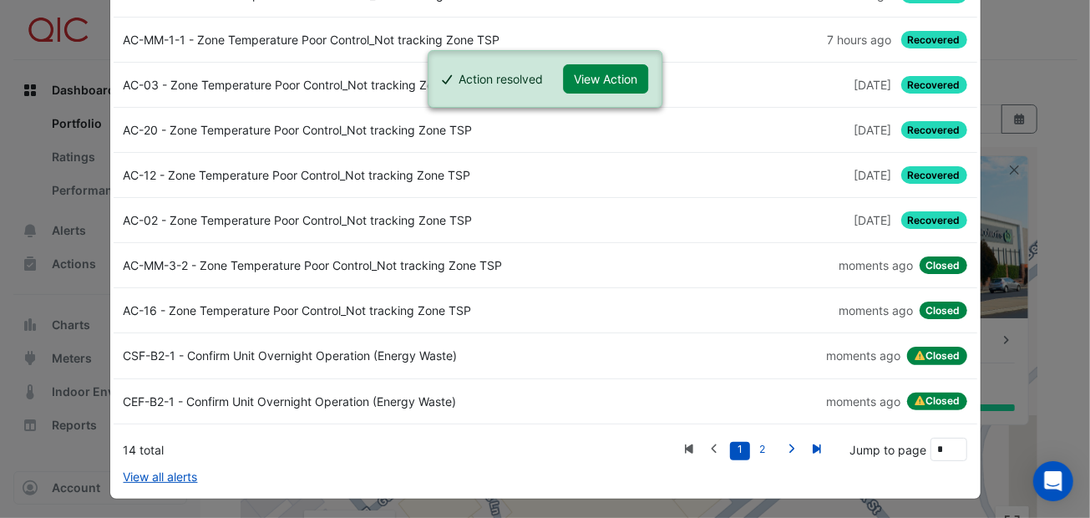
click at [364, 218] on div "AC-02 - Zone Temperature Poor Control_Not tracking Zone TSP" at bounding box center [330, 220] width 432 height 18
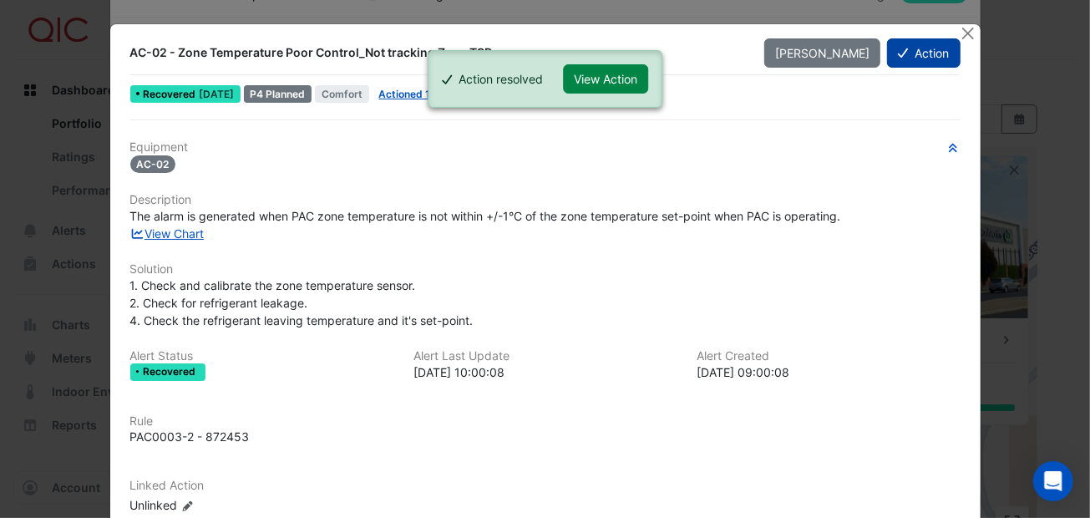
click at [932, 48] on button "Action" at bounding box center [923, 52] width 73 height 29
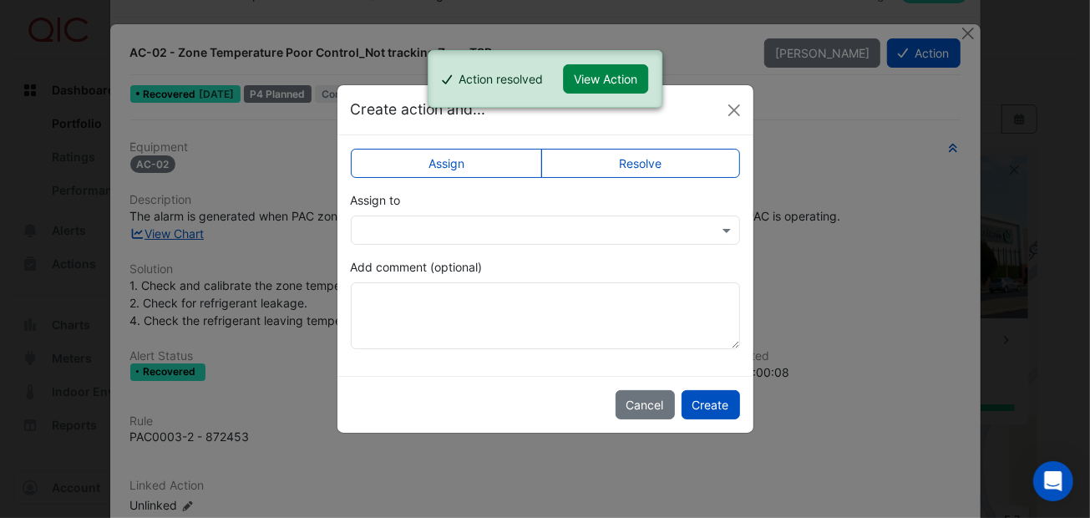
click at [592, 160] on label "Resolve" at bounding box center [640, 163] width 199 height 29
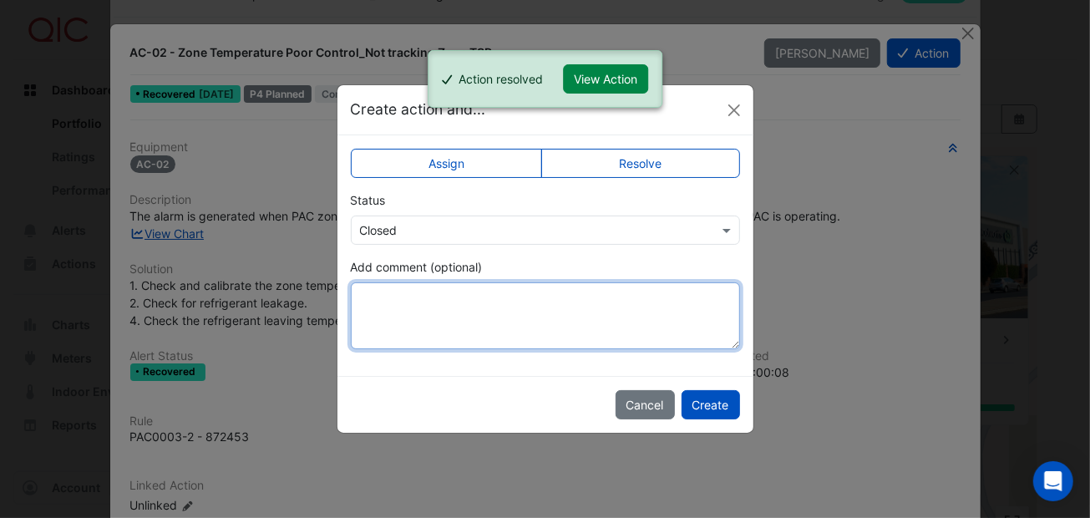
click at [395, 300] on textarea "Add comment (optional)" at bounding box center [545, 315] width 389 height 67
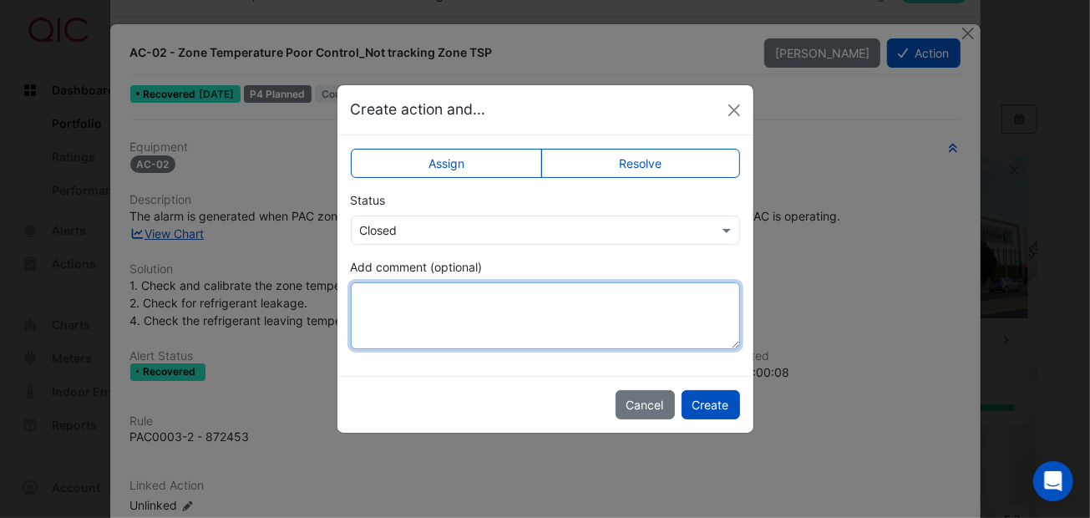
paste textarea "*********"
type textarea "*********"
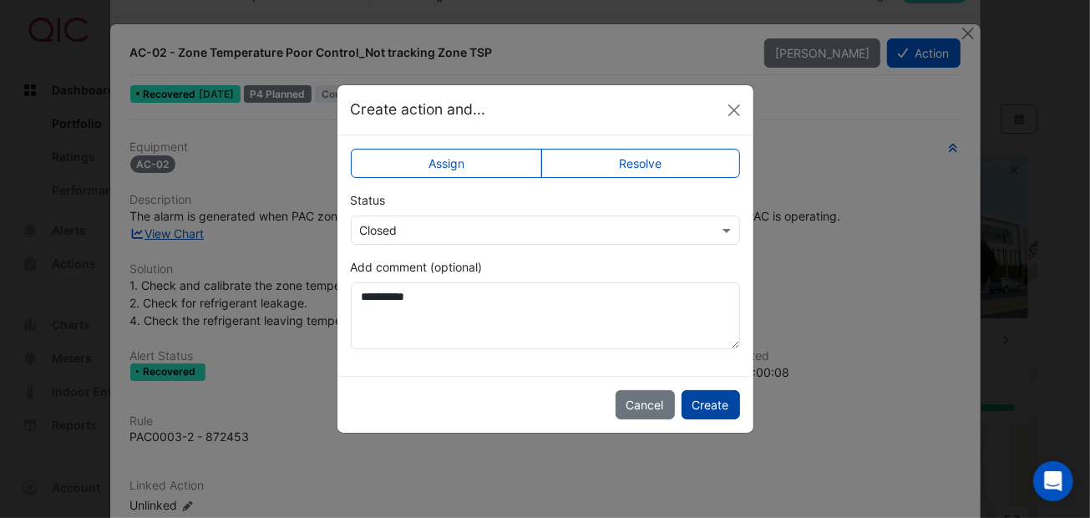
click at [710, 397] on button "Create" at bounding box center [710, 404] width 58 height 29
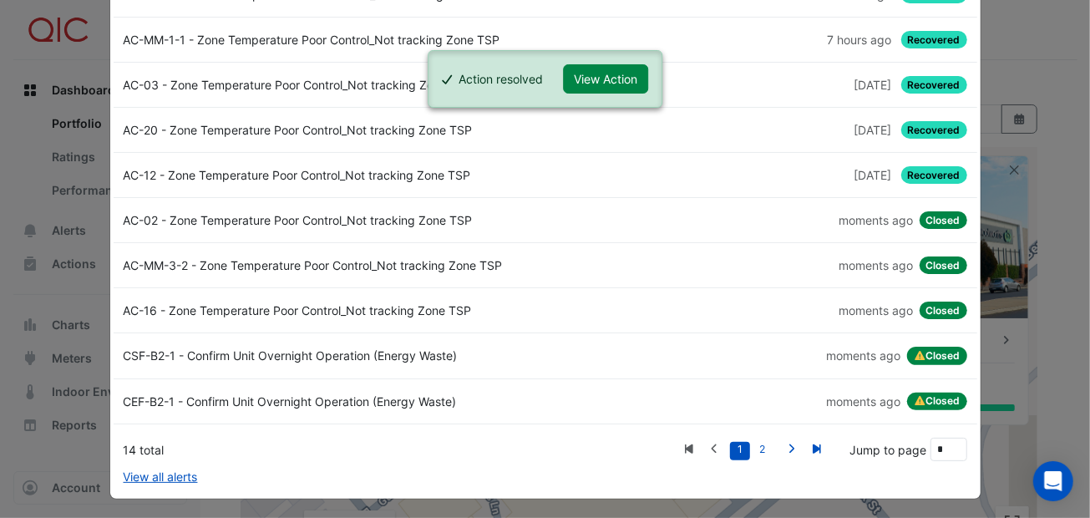
click at [388, 175] on div "AC-12 - Zone Temperature Poor Control_Not tracking Zone TSP" at bounding box center [330, 175] width 432 height 18
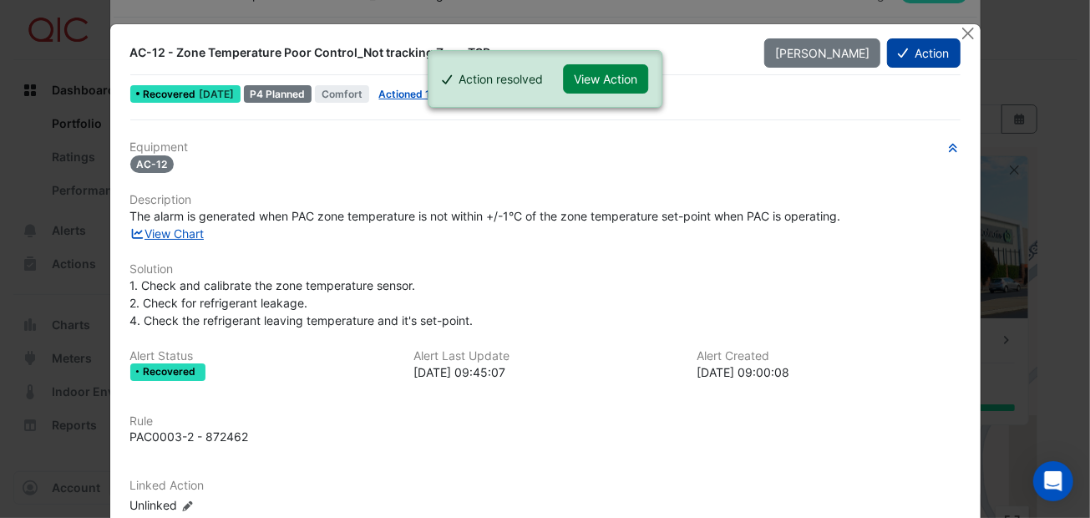
click at [918, 47] on button "Action" at bounding box center [923, 52] width 73 height 29
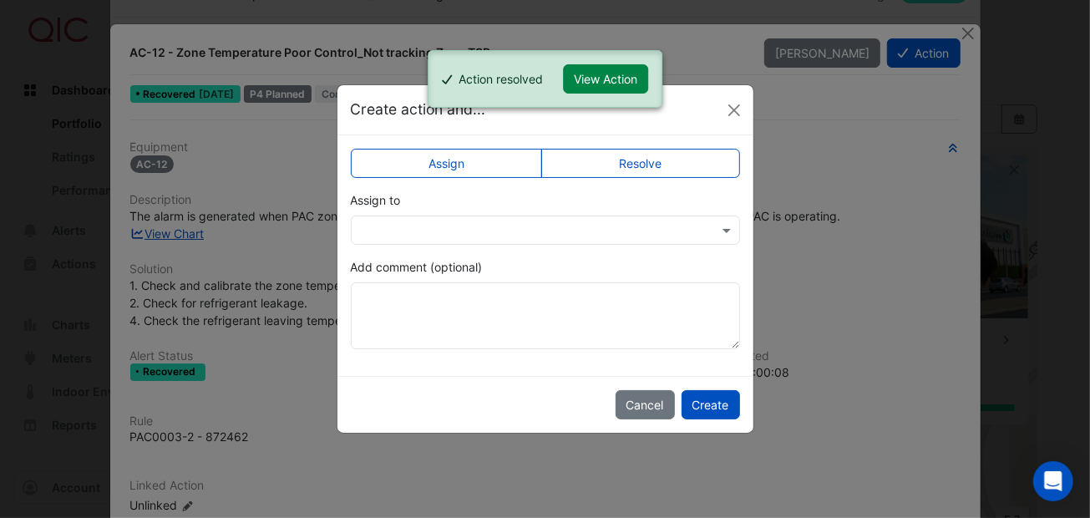
click at [596, 158] on label "Resolve" at bounding box center [640, 163] width 199 height 29
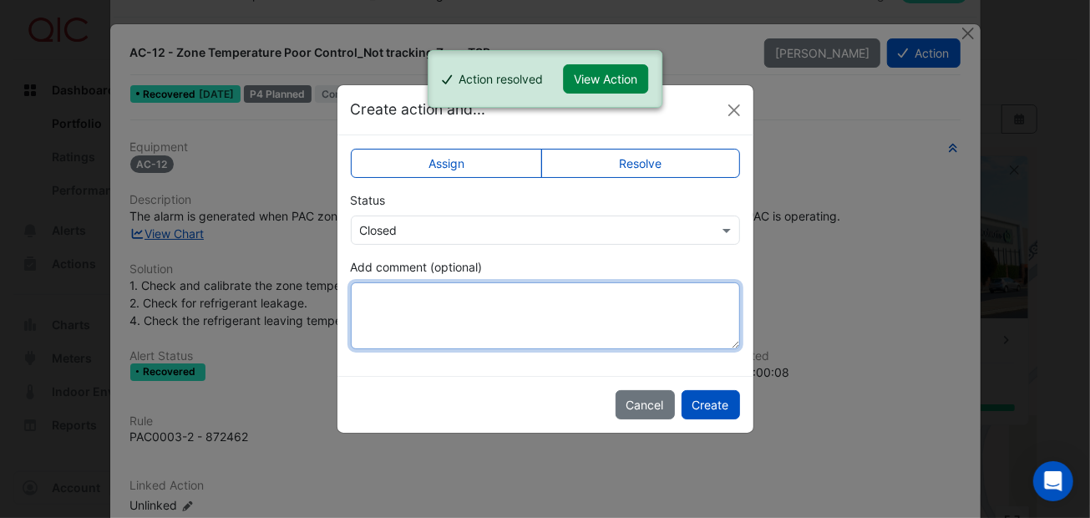
click at [373, 296] on textarea "Add comment (optional)" at bounding box center [545, 315] width 389 height 67
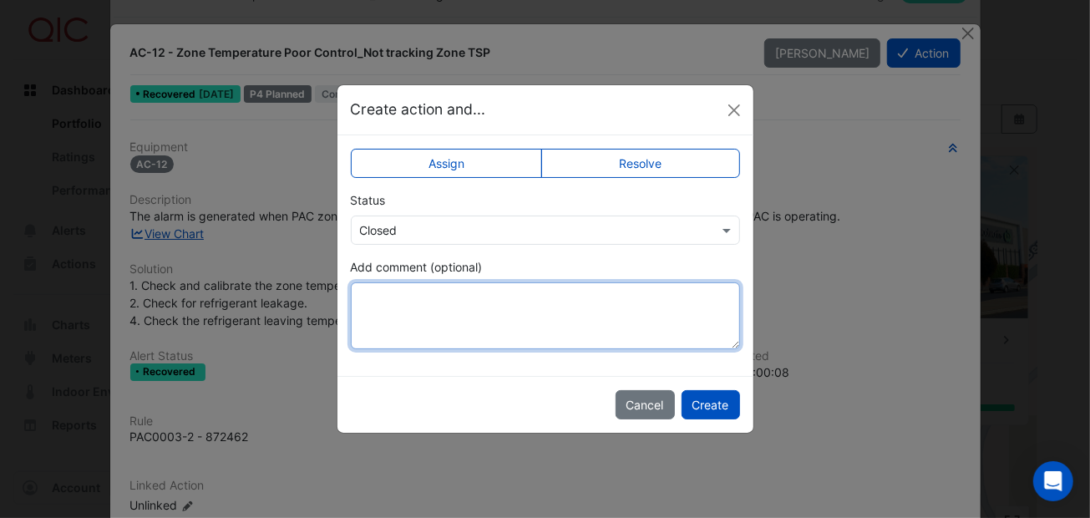
paste textarea "*********"
type textarea "*********"
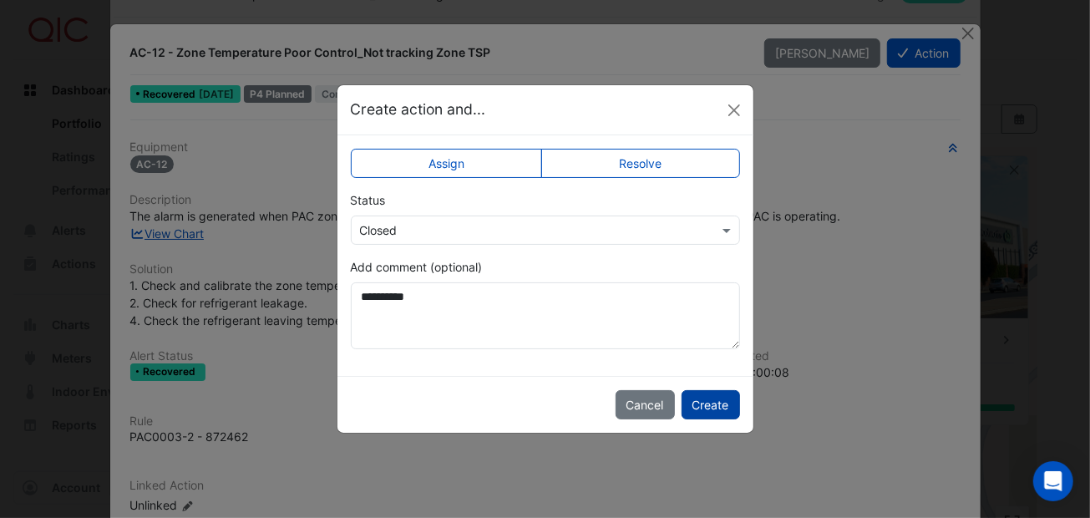
click at [726, 393] on button "Create" at bounding box center [710, 404] width 58 height 29
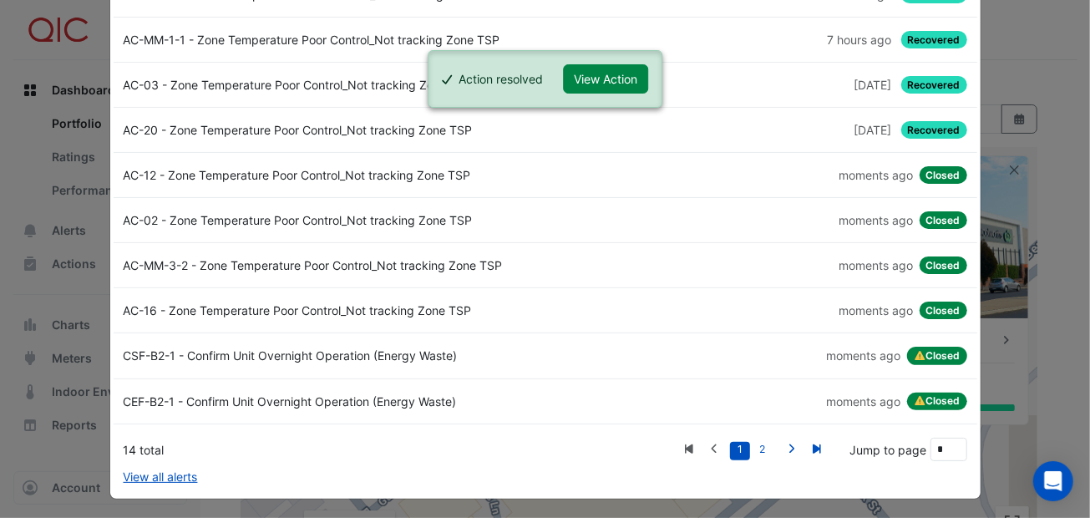
click at [379, 127] on div "AC-20 - Zone Temperature Poor Control_Not tracking Zone TSP" at bounding box center [330, 130] width 432 height 18
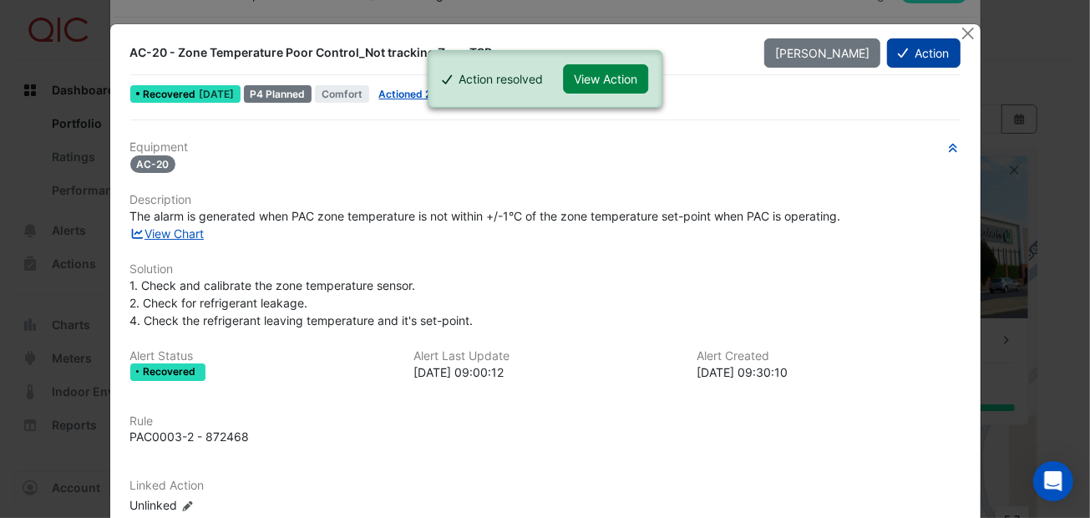
click at [910, 48] on button "Action" at bounding box center [923, 52] width 73 height 29
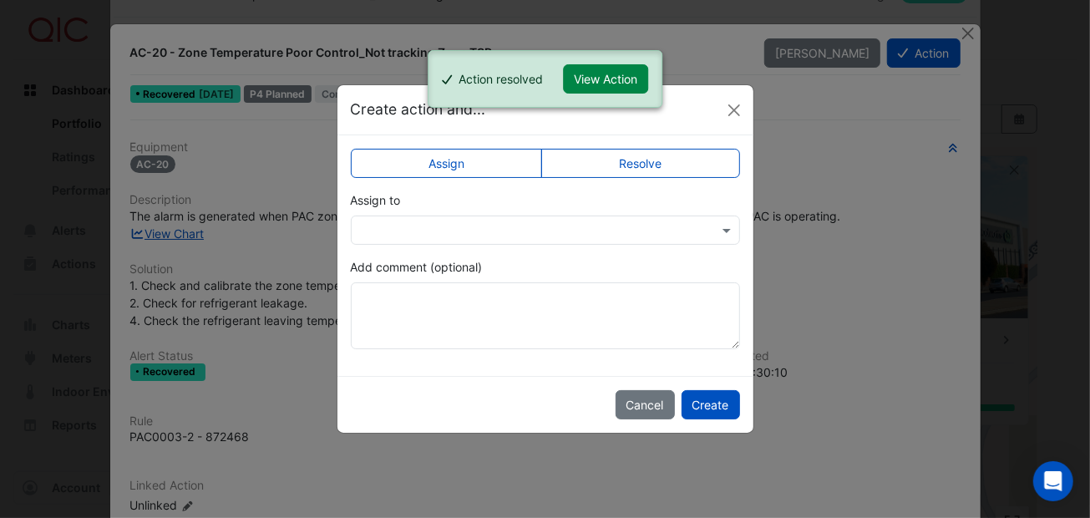
click at [570, 233] on input "text" at bounding box center [528, 231] width 337 height 18
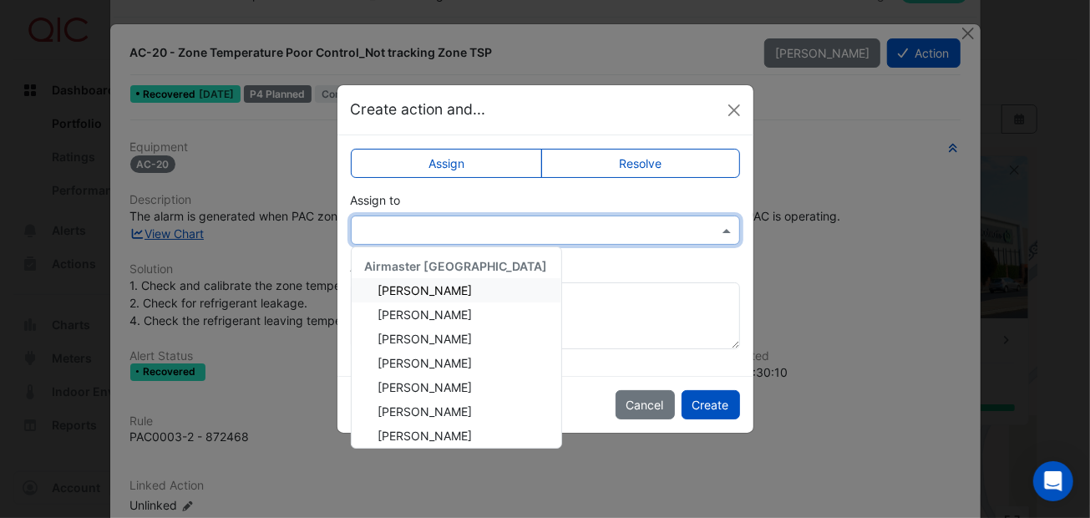
click at [611, 151] on label "Resolve" at bounding box center [640, 163] width 199 height 29
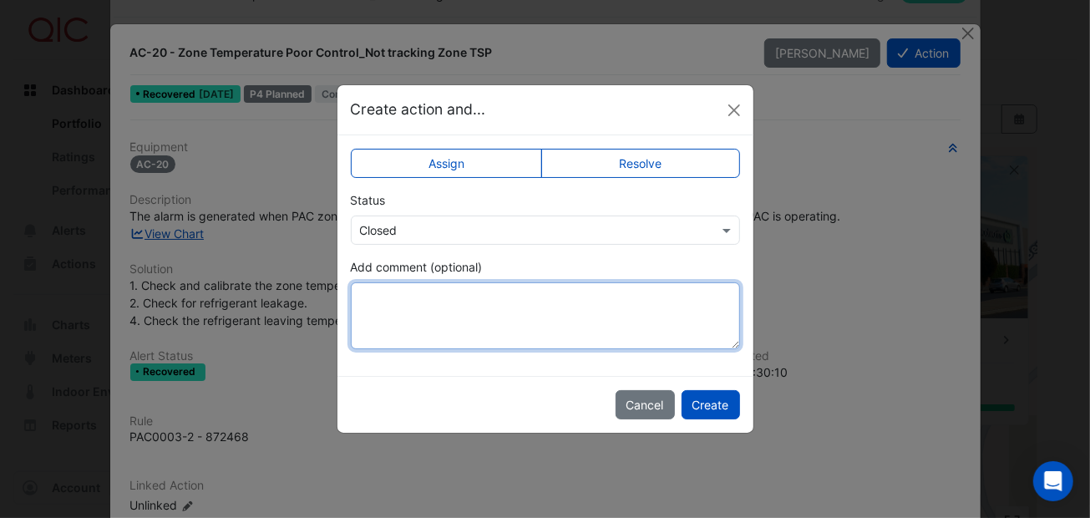
click at [393, 301] on textarea "Add comment (optional)" at bounding box center [545, 315] width 389 height 67
paste textarea "*********"
type textarea "*********"
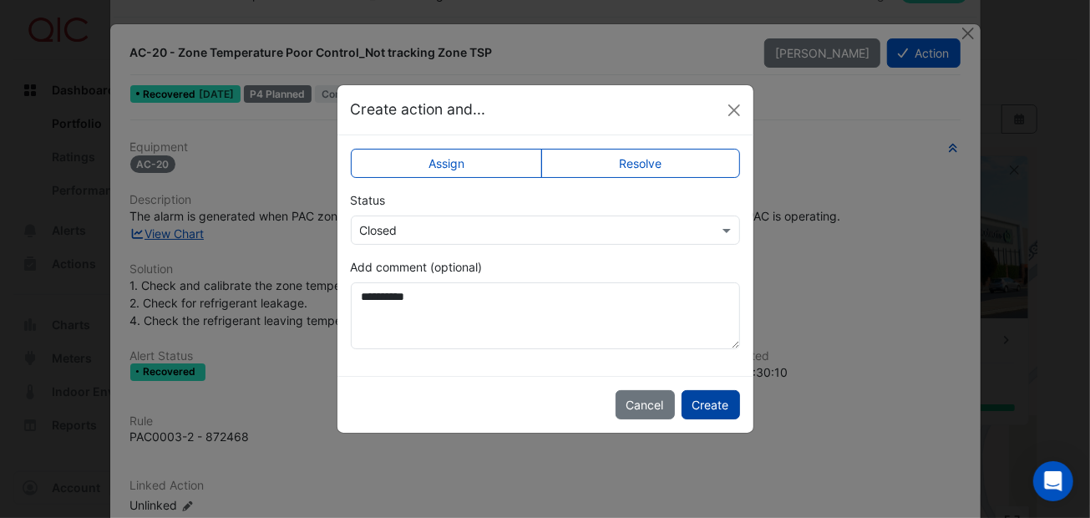
click at [722, 411] on button "Create" at bounding box center [710, 404] width 58 height 29
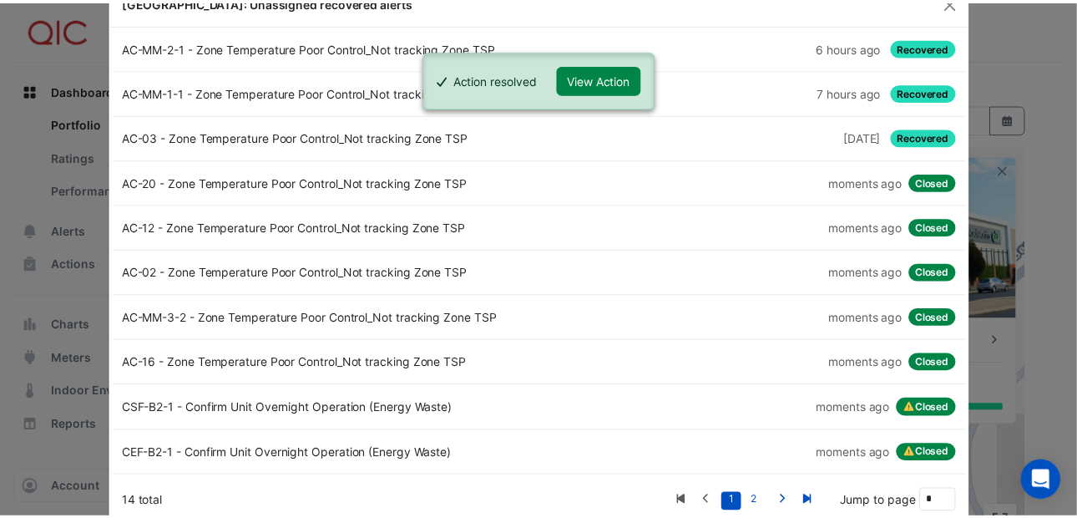
scroll to position [0, 0]
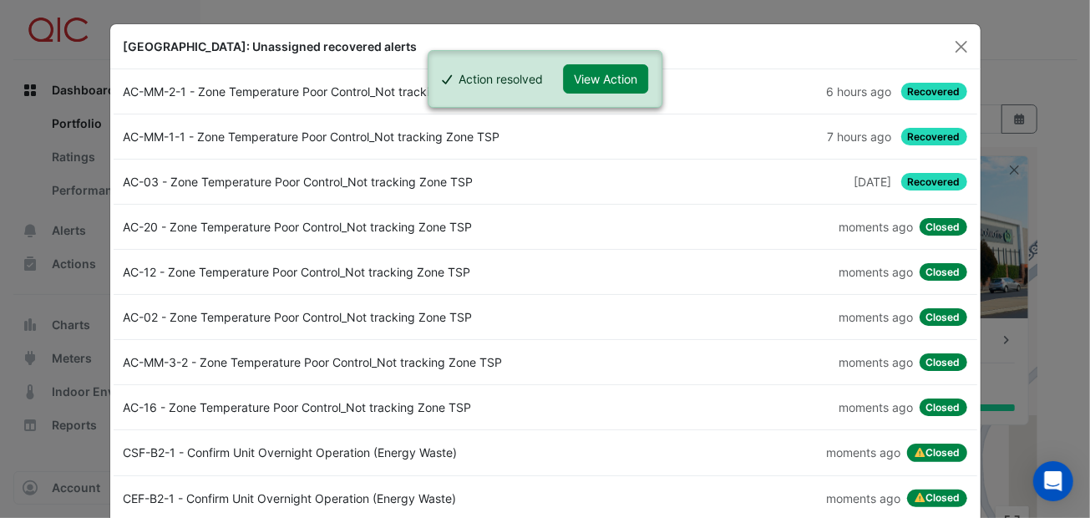
click at [409, 182] on div "AC-03 - Zone Temperature Poor Control_Not tracking Zone TSP" at bounding box center [330, 182] width 432 height 18
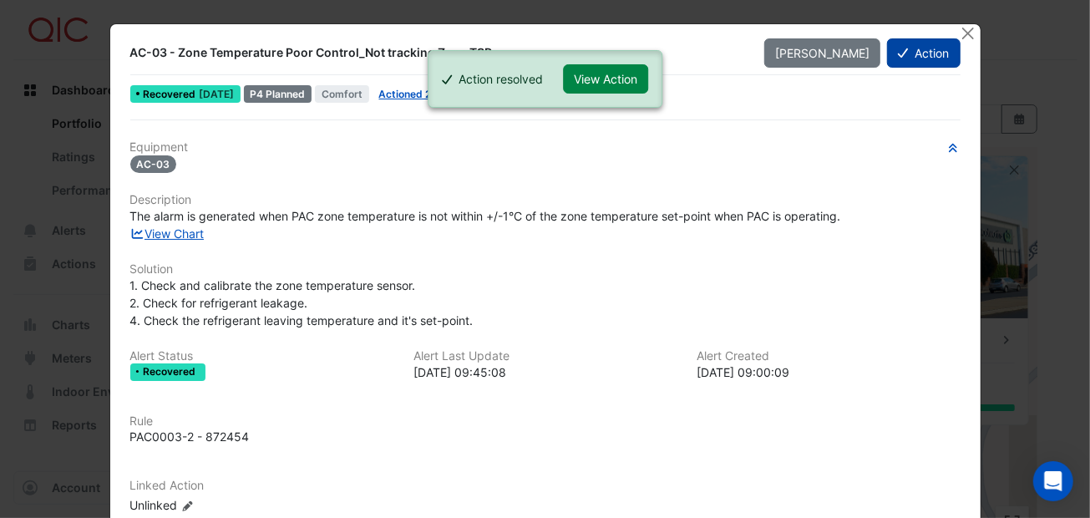
click at [898, 54] on icon at bounding box center [903, 53] width 10 height 12
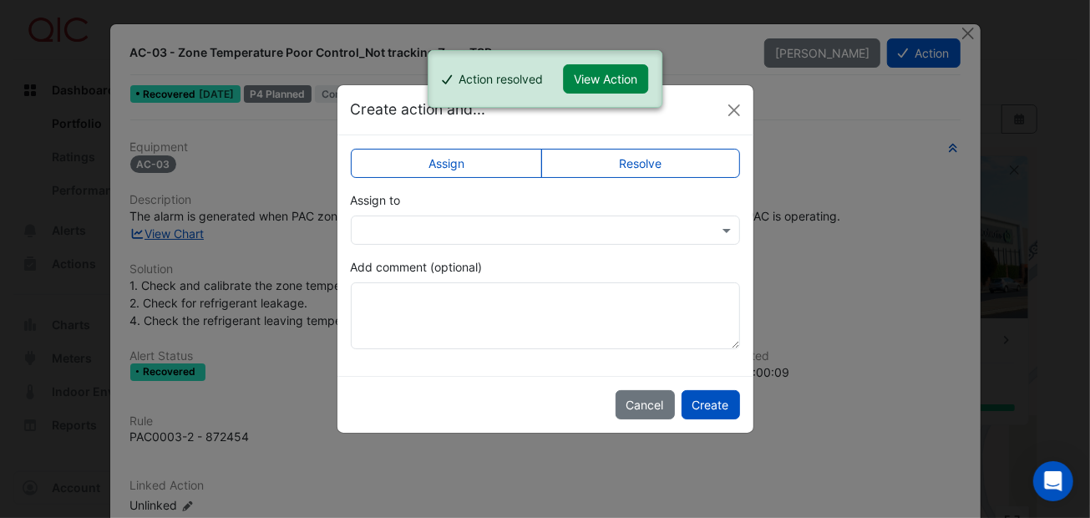
click at [625, 162] on label "Resolve" at bounding box center [640, 163] width 199 height 29
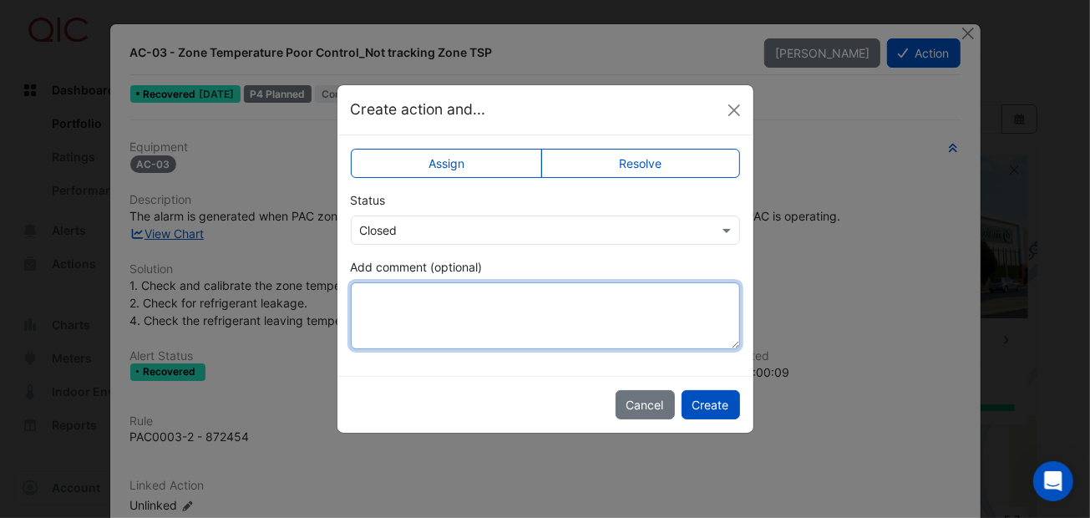
click at [394, 305] on textarea "Add comment (optional)" at bounding box center [545, 315] width 389 height 67
paste textarea "*********"
type textarea "*********"
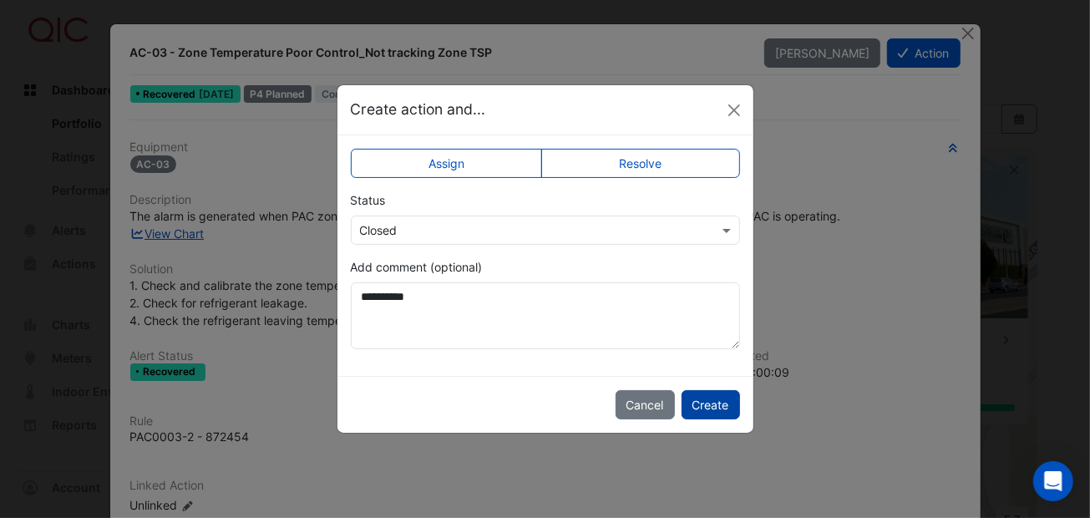
click at [718, 393] on button "Create" at bounding box center [710, 404] width 58 height 29
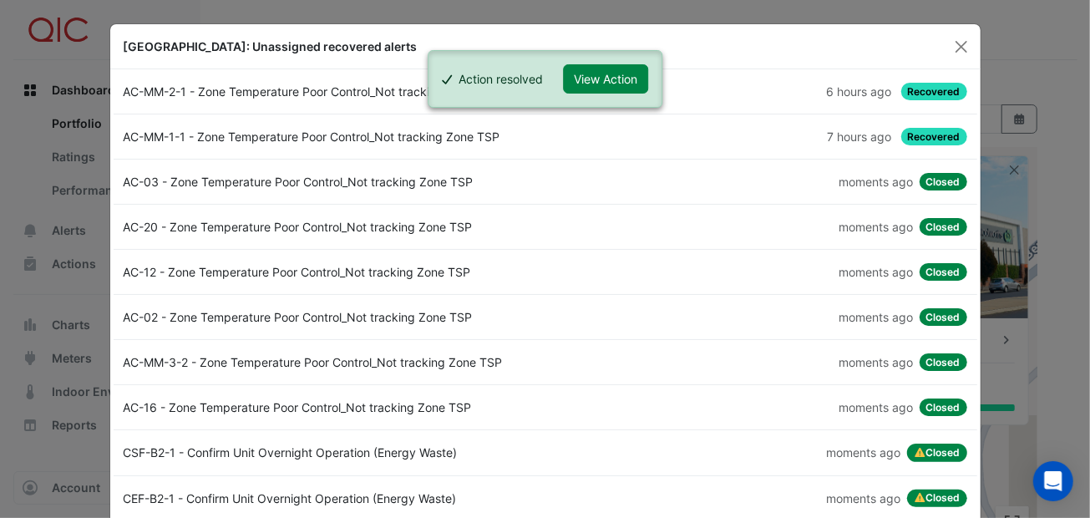
click at [291, 134] on div "AC-MM-1-1 - Zone Temperature Poor Control_Not tracking Zone TSP" at bounding box center [330, 137] width 432 height 18
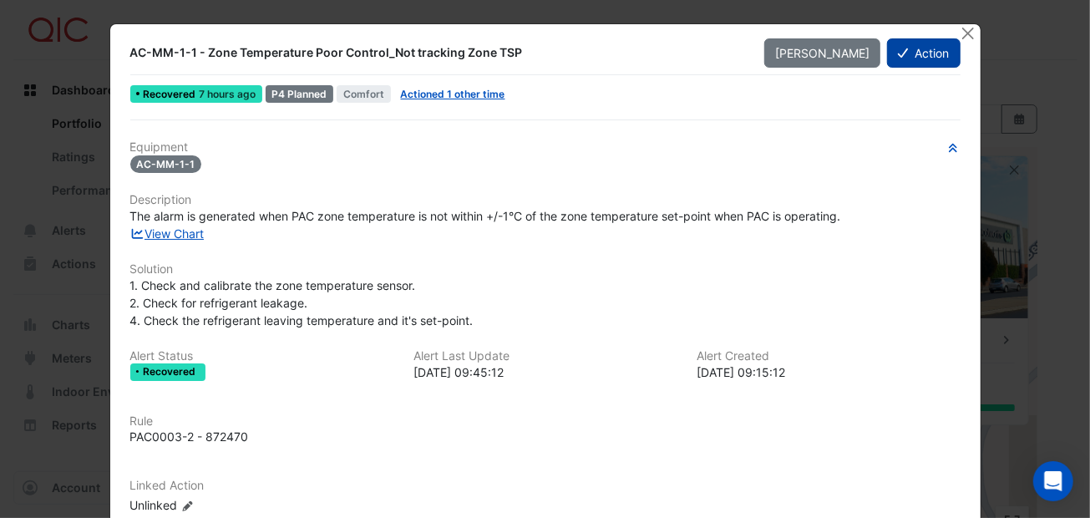
click at [913, 50] on button "Action" at bounding box center [923, 52] width 73 height 29
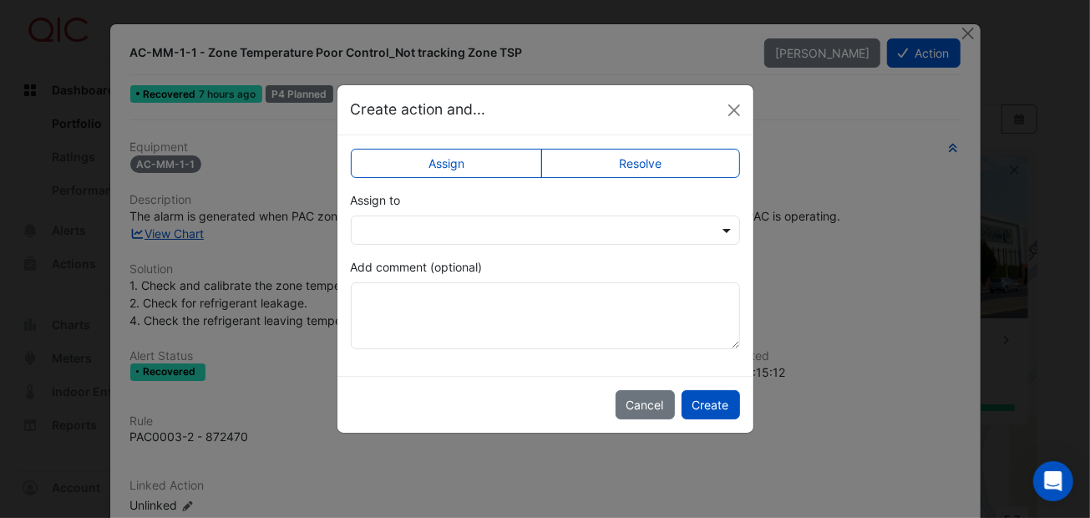
click at [722, 230] on span at bounding box center [728, 230] width 21 height 18
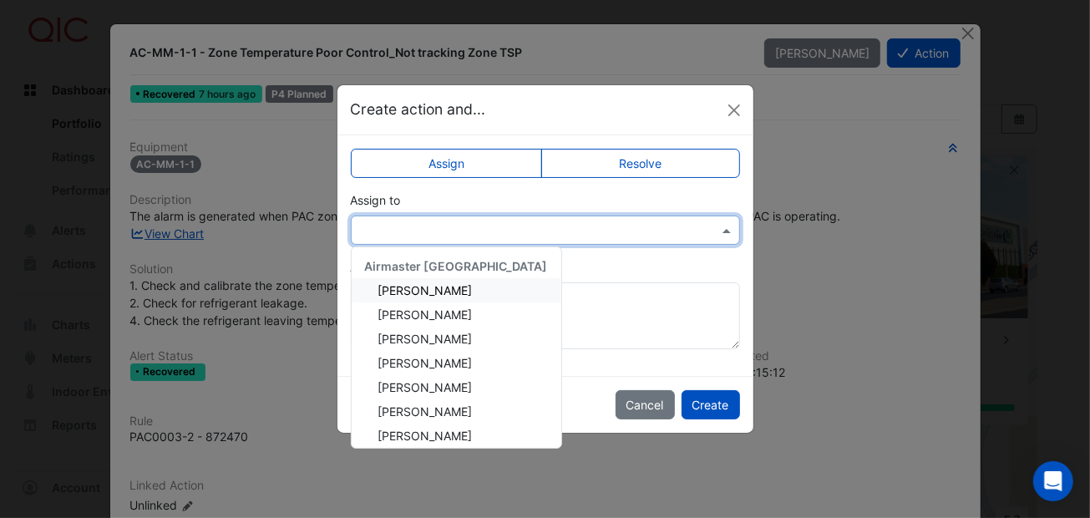
click at [676, 157] on label "Resolve" at bounding box center [640, 163] width 199 height 29
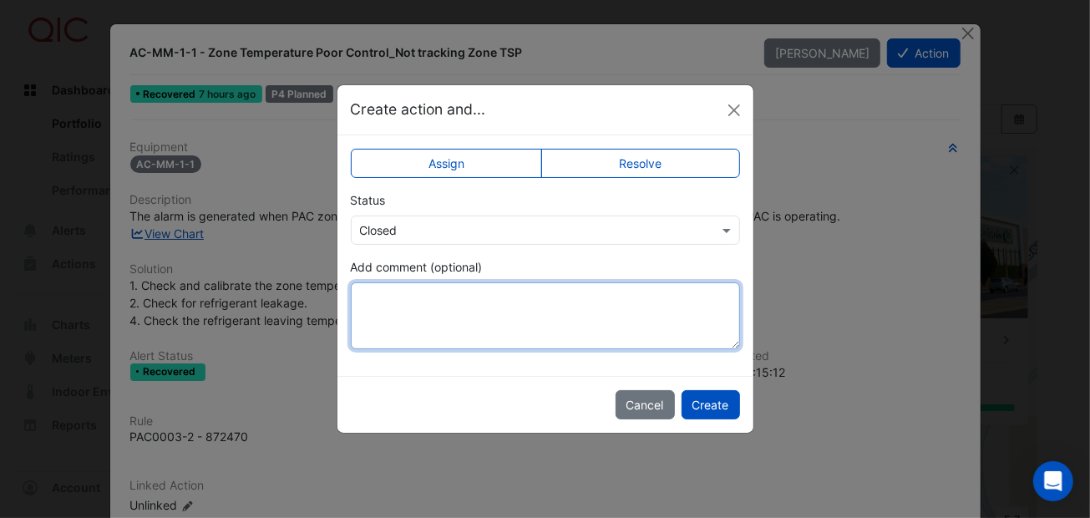
click at [430, 301] on textarea "Add comment (optional)" at bounding box center [545, 315] width 389 height 67
paste textarea "*********"
type textarea "*********"
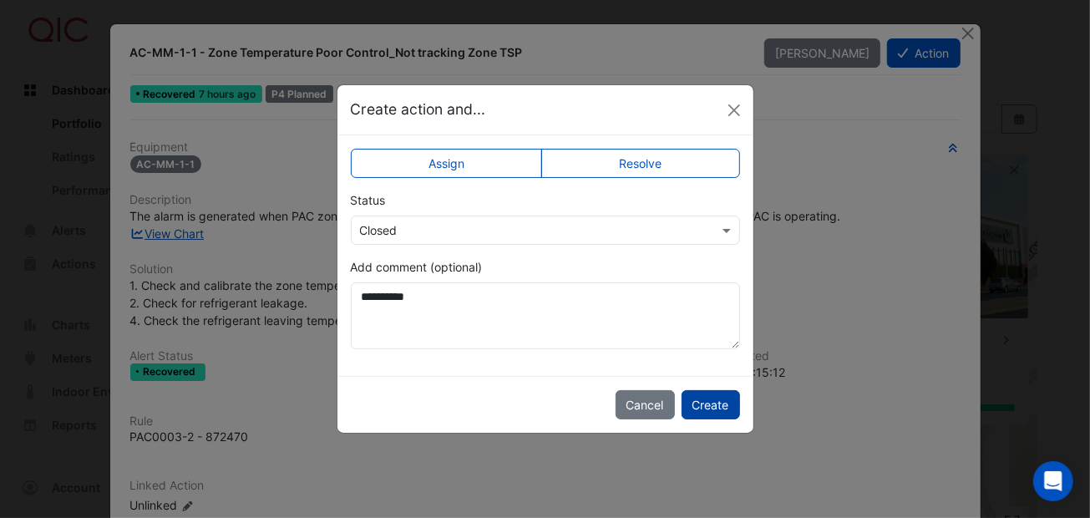
click at [730, 394] on button "Create" at bounding box center [710, 404] width 58 height 29
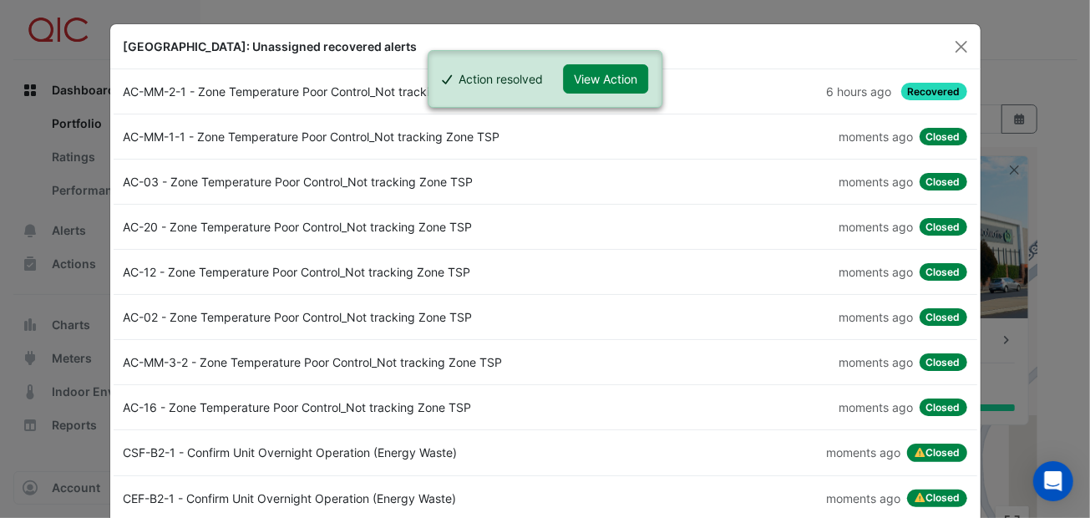
click at [356, 90] on div "AC-MM-2-1 - Zone Temperature Poor Control_Not tracking Zone TSP" at bounding box center [330, 92] width 432 height 18
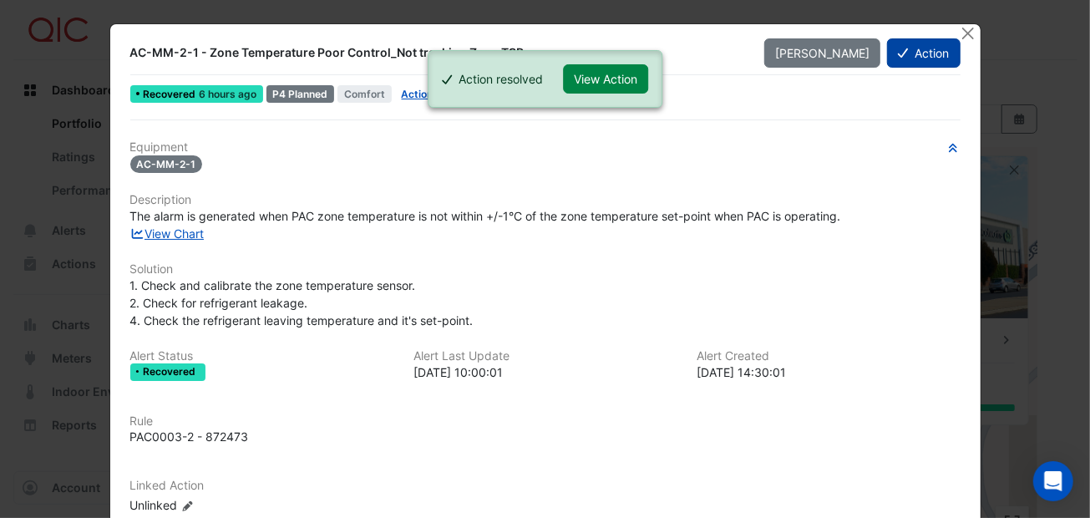
click at [919, 53] on button "Action" at bounding box center [923, 52] width 73 height 29
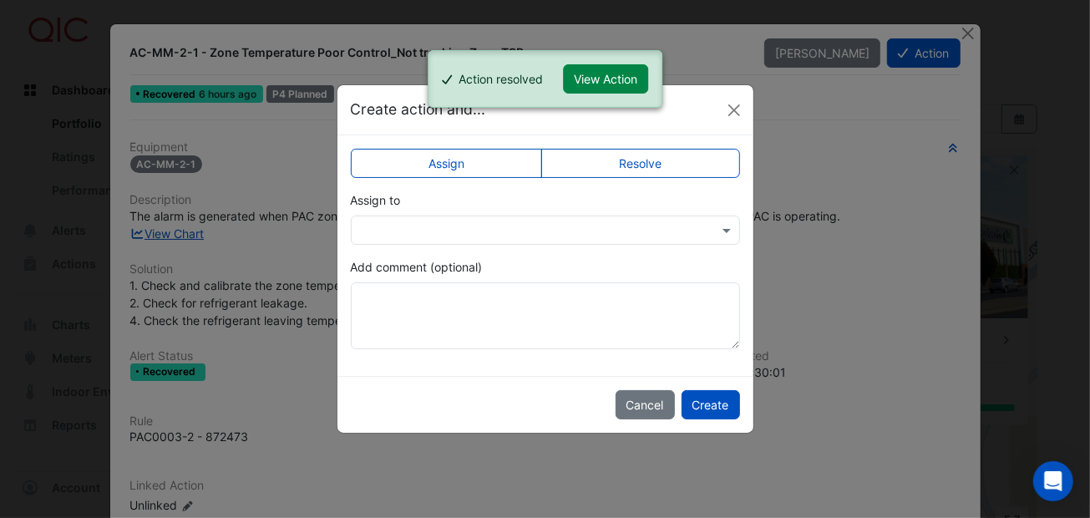
click at [670, 165] on label "Resolve" at bounding box center [640, 163] width 199 height 29
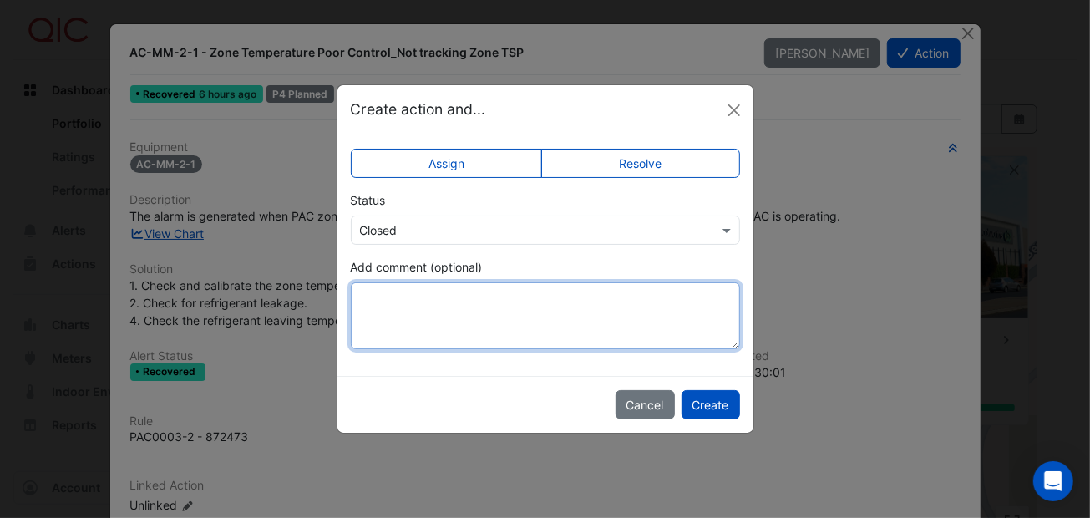
click at [612, 303] on textarea "Add comment (optional)" at bounding box center [545, 315] width 389 height 67
paste textarea "*********"
type textarea "*********"
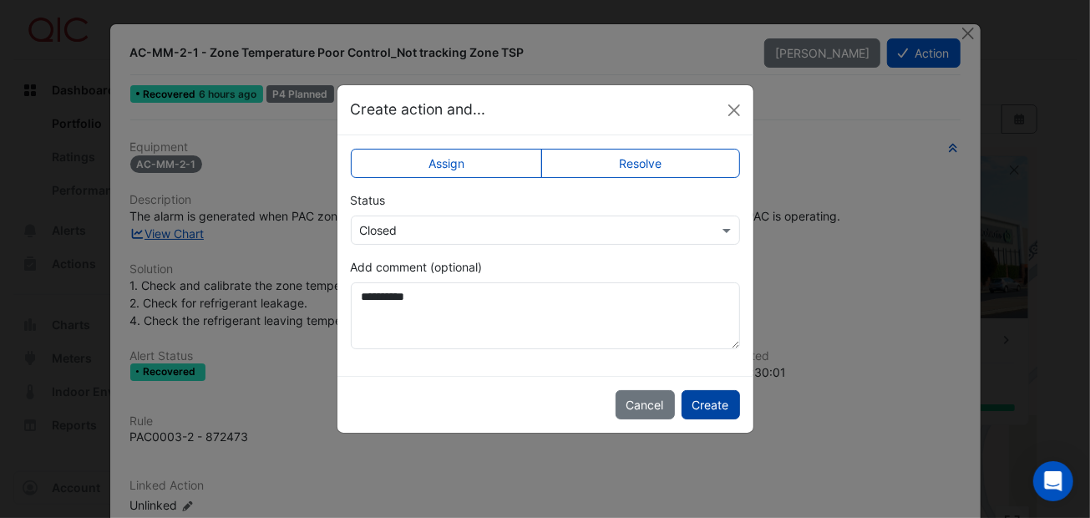
click at [739, 403] on button "Create" at bounding box center [710, 404] width 58 height 29
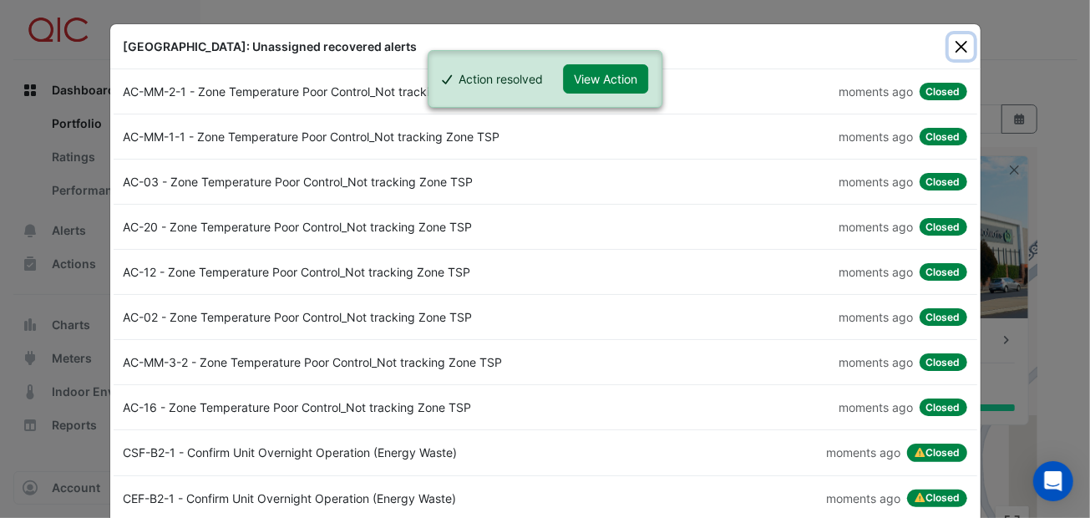
click at [955, 39] on button "Close" at bounding box center [961, 46] width 25 height 25
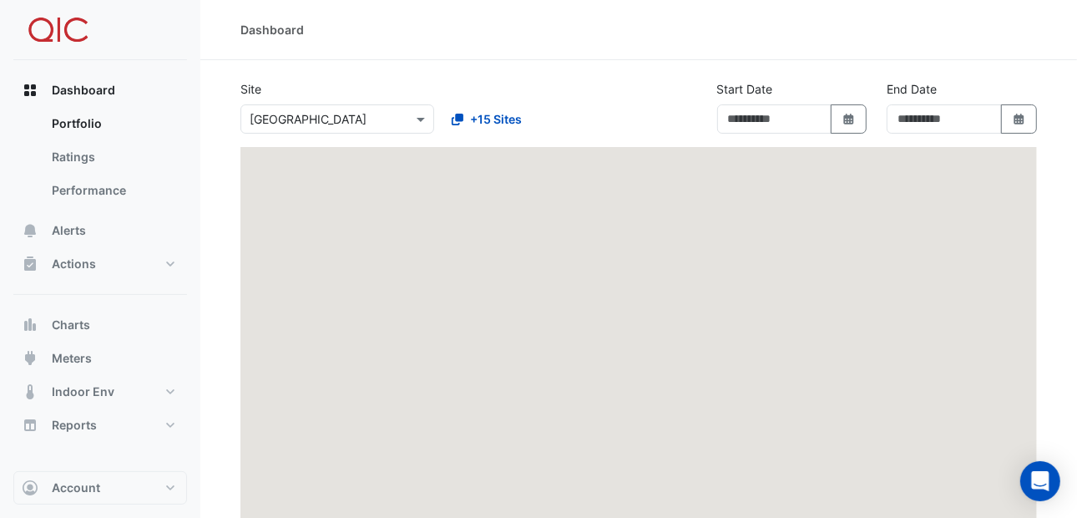
type input "**********"
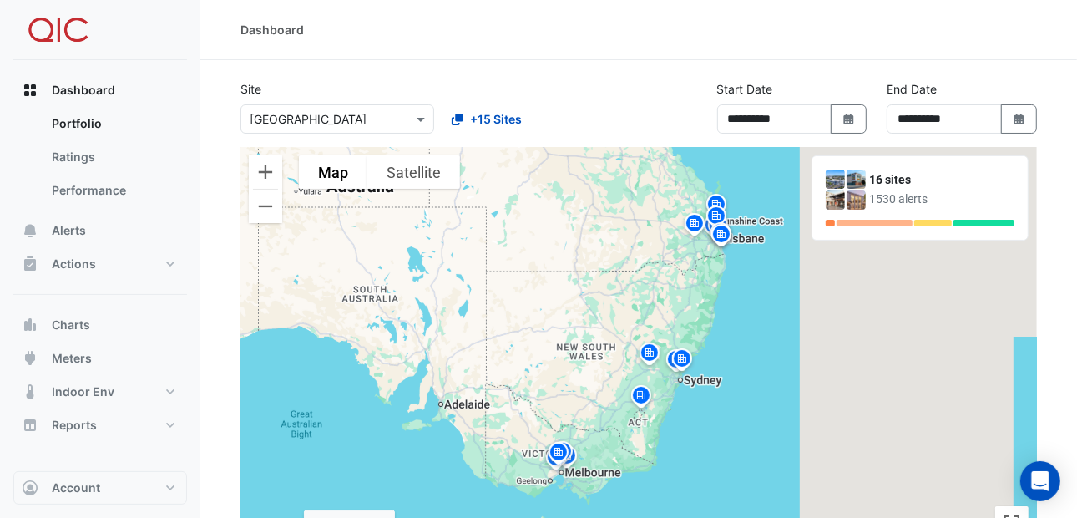
click at [650, 356] on img at bounding box center [649, 355] width 27 height 29
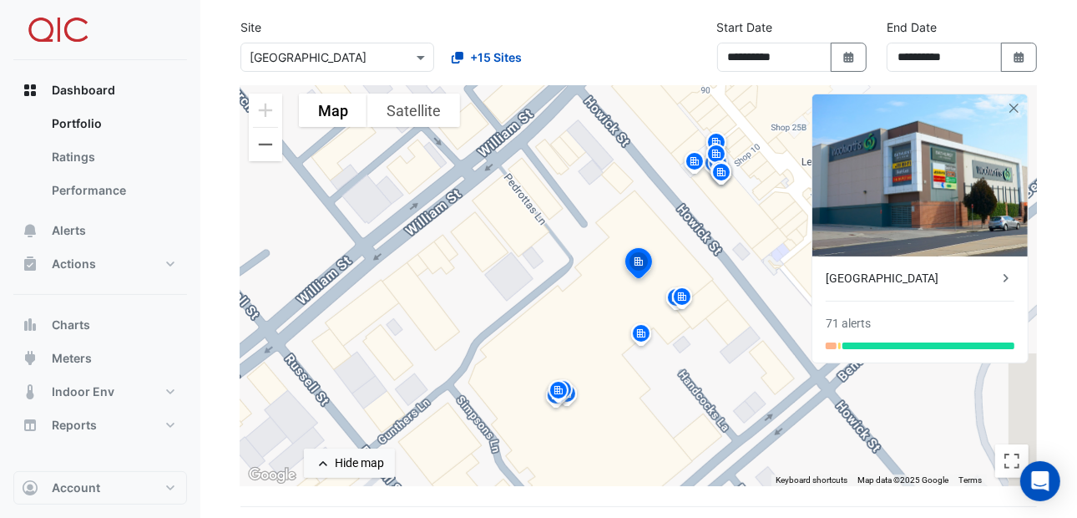
scroll to position [167, 0]
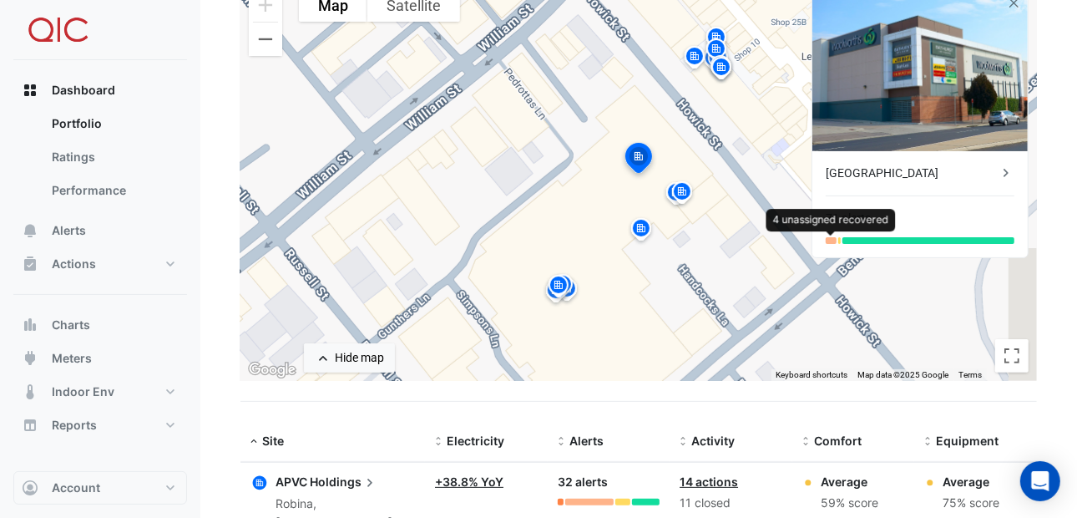
click at [830, 240] on div at bounding box center [831, 240] width 11 height 7
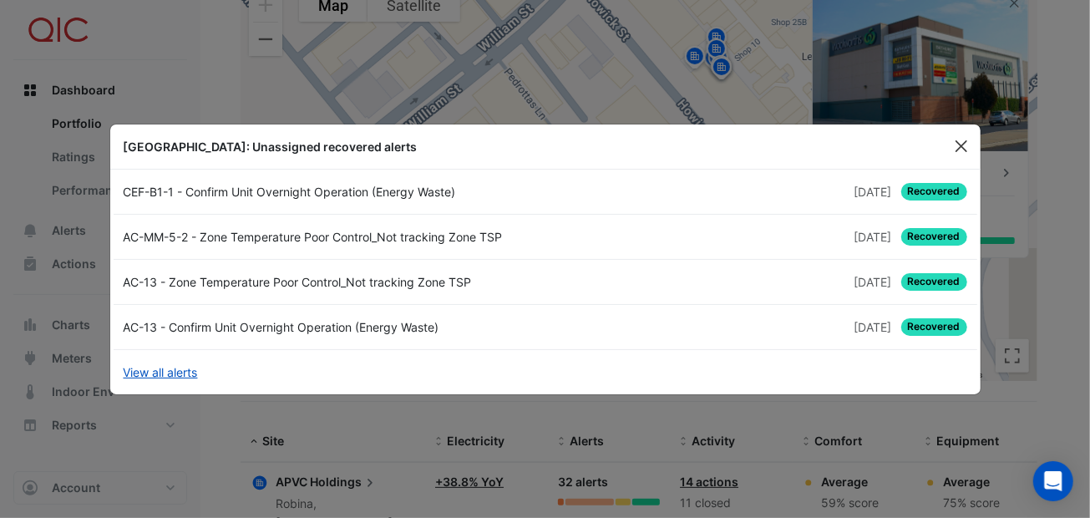
click at [966, 149] on button "Close" at bounding box center [961, 146] width 25 height 25
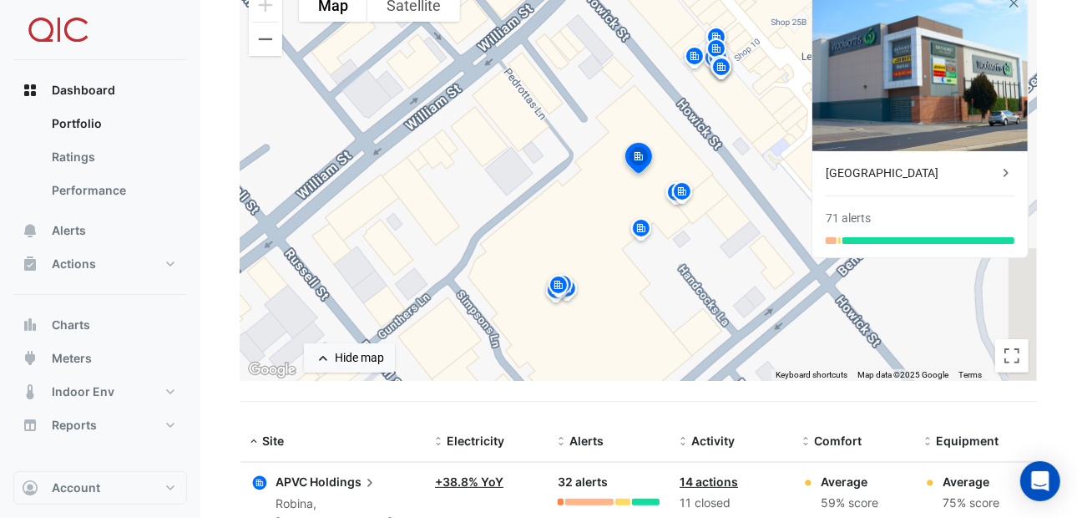
click at [948, 318] on div "To activate drag with keyboard, press Alt + Enter. Once in keyboard drag state,…" at bounding box center [639, 180] width 797 height 401
click at [263, 39] on button "Zoom out" at bounding box center [265, 39] width 33 height 33
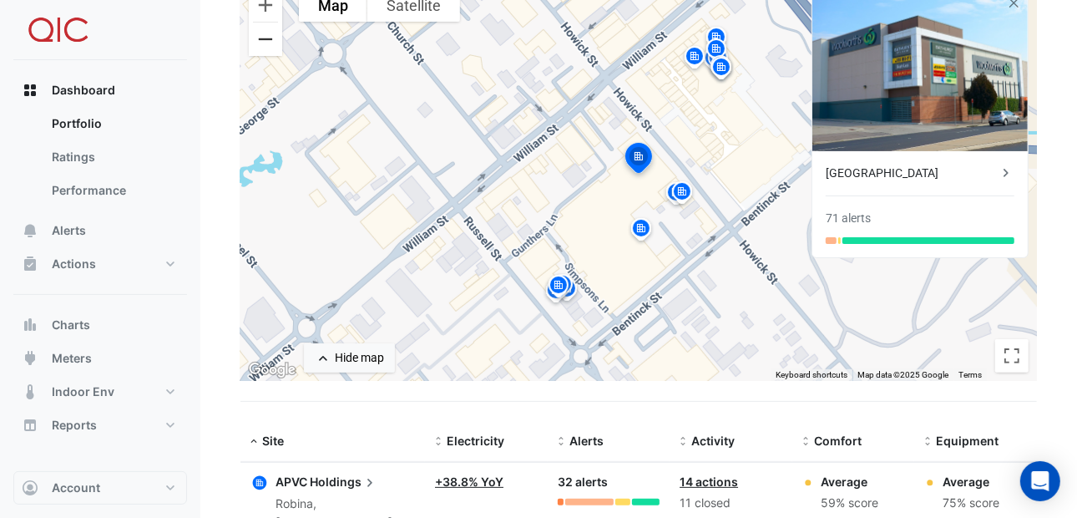
click at [263, 39] on button "Zoom out" at bounding box center [265, 39] width 33 height 33
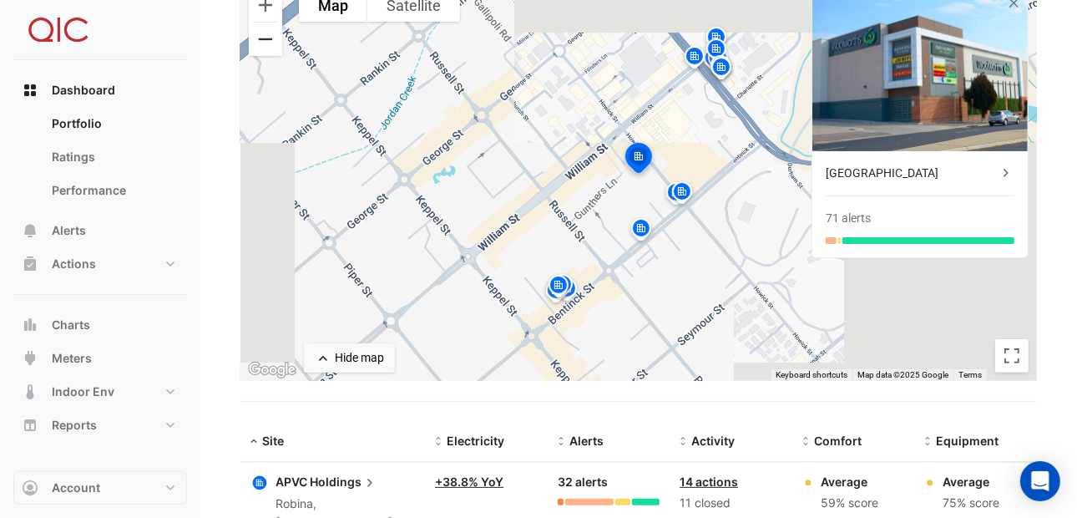
click at [263, 39] on button "Zoom out" at bounding box center [265, 39] width 33 height 33
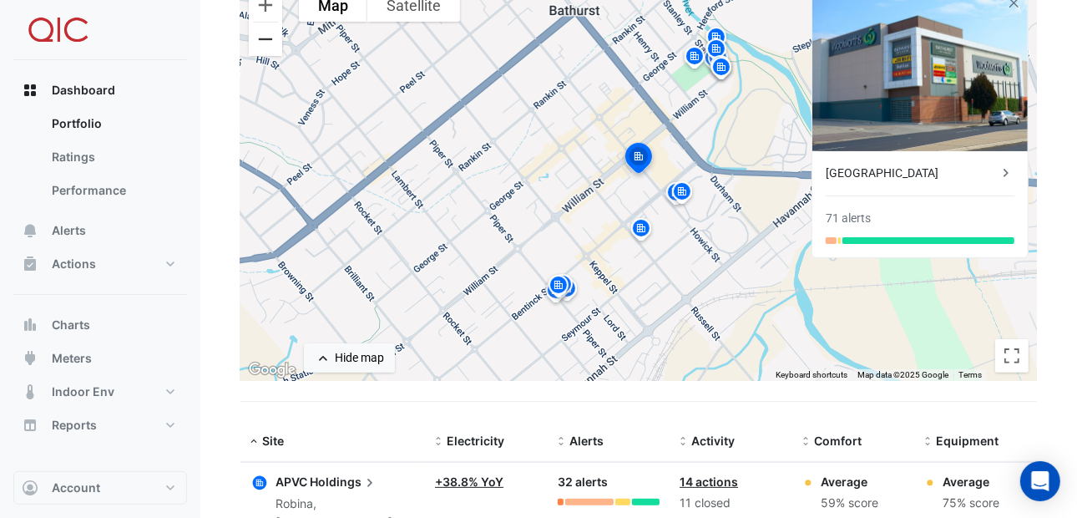
click at [263, 39] on button "Zoom out" at bounding box center [265, 39] width 33 height 33
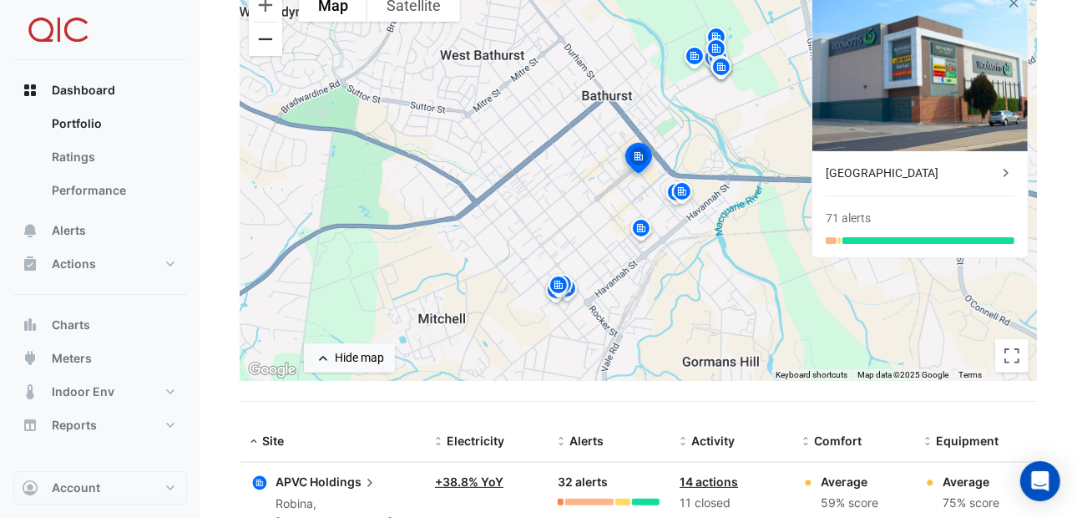
click at [263, 39] on button "Zoom out" at bounding box center [265, 39] width 33 height 33
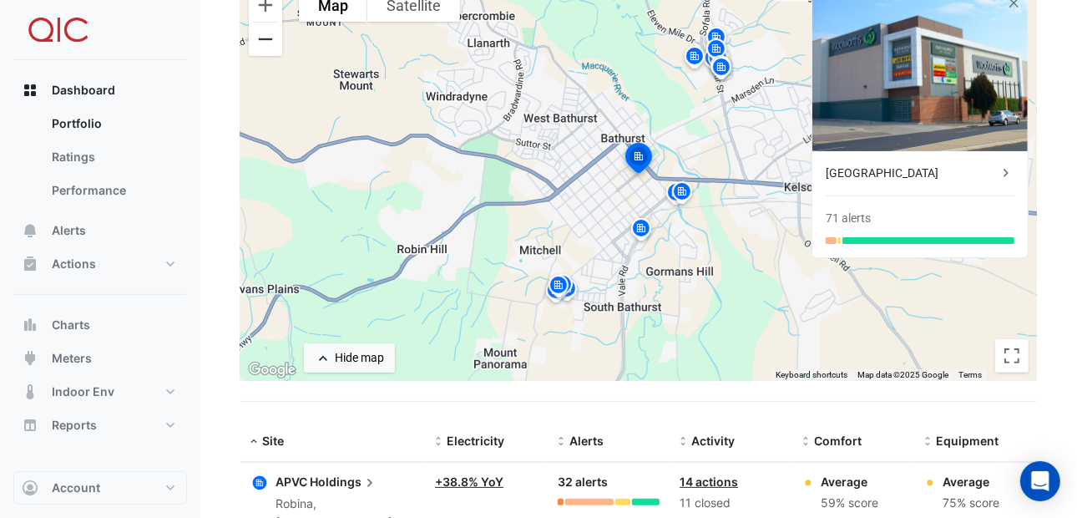
click at [265, 39] on button "Zoom out" at bounding box center [265, 39] width 33 height 33
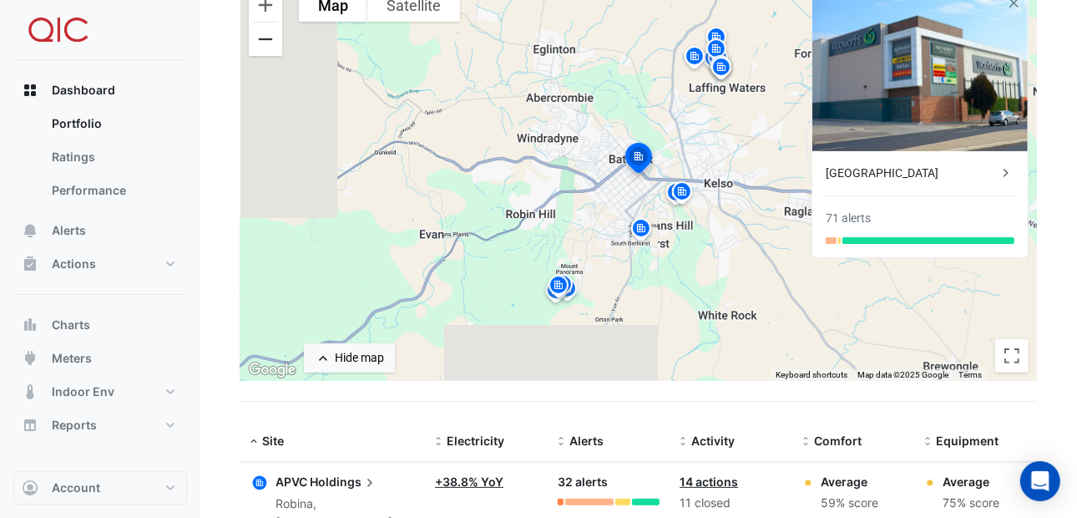
click at [265, 39] on button "Zoom out" at bounding box center [265, 39] width 33 height 33
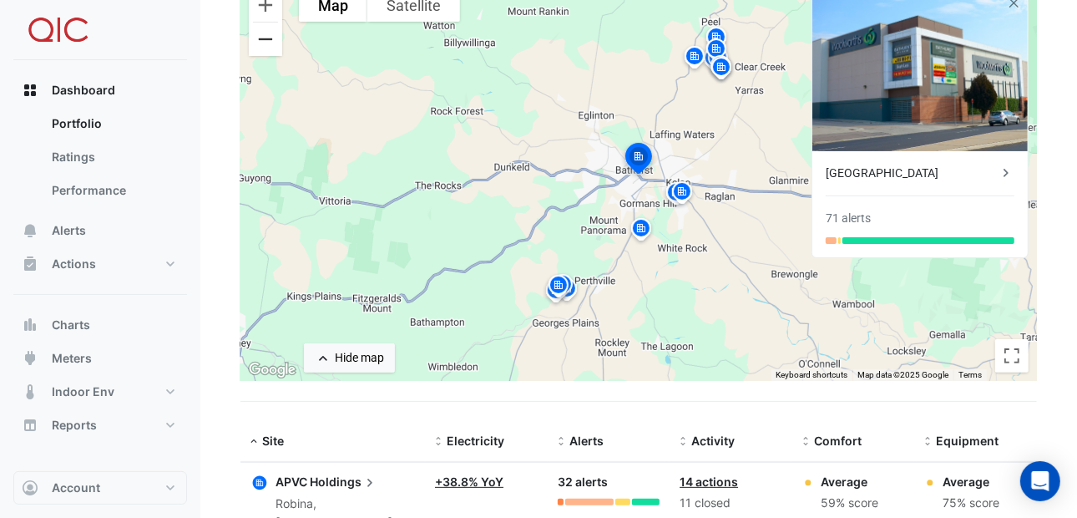
click at [265, 39] on button "Zoom out" at bounding box center [265, 39] width 33 height 33
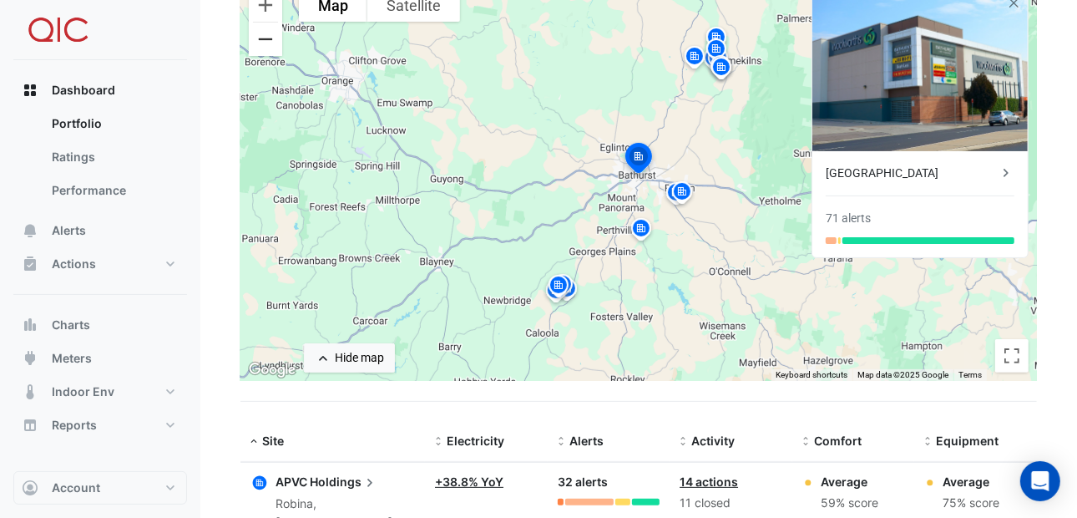
click at [265, 39] on button "Zoom out" at bounding box center [265, 39] width 33 height 33
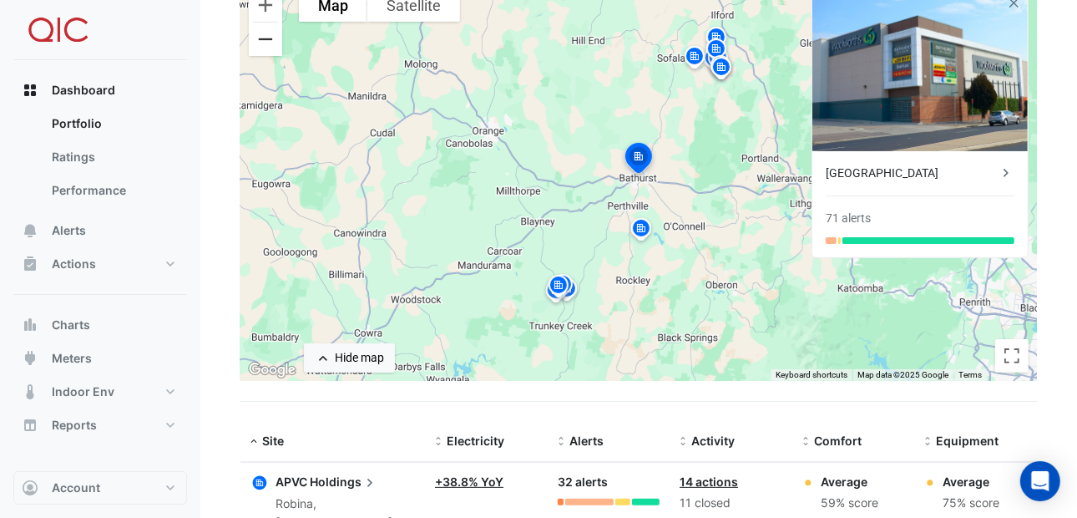
click at [264, 46] on button "Zoom out" at bounding box center [265, 39] width 33 height 33
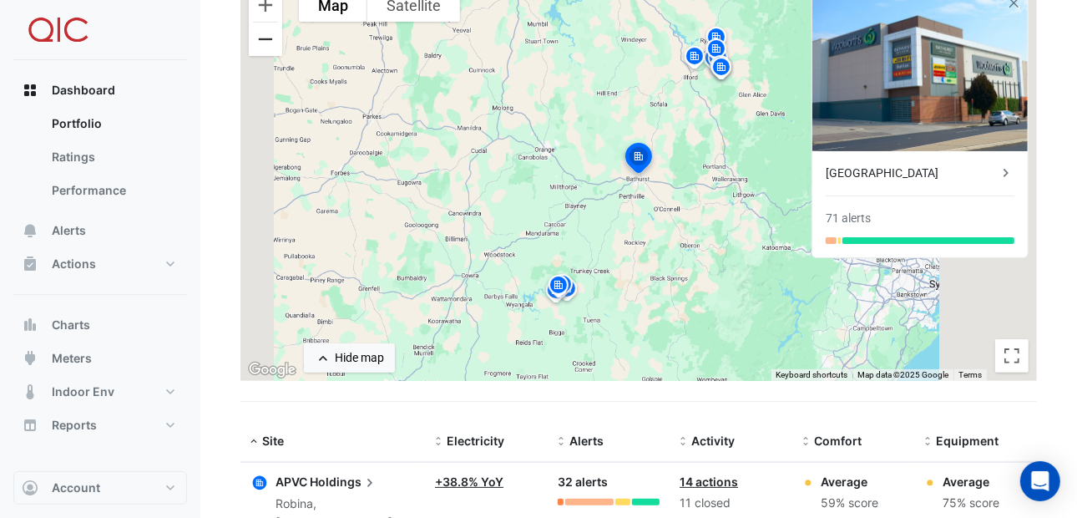
click at [264, 46] on button "Zoom out" at bounding box center [265, 39] width 33 height 33
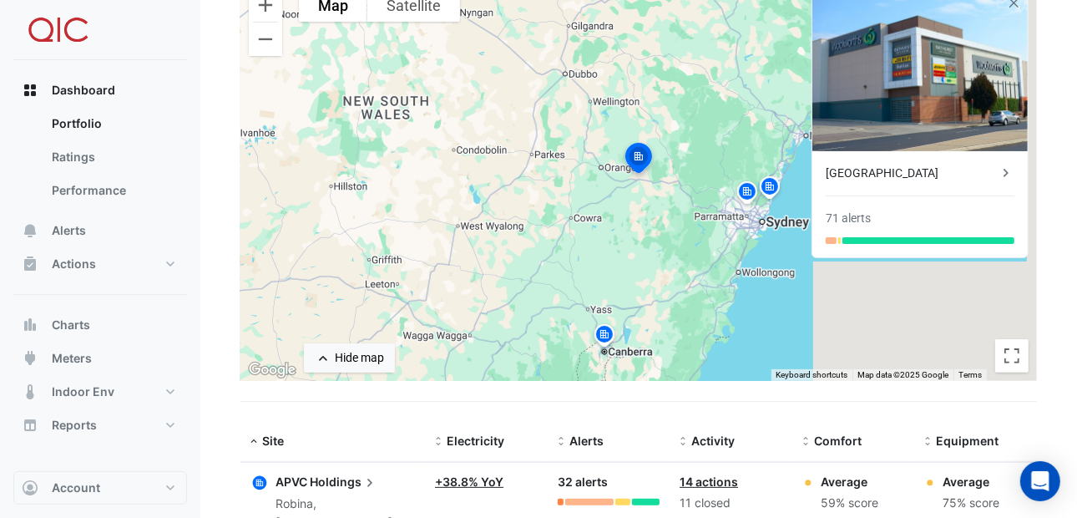
click at [746, 192] on img at bounding box center [747, 194] width 27 height 29
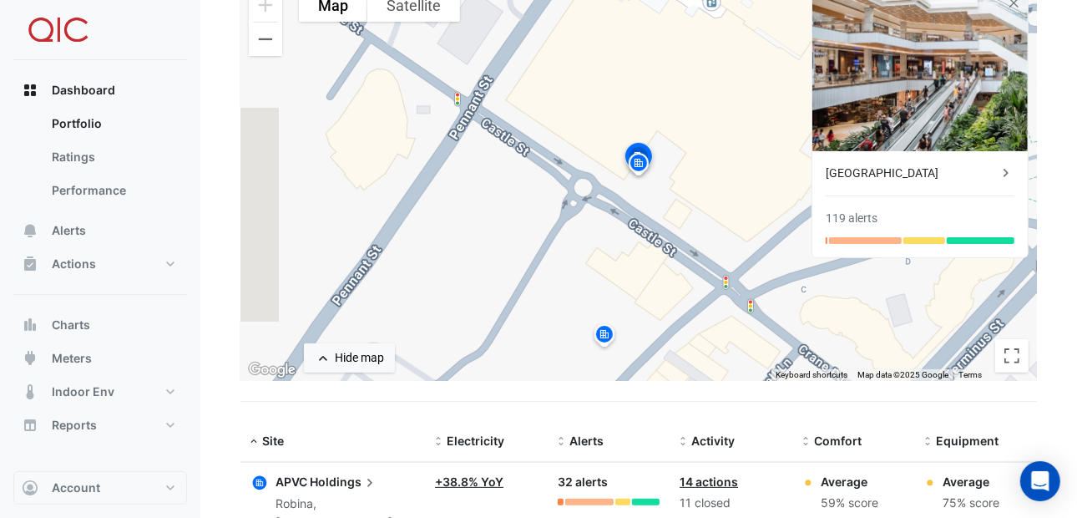
click at [1004, 173] on icon at bounding box center [1006, 173] width 17 height 17
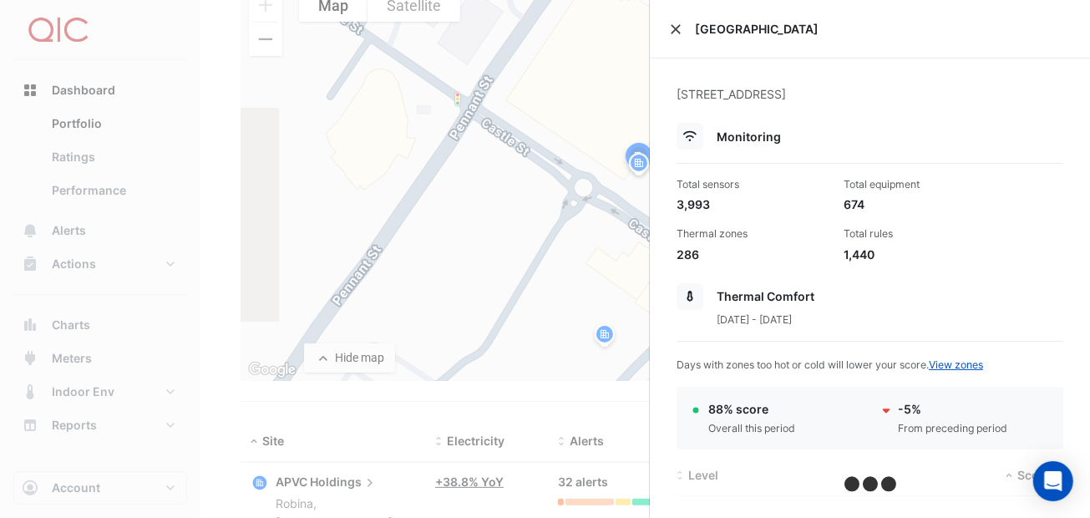
click at [676, 25] on button "Close" at bounding box center [676, 29] width 12 height 12
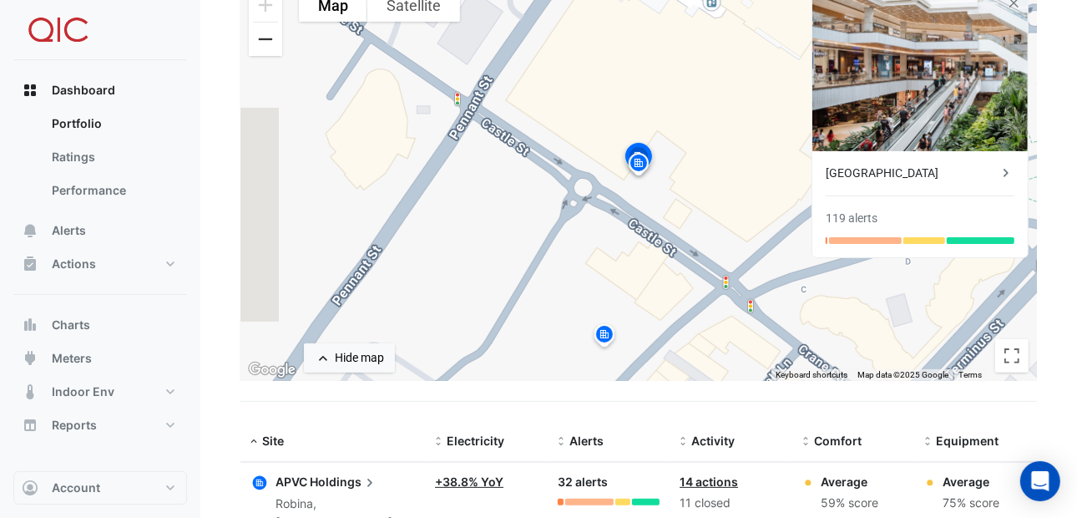
click at [263, 39] on button "Zoom out" at bounding box center [265, 39] width 33 height 33
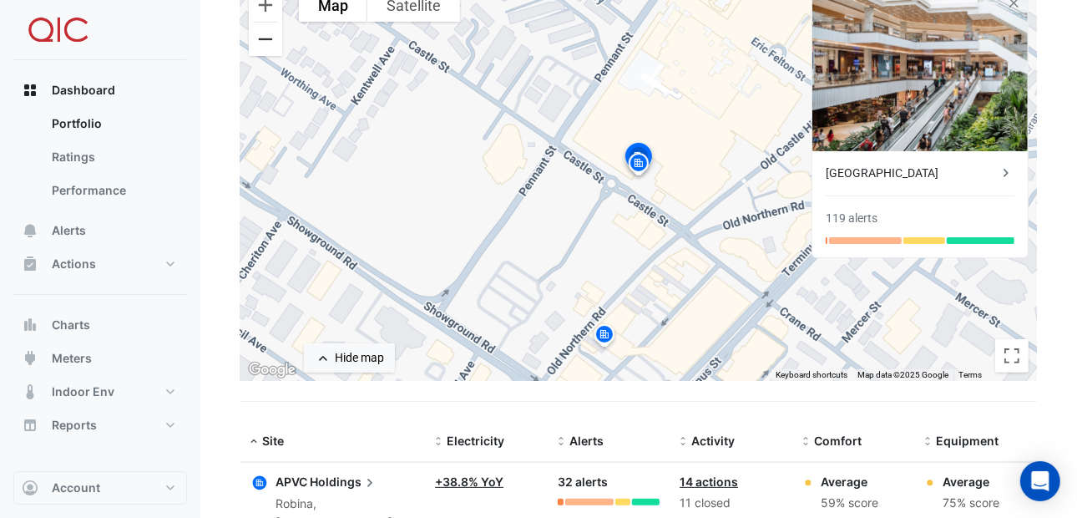
click at [263, 39] on button "Zoom out" at bounding box center [265, 39] width 33 height 33
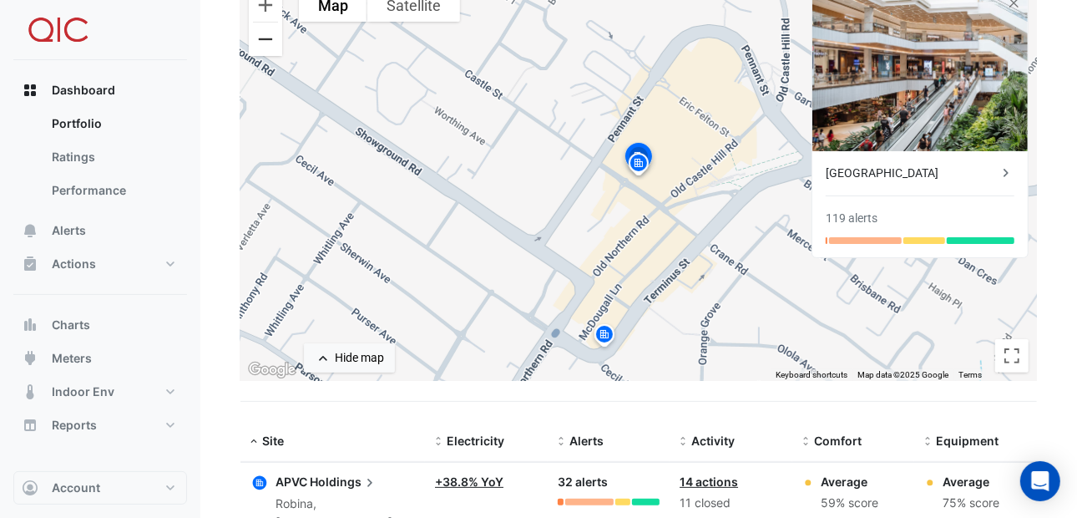
click at [263, 39] on button "Zoom out" at bounding box center [265, 39] width 33 height 33
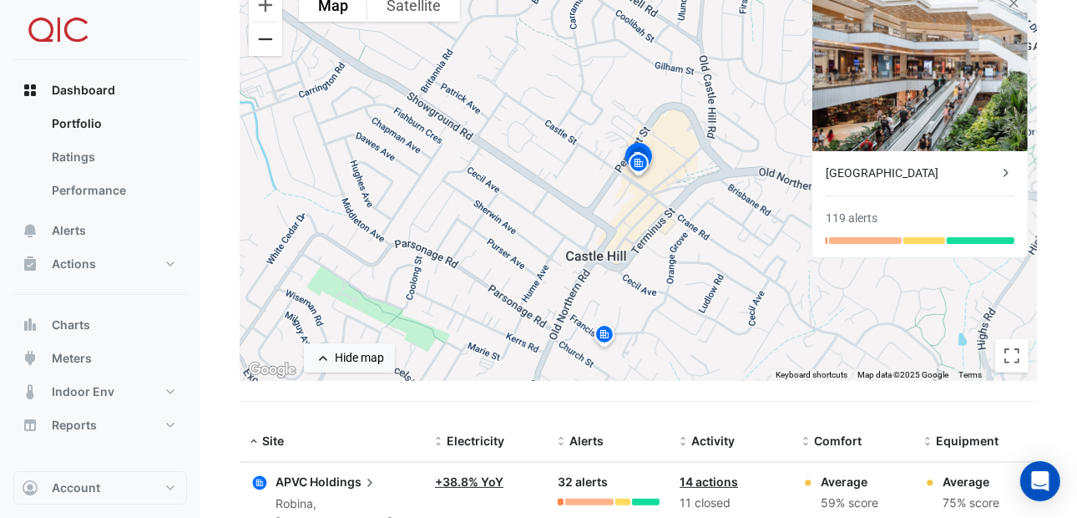
click at [263, 39] on button "Zoom out" at bounding box center [265, 39] width 33 height 33
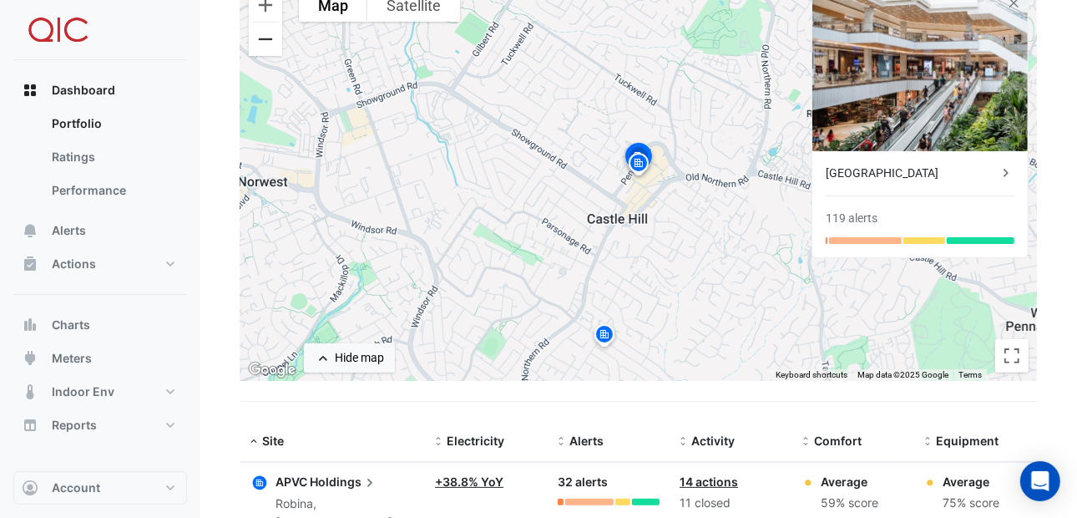
click at [263, 39] on button "Zoom out" at bounding box center [265, 39] width 33 height 33
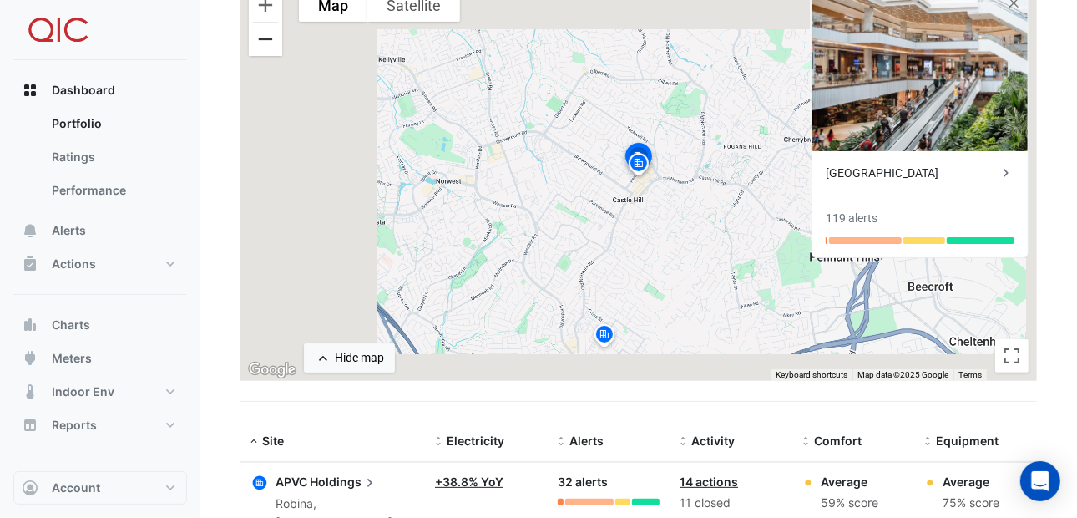
click at [263, 39] on button "Zoom out" at bounding box center [265, 39] width 33 height 33
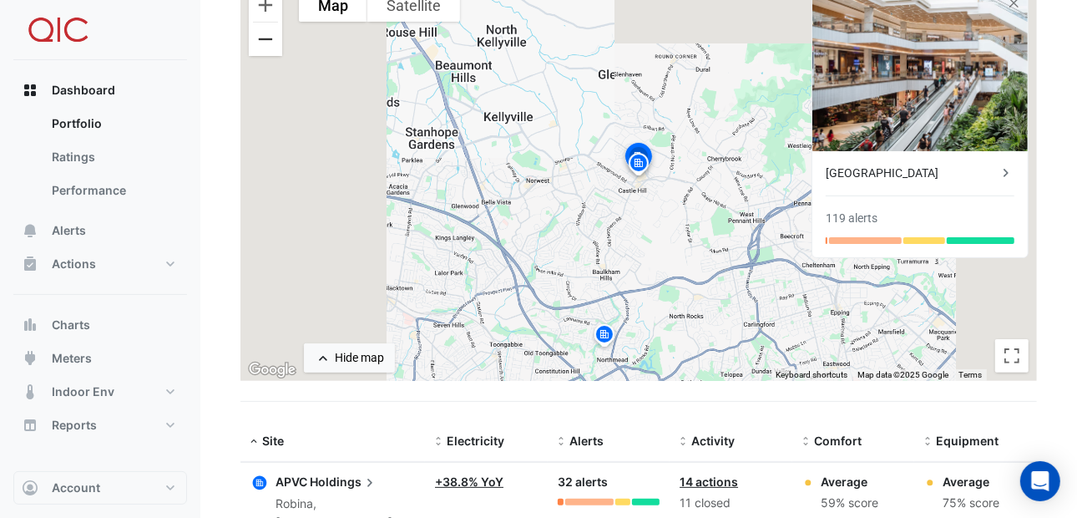
click at [263, 39] on button "Zoom out" at bounding box center [265, 39] width 33 height 33
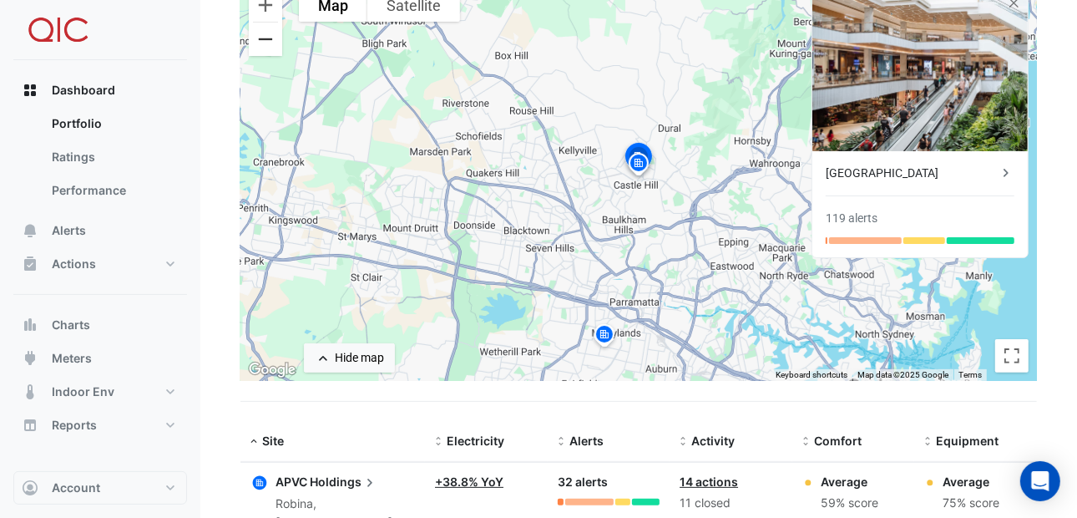
click at [263, 39] on button "Zoom out" at bounding box center [265, 39] width 33 height 33
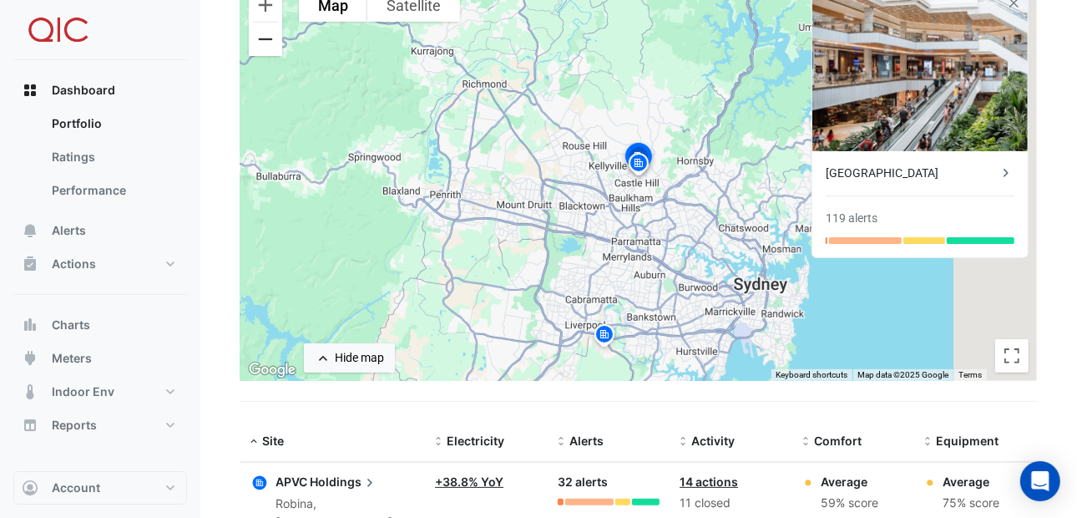
click at [263, 39] on button "Zoom out" at bounding box center [265, 39] width 33 height 33
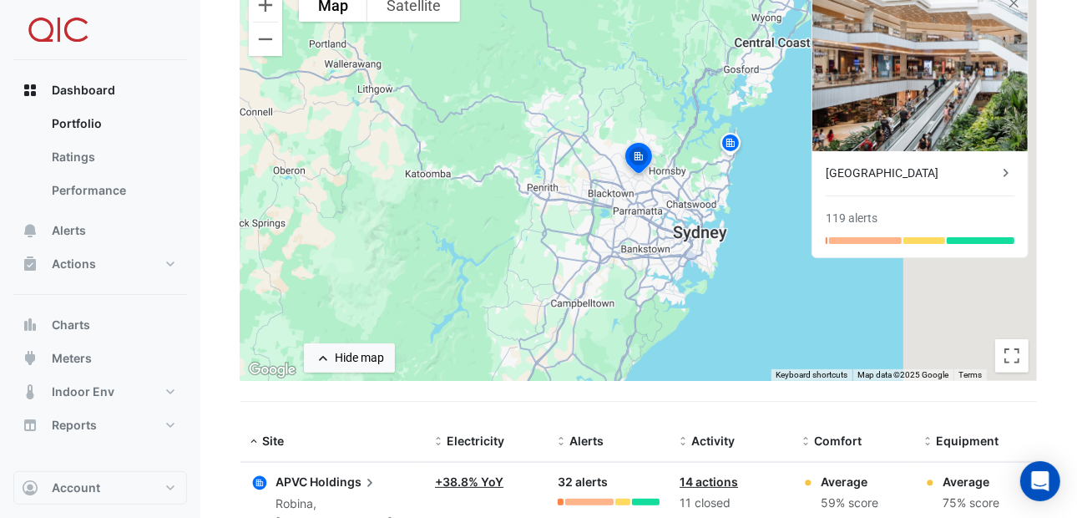
click at [727, 139] on img at bounding box center [730, 145] width 27 height 29
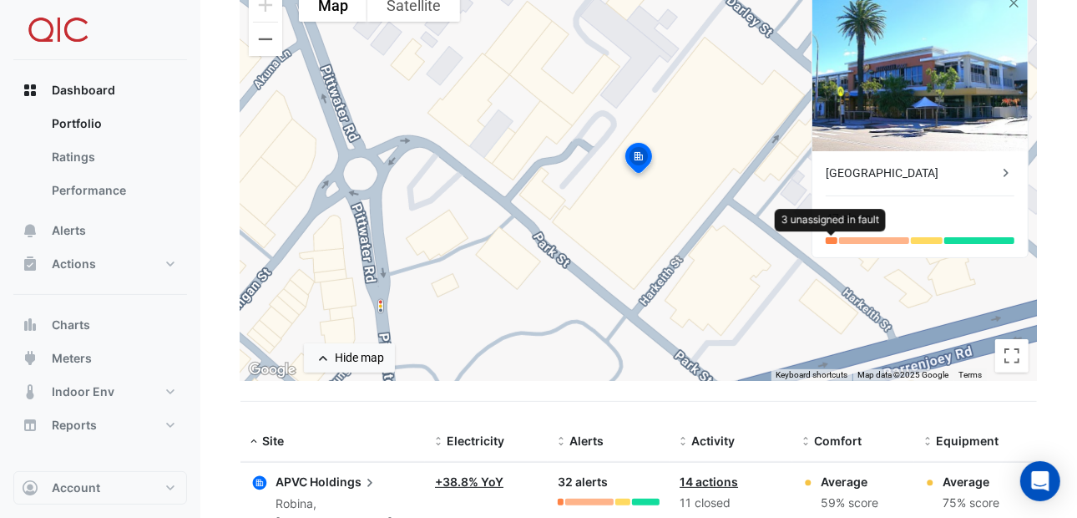
click at [833, 238] on div at bounding box center [832, 240] width 12 height 7
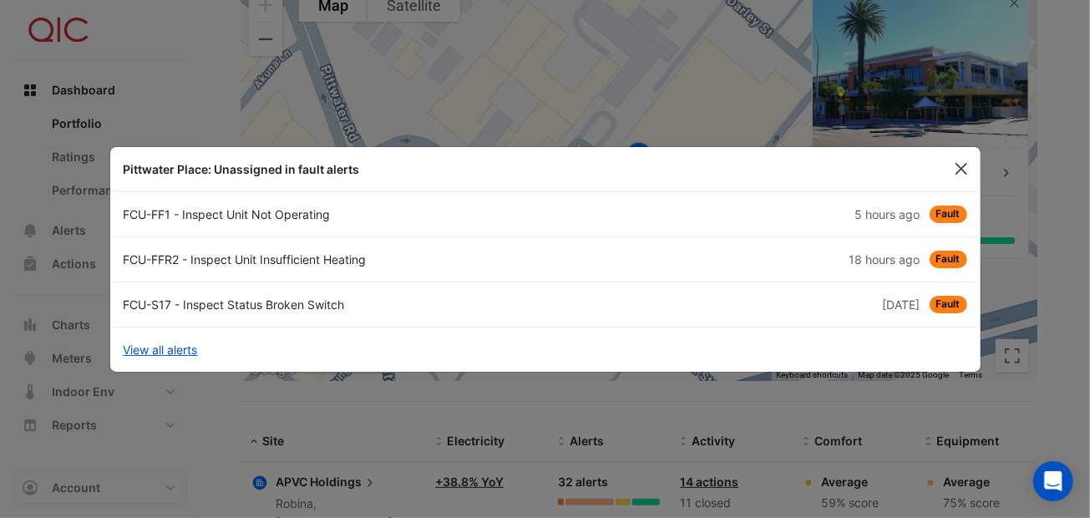
click at [970, 161] on button "Close" at bounding box center [961, 168] width 25 height 25
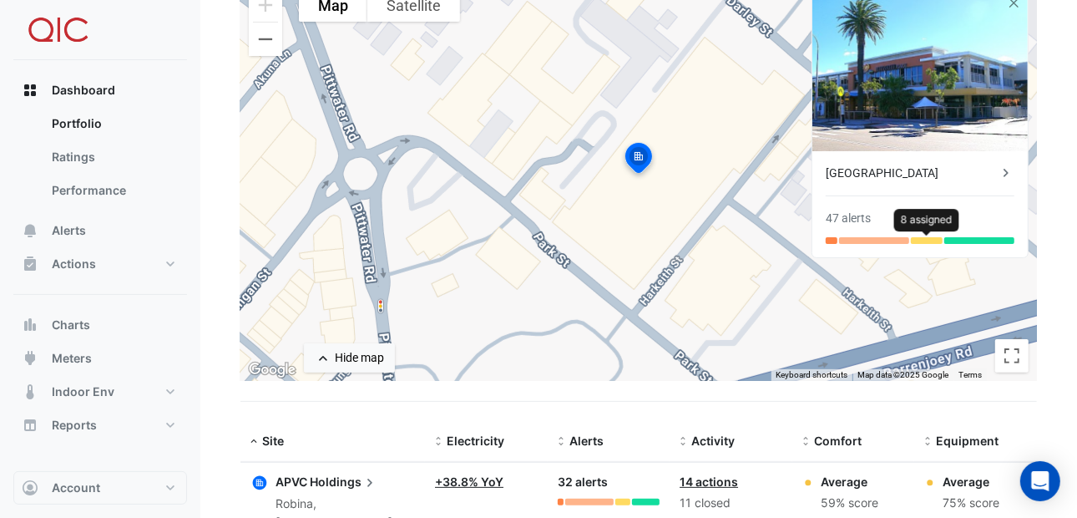
click at [924, 240] on div at bounding box center [926, 240] width 31 height 7
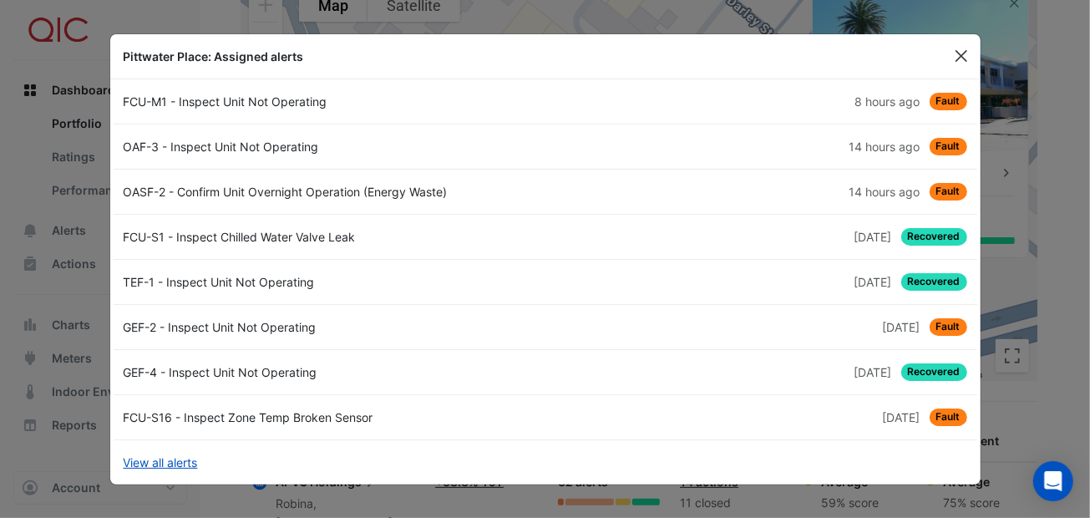
click at [959, 47] on button "Close" at bounding box center [961, 55] width 25 height 25
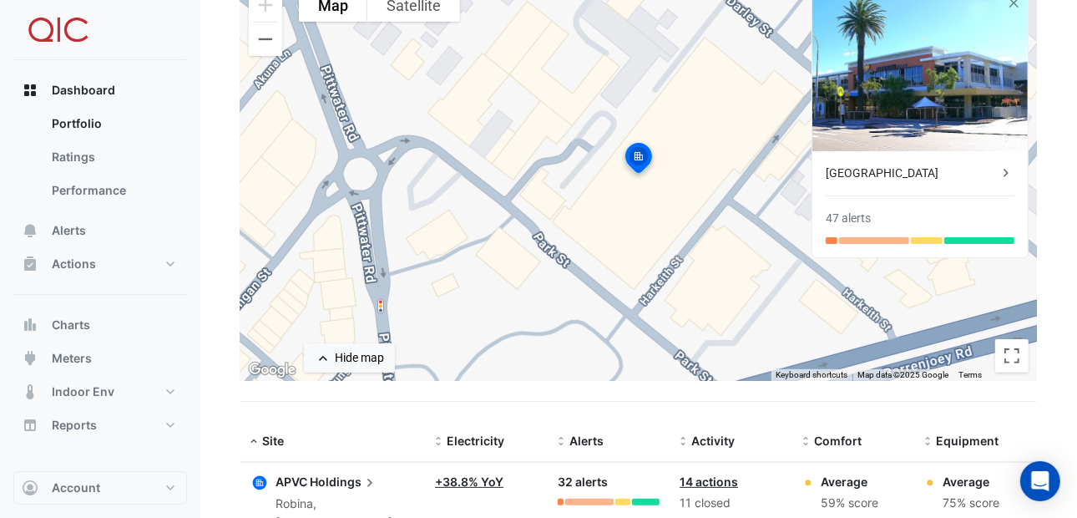
scroll to position [83, 0]
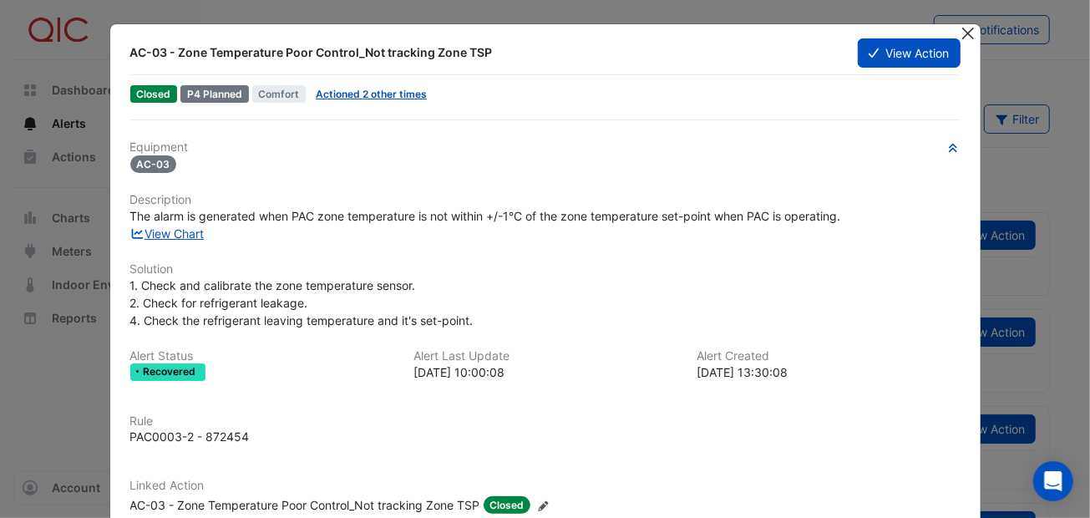
click at [960, 28] on button "Close" at bounding box center [969, 33] width 18 height 18
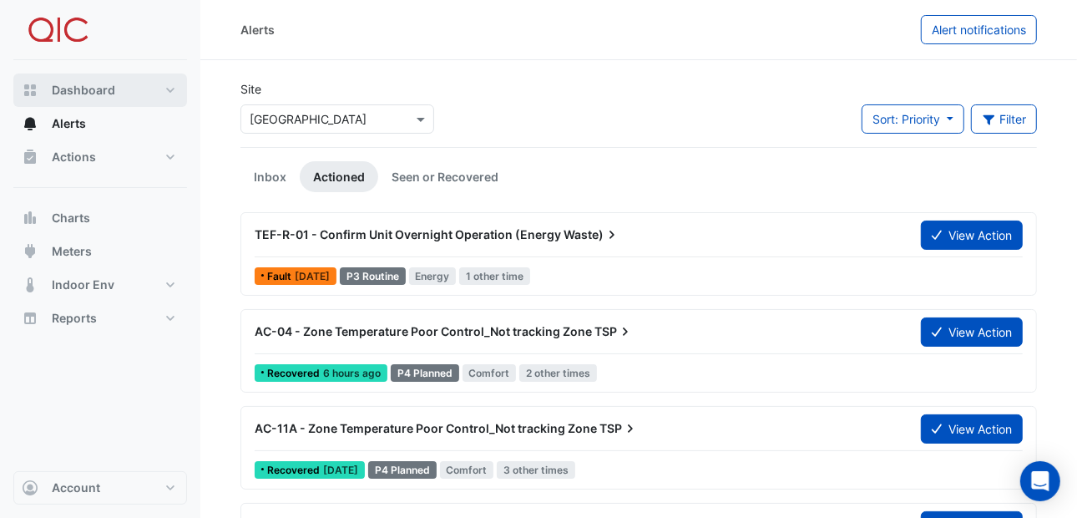
click at [76, 91] on span "Dashboard" at bounding box center [83, 90] width 63 height 17
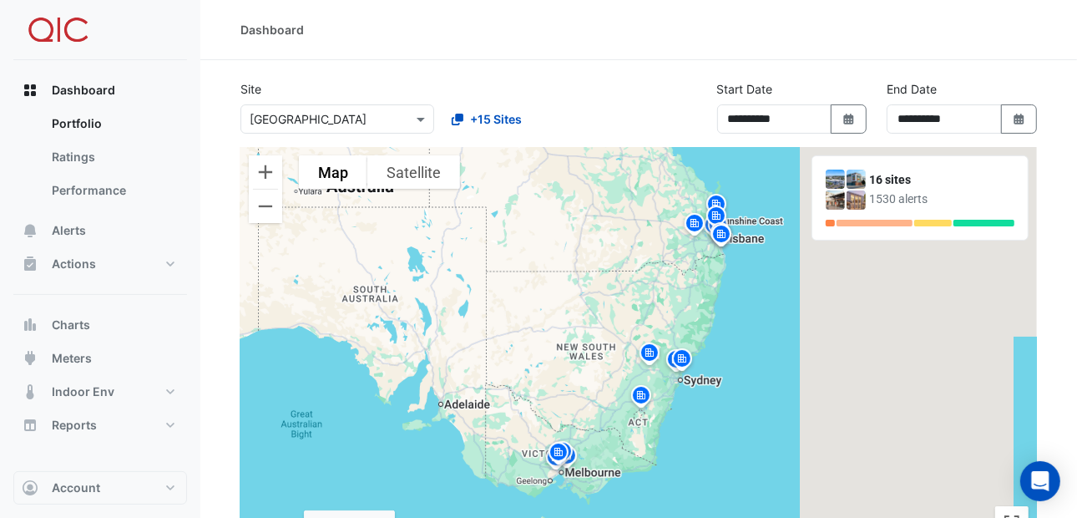
click at [651, 348] on img at bounding box center [649, 355] width 27 height 29
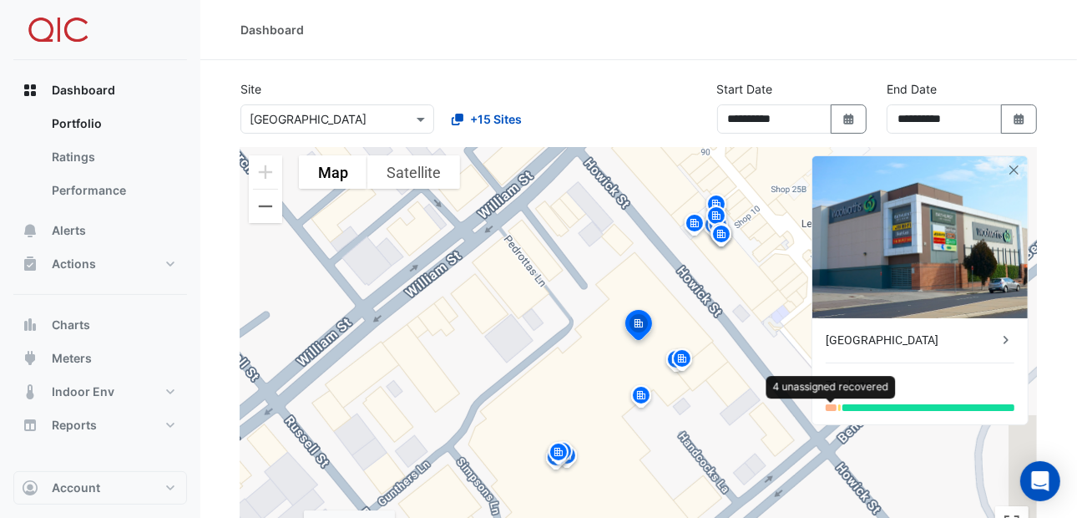
click at [833, 406] on div at bounding box center [831, 407] width 11 height 7
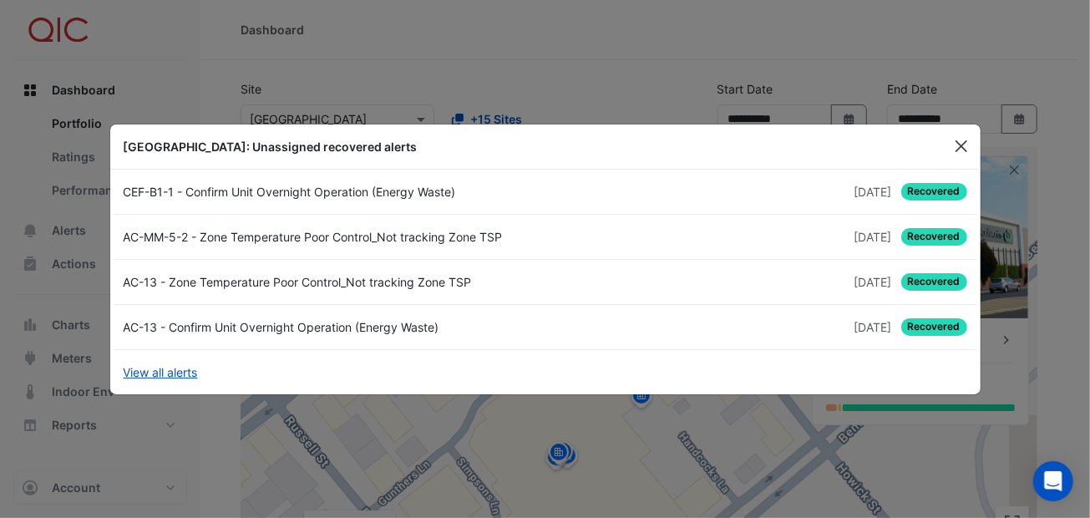
click at [955, 142] on button "Close" at bounding box center [961, 146] width 25 height 25
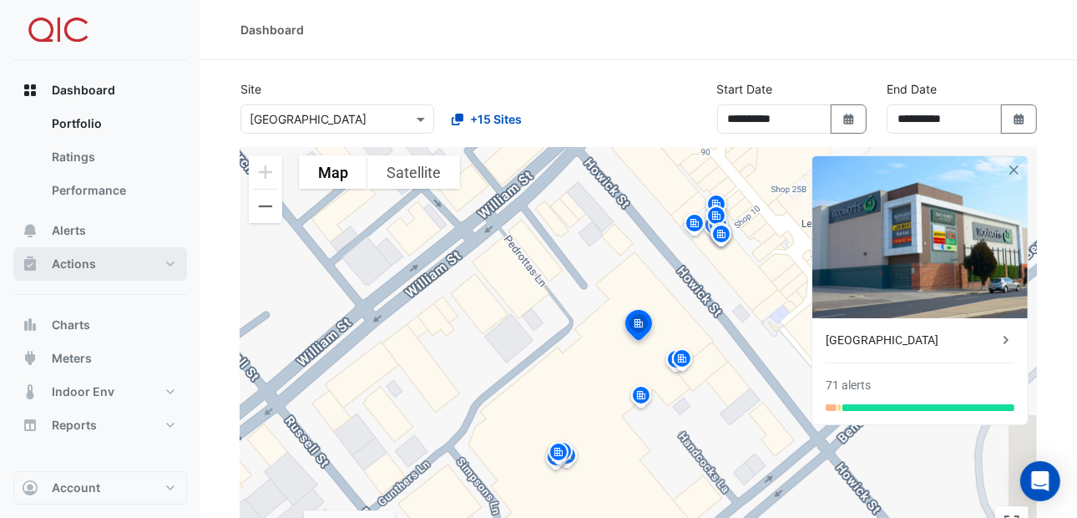
click at [165, 260] on button "Actions" at bounding box center [100, 263] width 174 height 33
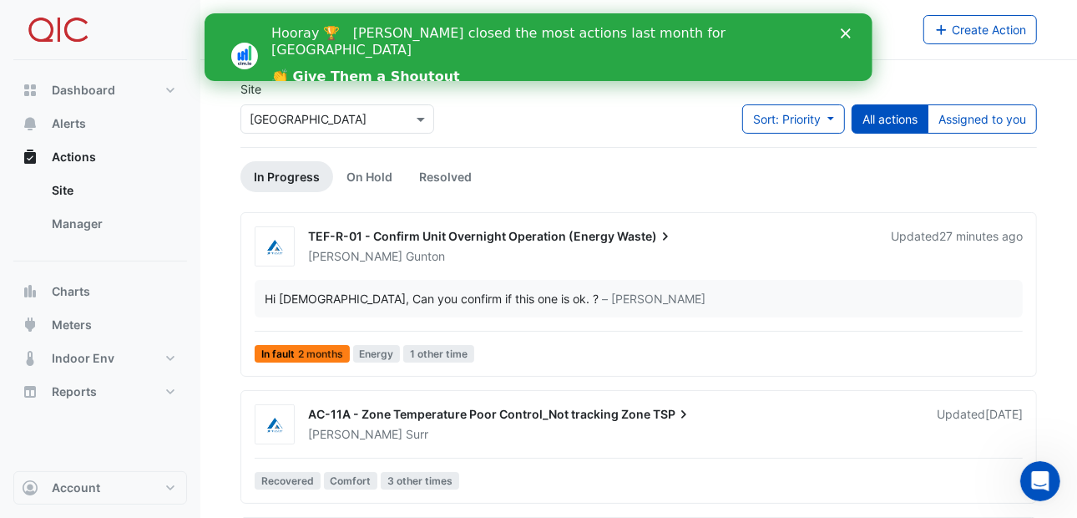
click at [591, 128] on div "Site × [GEOGRAPHIC_DATA] Sort: Priority Priority Updated All actions Assigned t…" at bounding box center [638, 113] width 817 height 67
click at [844, 28] on icon "Close" at bounding box center [845, 33] width 10 height 10
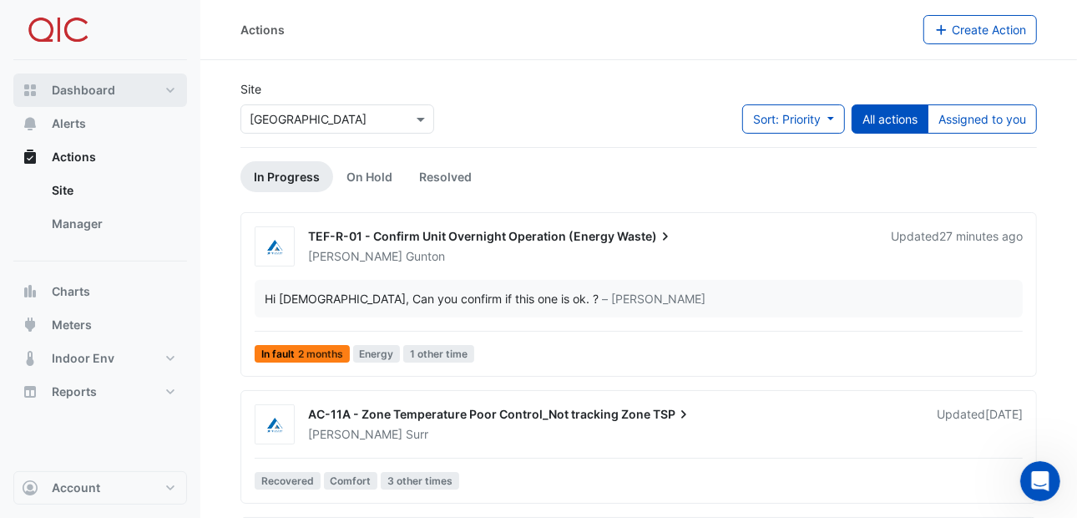
click at [80, 89] on span "Dashboard" at bounding box center [83, 90] width 63 height 17
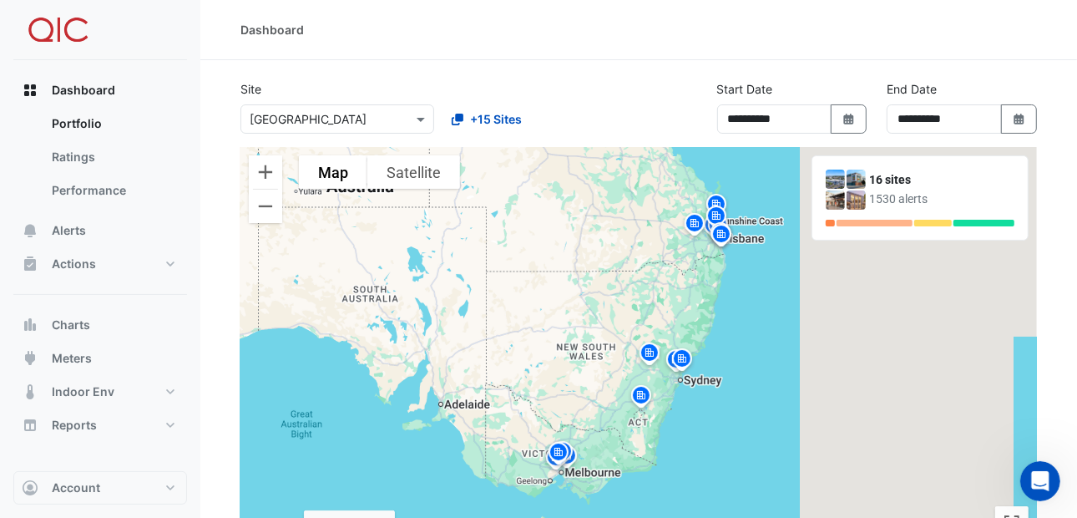
click at [643, 351] on img at bounding box center [649, 355] width 27 height 29
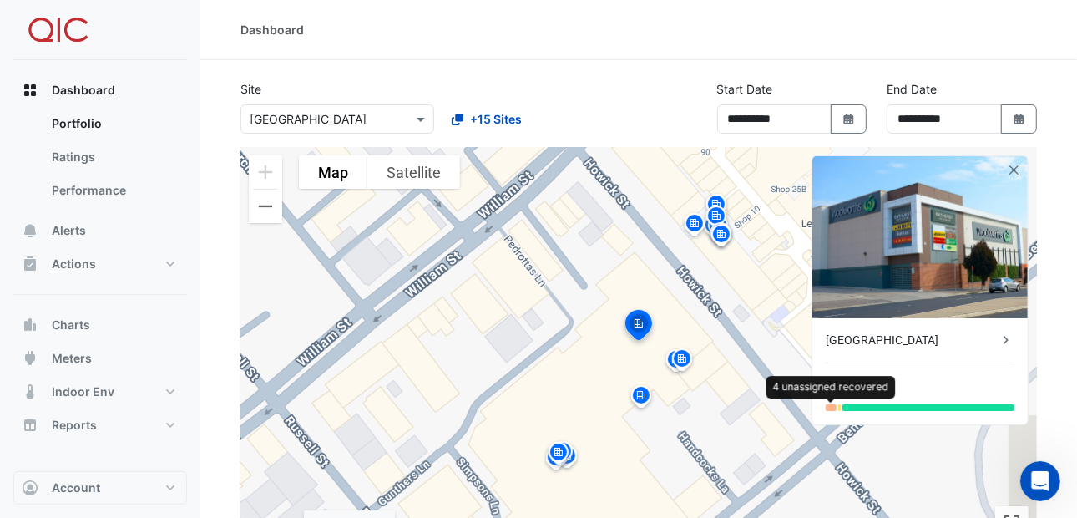
click at [831, 404] on div at bounding box center [831, 407] width 11 height 7
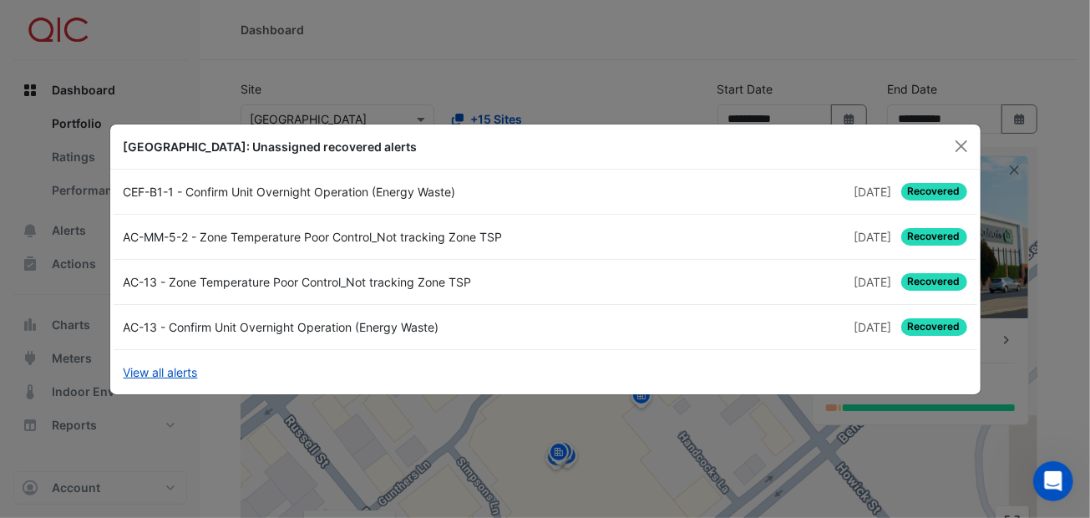
click at [224, 189] on div "CEF-B1-1 - Confirm Unit Overnight Operation (Energy Waste)" at bounding box center [330, 192] width 432 height 18
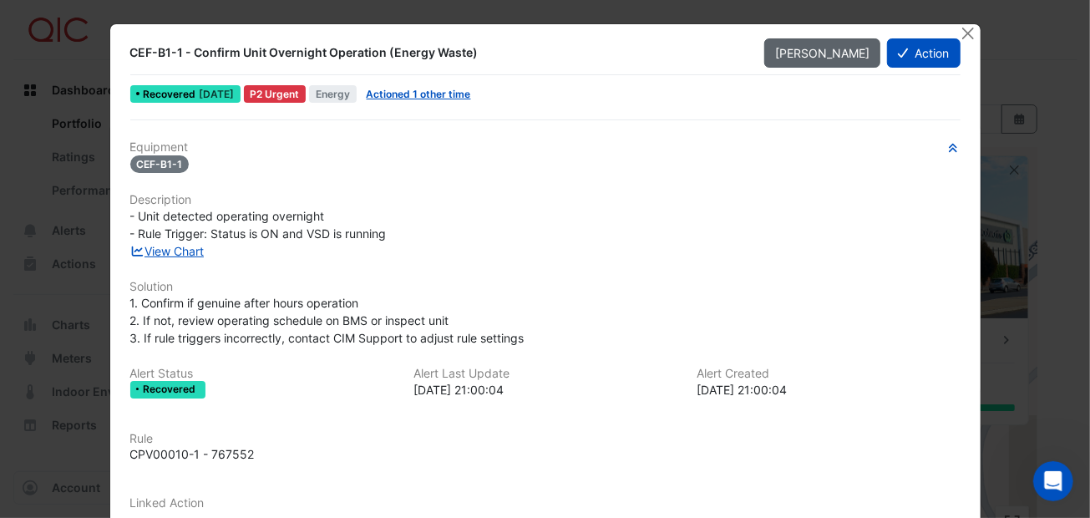
click at [817, 51] on span "[PERSON_NAME]" at bounding box center [822, 53] width 94 height 14
click at [965, 30] on button "Close" at bounding box center [969, 33] width 18 height 18
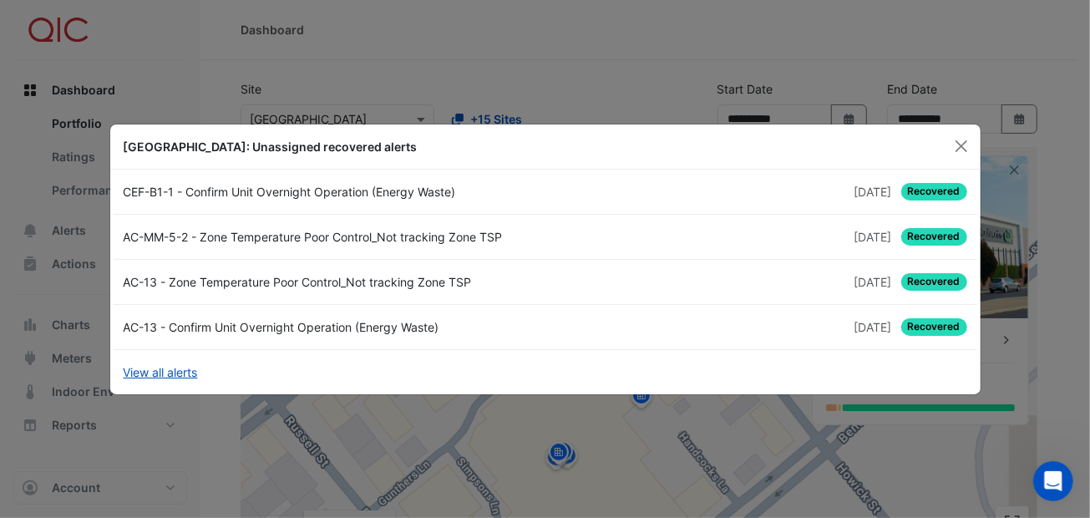
click at [208, 226] on link "AC-MM-5-2 - Zone Temperature Poor Control_Not tracking Zone TSP [DATE] Recovered" at bounding box center [546, 237] width 864 height 45
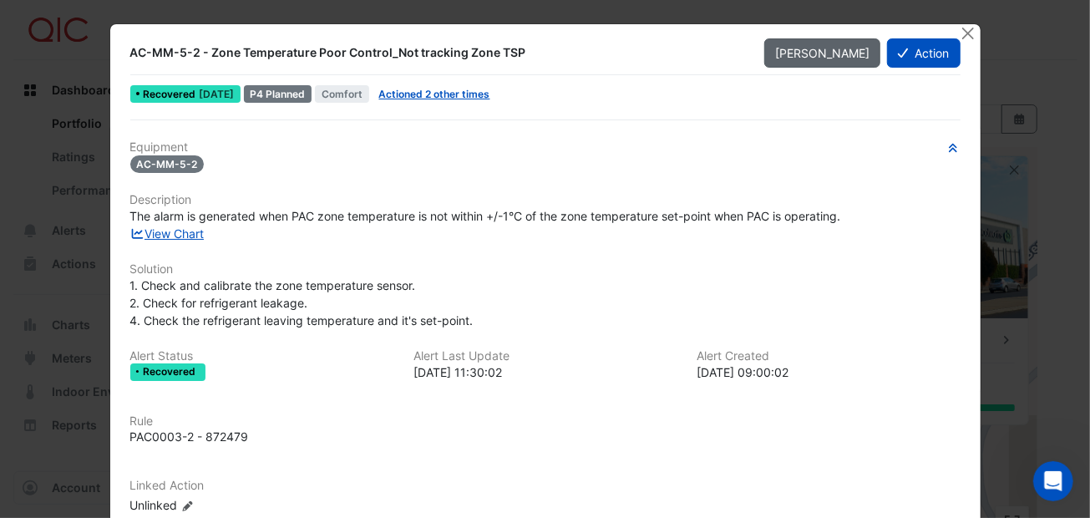
click at [813, 48] on span "[PERSON_NAME]" at bounding box center [822, 53] width 94 height 14
click at [962, 31] on button "Close" at bounding box center [969, 33] width 18 height 18
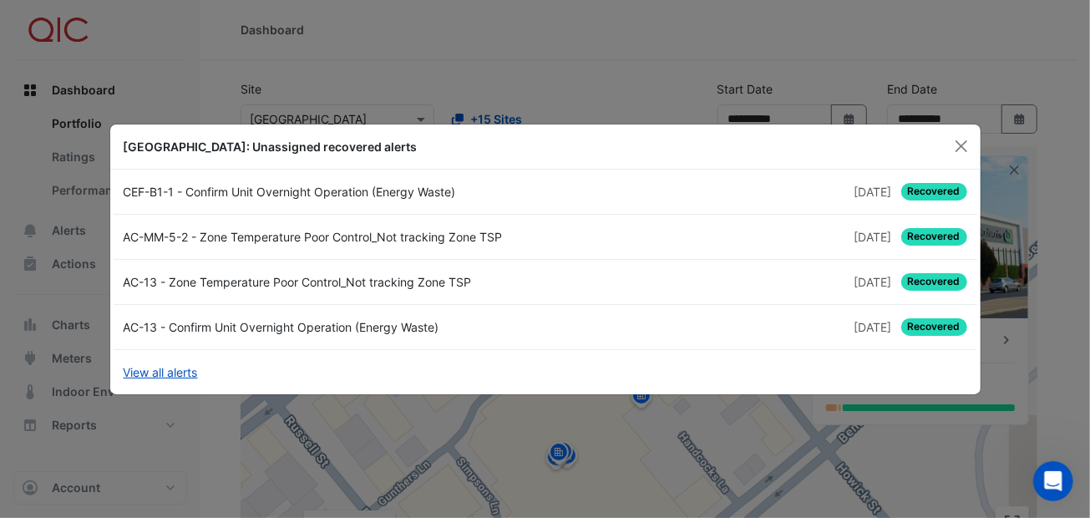
click at [342, 282] on div "AC-13 - Zone Temperature Poor Control_Not tracking Zone TSP" at bounding box center [330, 282] width 432 height 18
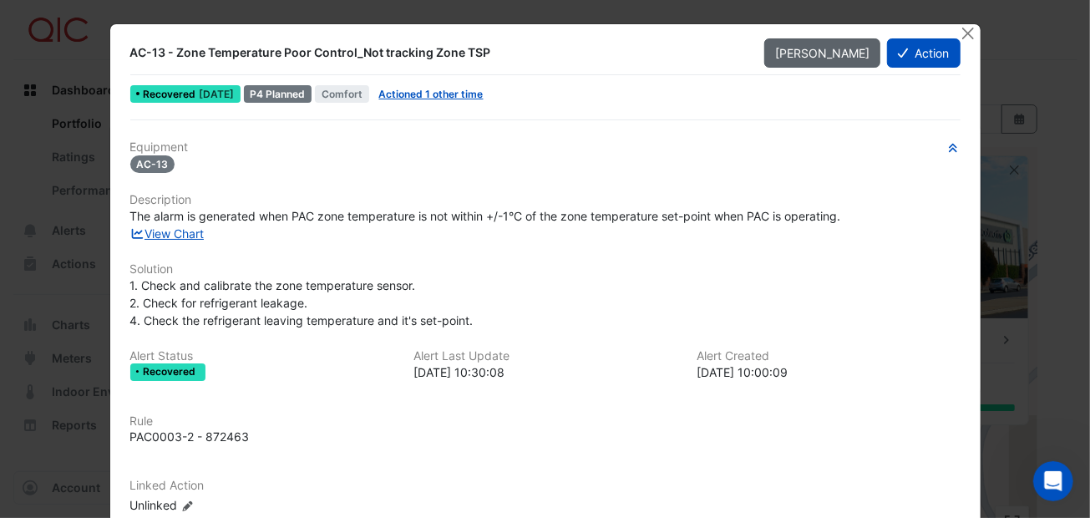
click at [838, 46] on span "[PERSON_NAME]" at bounding box center [822, 53] width 94 height 14
click at [965, 31] on button "Close" at bounding box center [969, 33] width 18 height 18
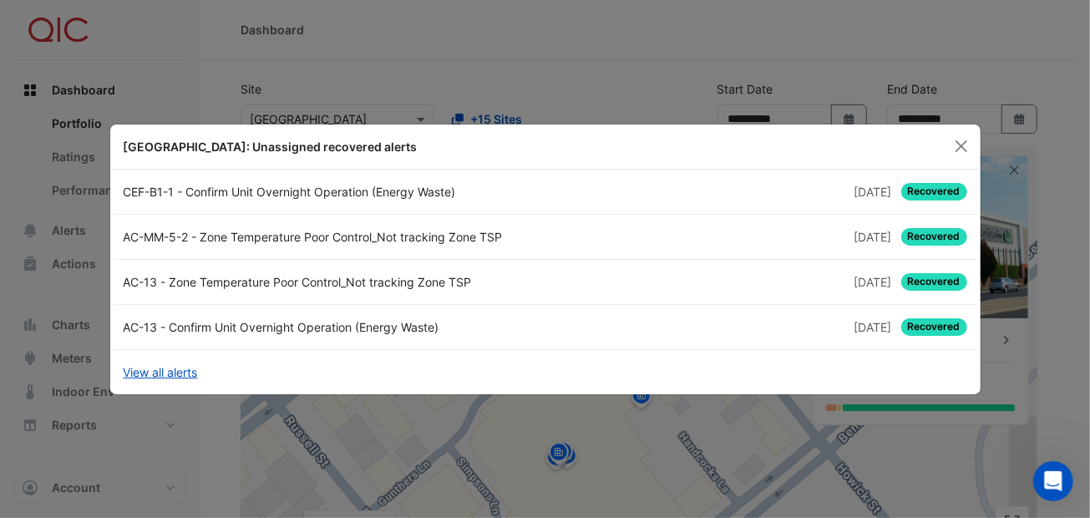
click at [276, 322] on div "AC-13 - Confirm Unit Overnight Operation (Energy Waste)" at bounding box center [330, 327] width 432 height 18
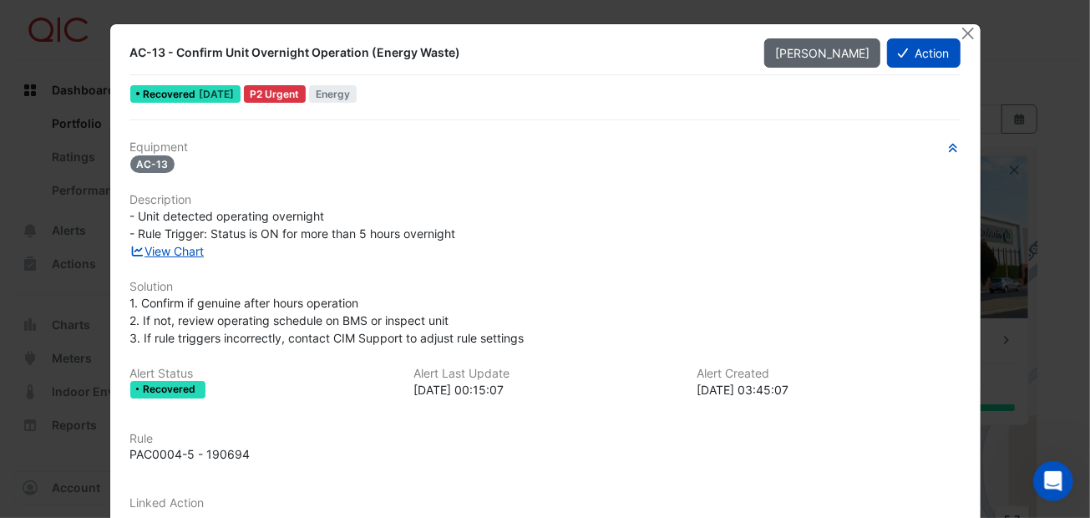
click at [821, 51] on span "Mark Unseen" at bounding box center [822, 53] width 94 height 14
click at [966, 28] on button "Close" at bounding box center [969, 33] width 18 height 18
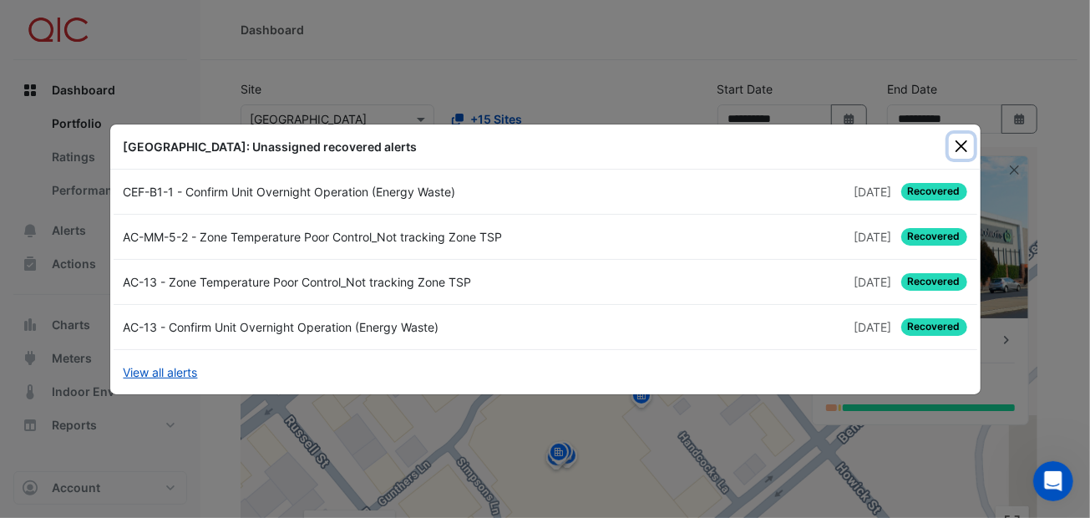
drag, startPoint x: 962, startPoint y: 144, endPoint x: 949, endPoint y: 104, distance: 42.3
click at [960, 143] on button "Close" at bounding box center [961, 146] width 25 height 25
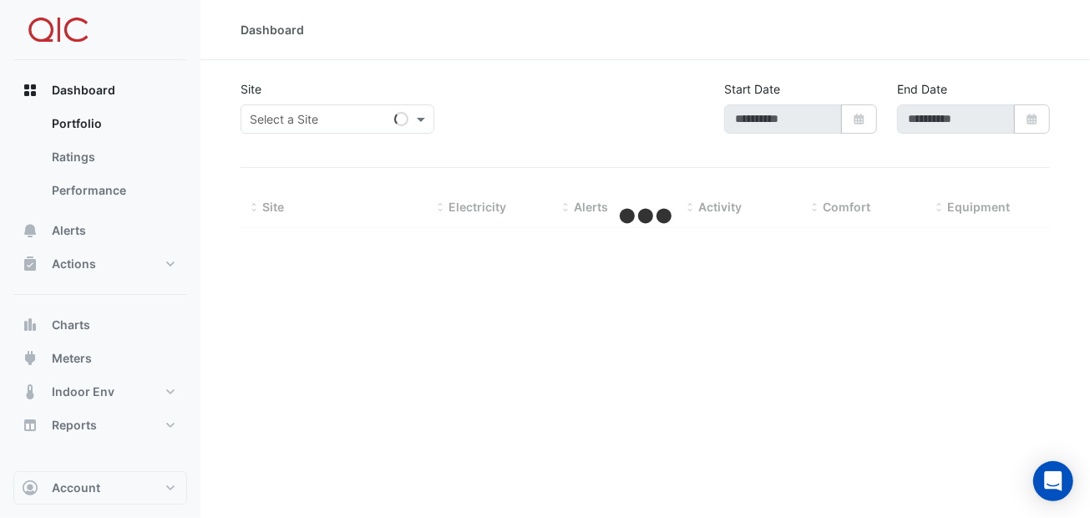
type input "**********"
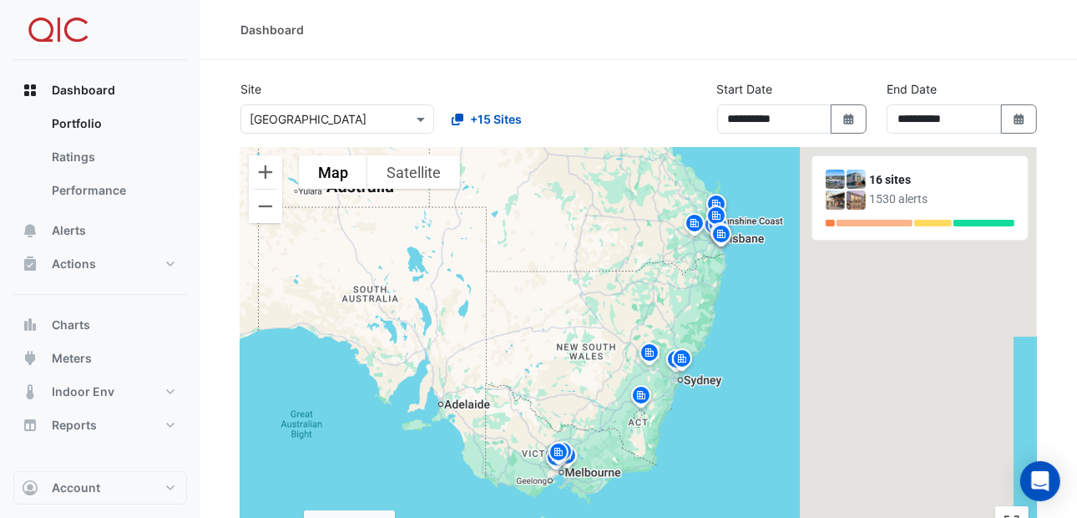
click at [647, 348] on img at bounding box center [649, 355] width 27 height 29
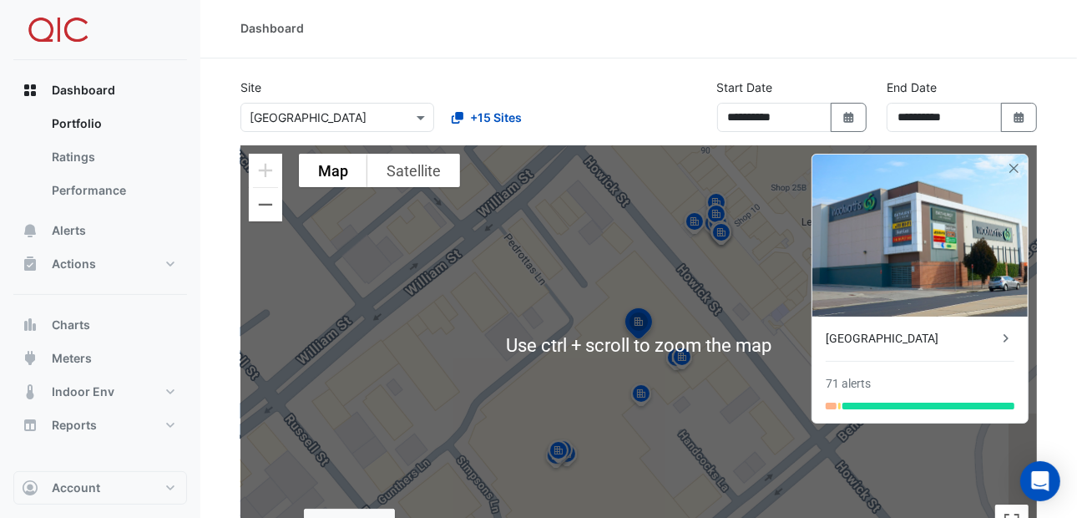
scroll to position [417, 0]
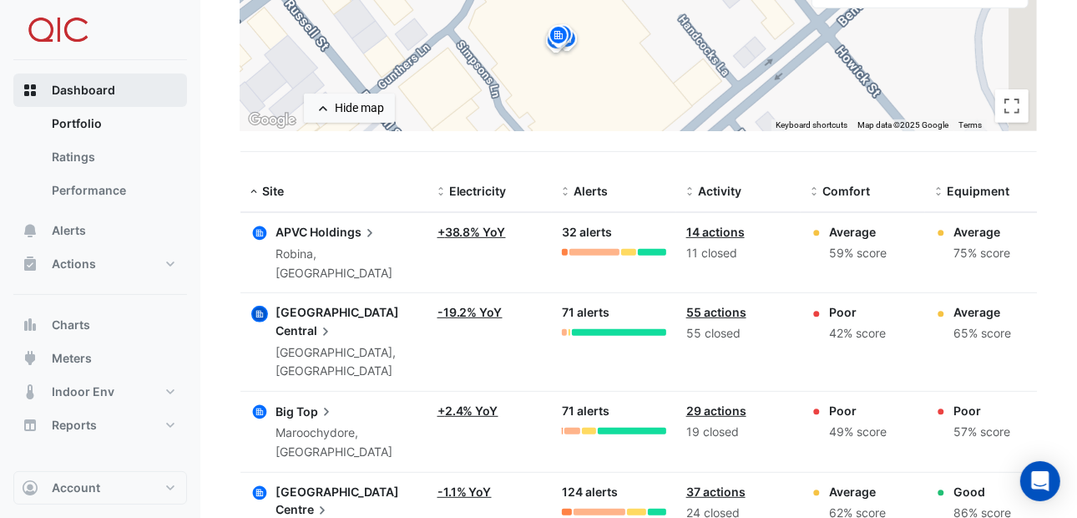
click at [73, 89] on span "Dashboard" at bounding box center [83, 90] width 63 height 17
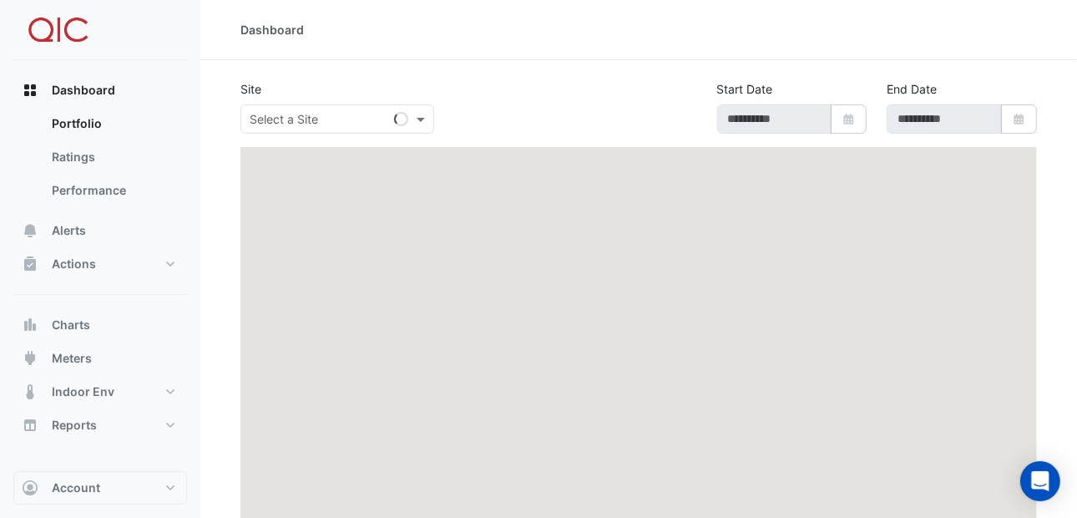
type input "**********"
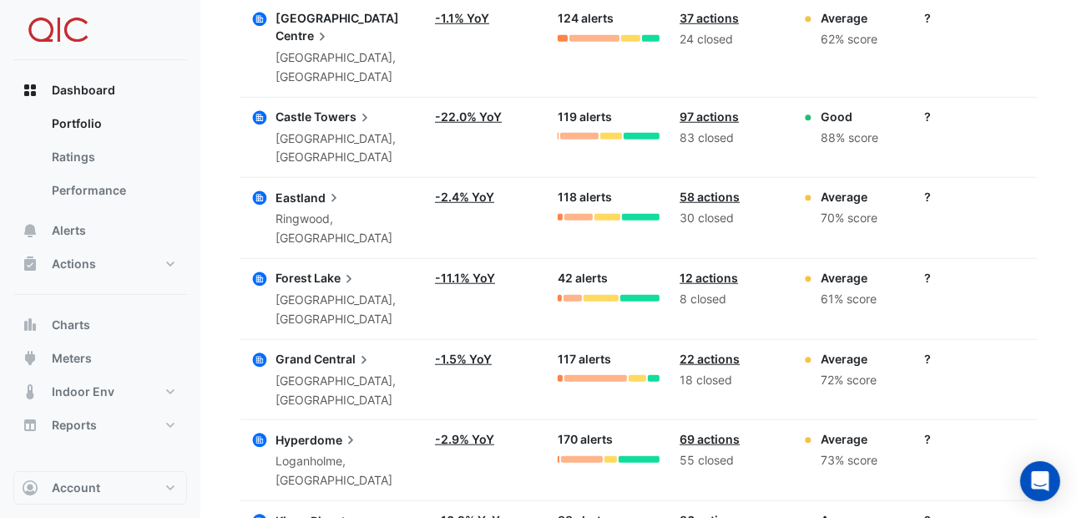
scroll to position [891, 0]
click at [165, 482] on button "Account" at bounding box center [100, 487] width 174 height 33
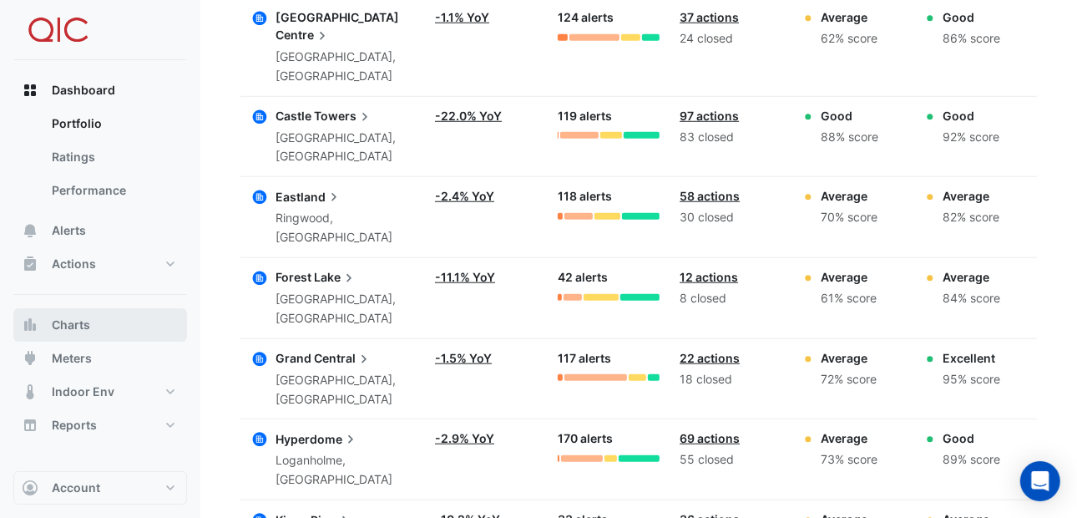
click at [81, 317] on span "Charts" at bounding box center [71, 325] width 38 height 17
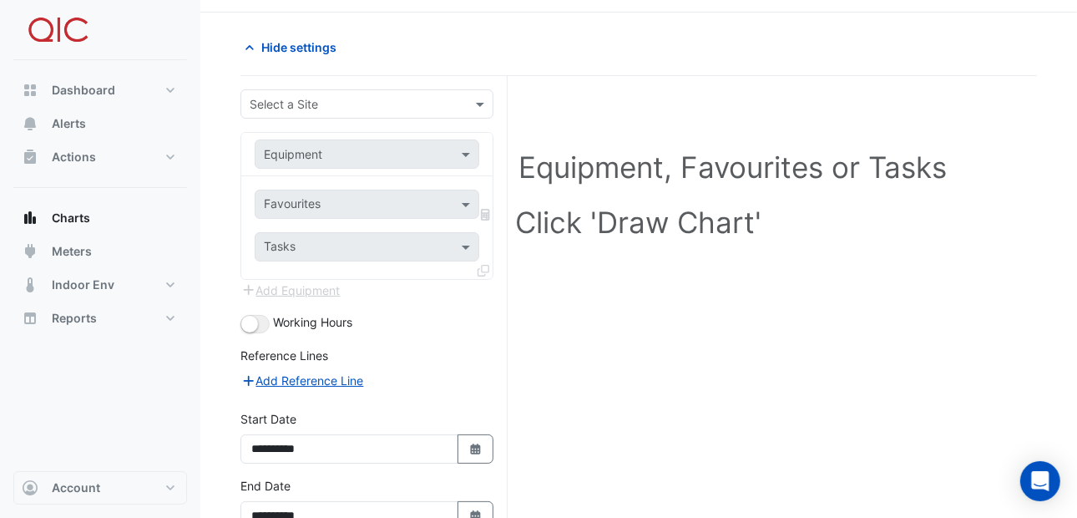
scroll to position [83, 0]
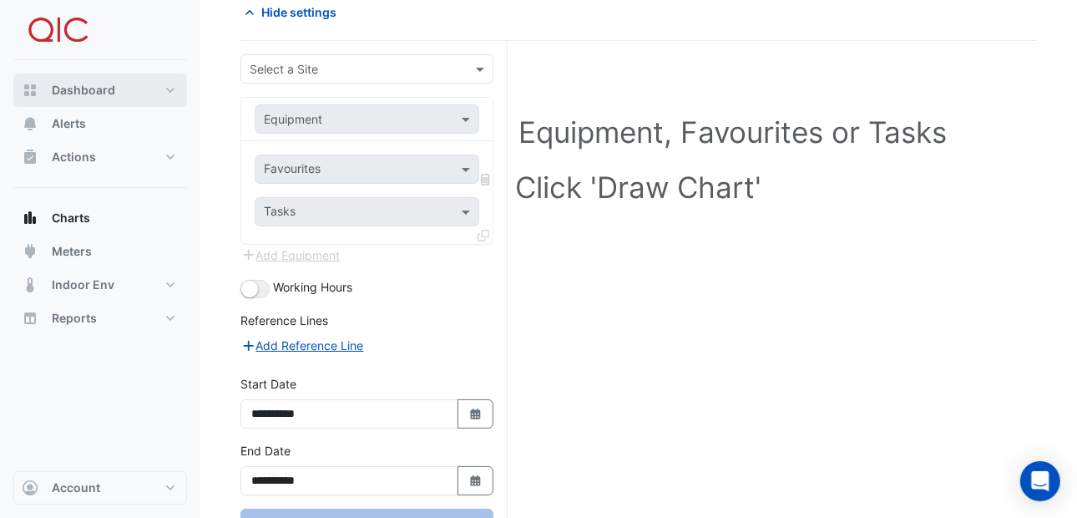
click at [64, 90] on span "Dashboard" at bounding box center [83, 90] width 63 height 17
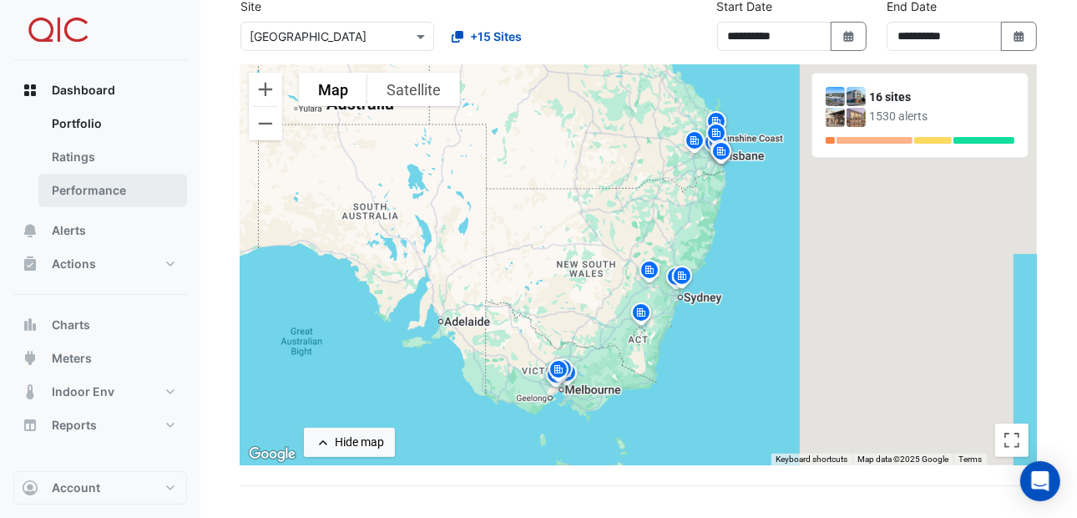
click at [73, 184] on link "Performance" at bounding box center [112, 190] width 149 height 33
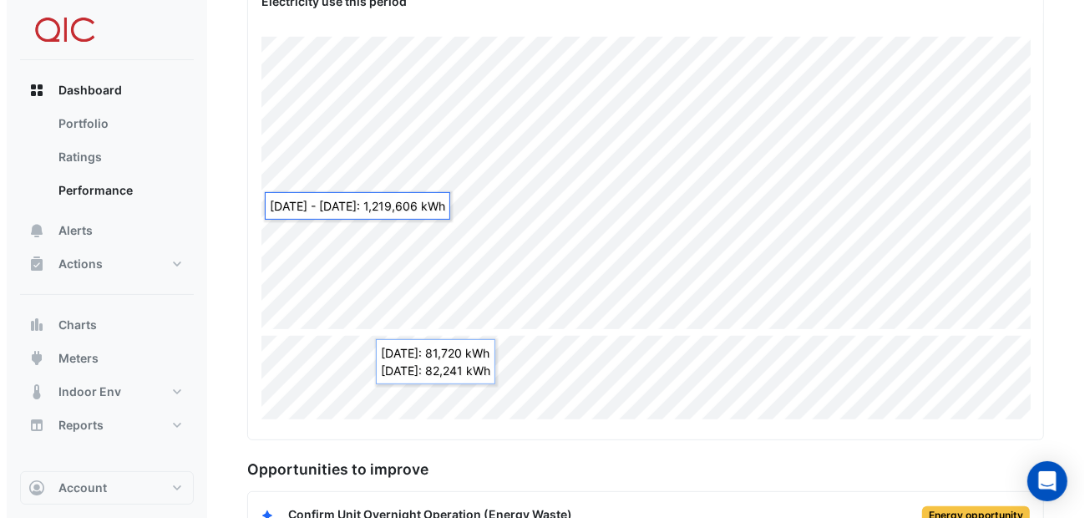
scroll to position [411, 0]
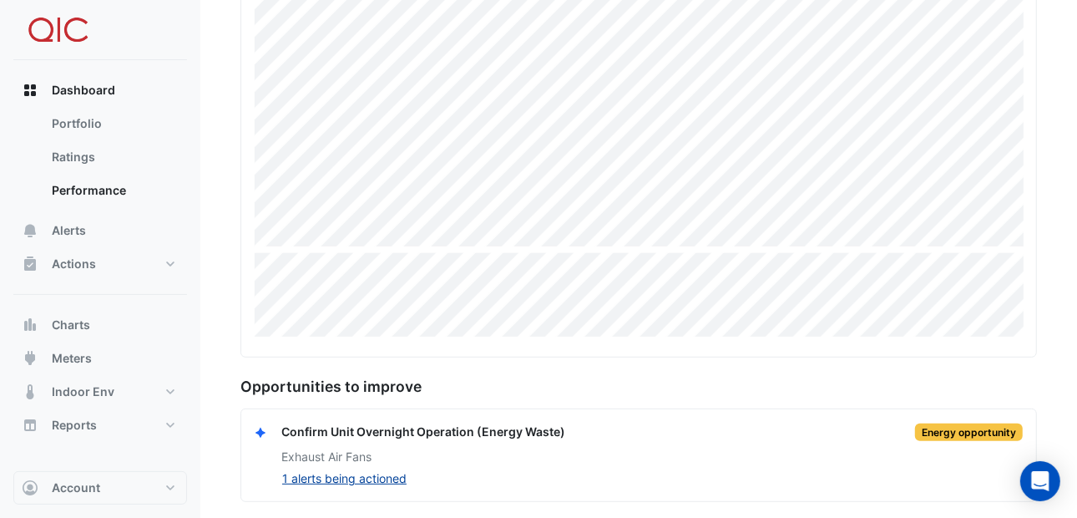
click at [380, 475] on button "1 alerts being actioned" at bounding box center [344, 477] width 126 height 19
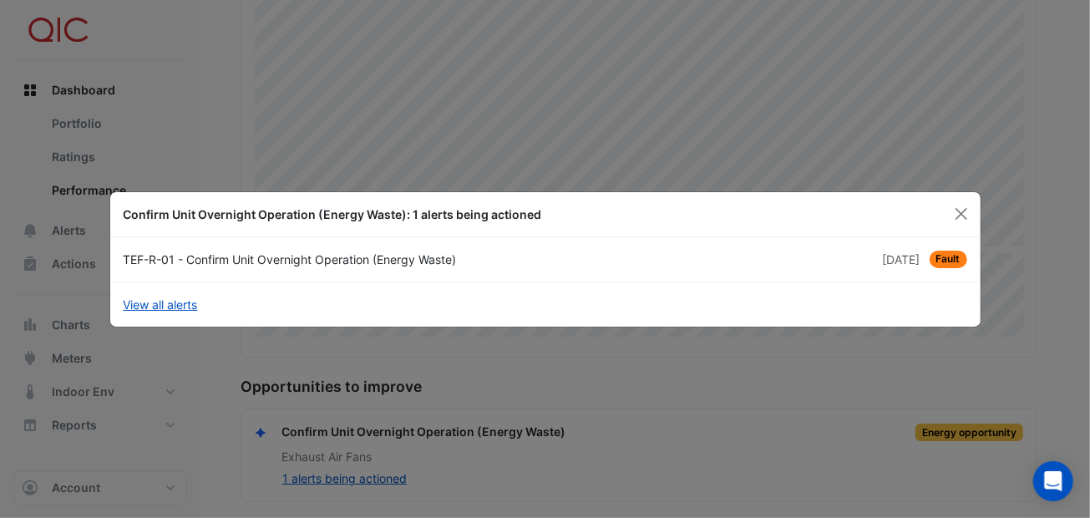
click at [289, 259] on div "TEF-R-01 - Confirm Unit Overnight Operation (Energy Waste)" at bounding box center [330, 260] width 432 height 18
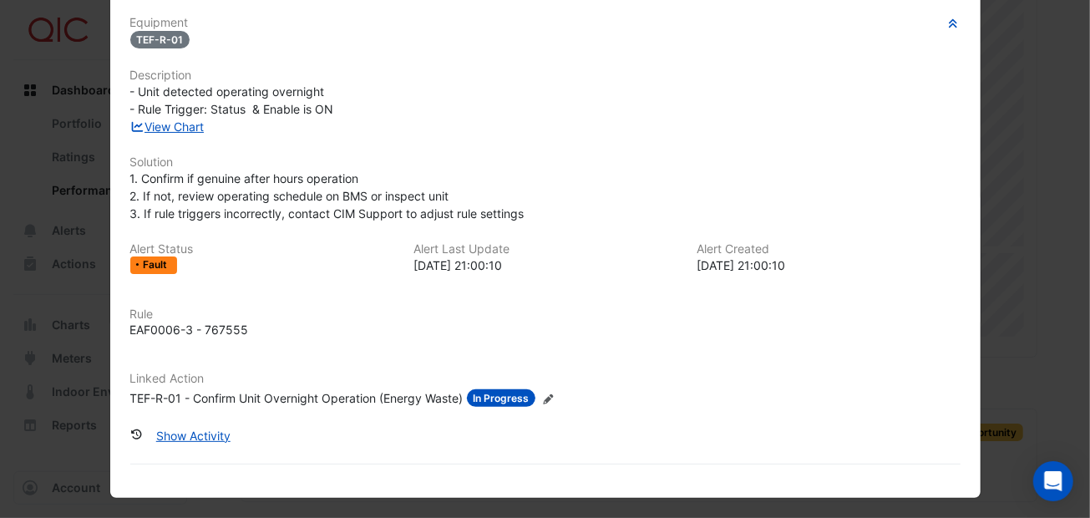
scroll to position [124, 0]
click at [205, 433] on button "Show Activity" at bounding box center [193, 435] width 96 height 29
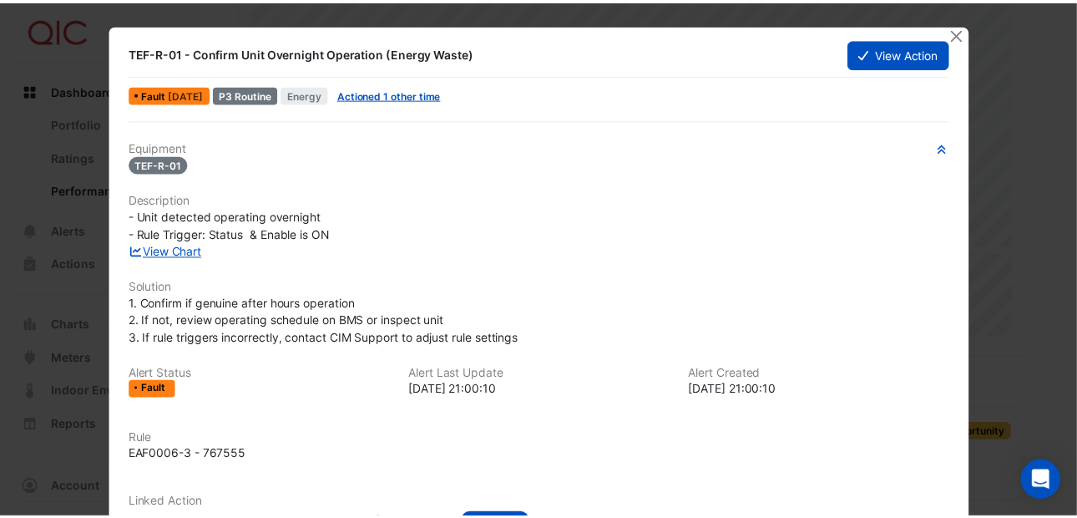
scroll to position [0, 0]
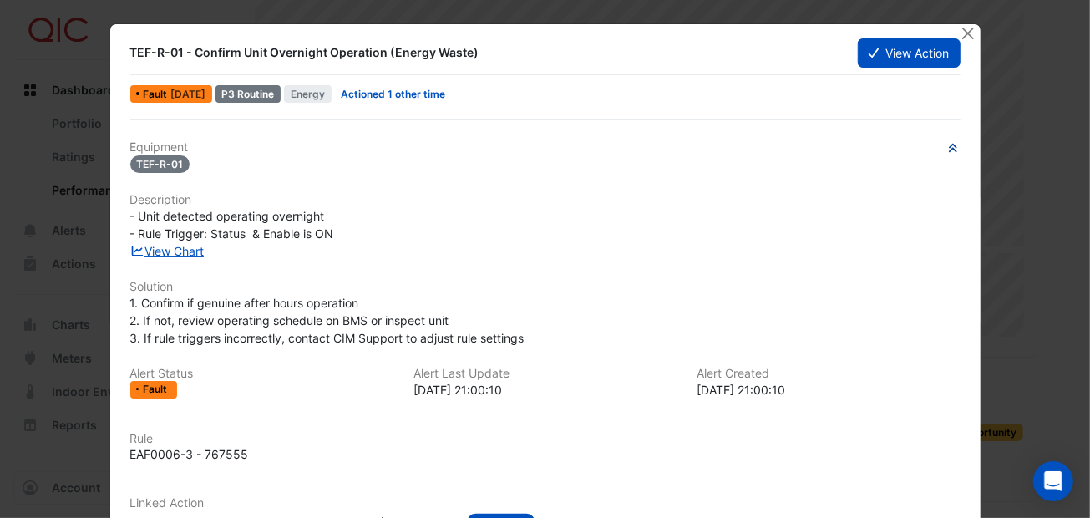
click at [946, 145] on icon "button" at bounding box center [952, 148] width 13 height 10
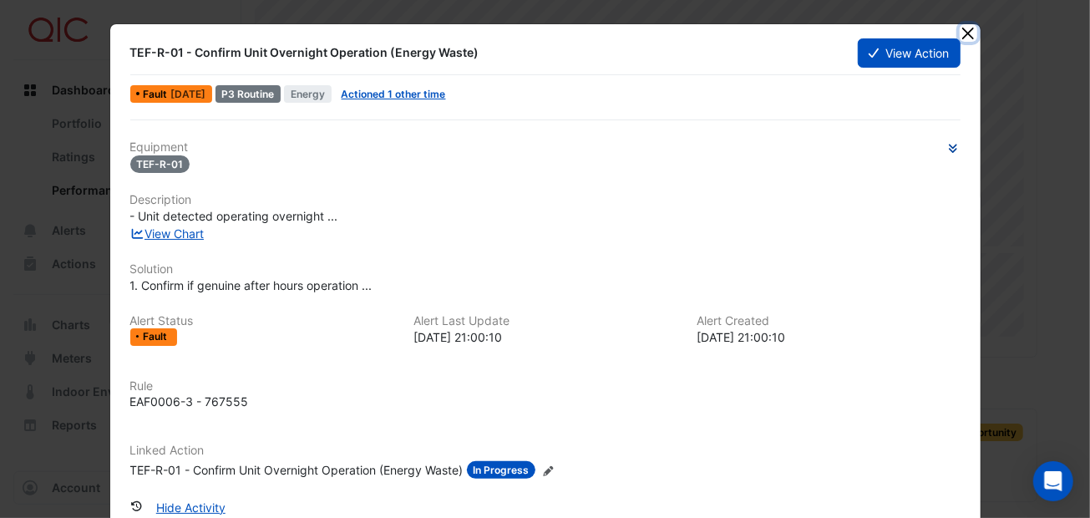
click at [964, 24] on button "Close" at bounding box center [969, 33] width 18 height 18
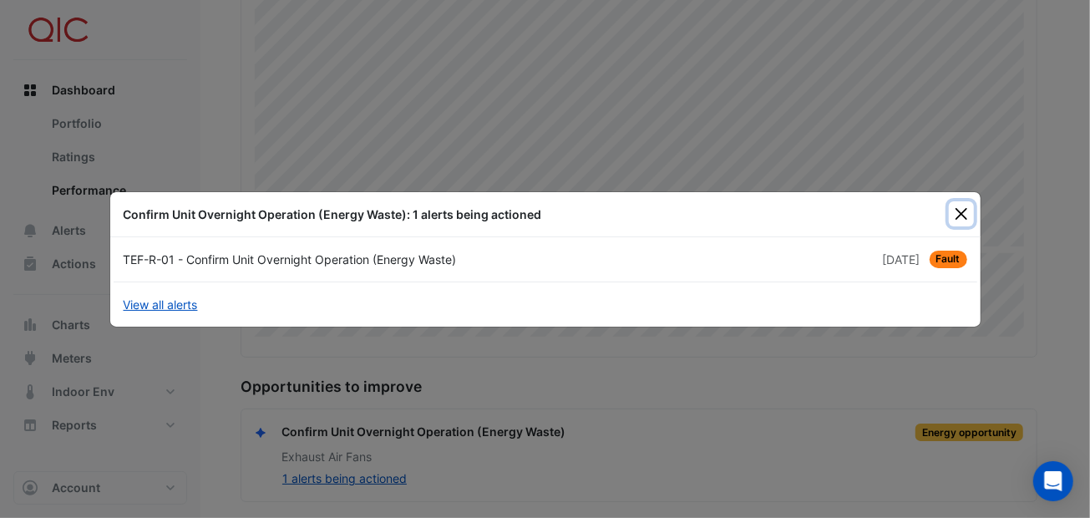
click at [959, 207] on button "Close" at bounding box center [961, 213] width 25 height 25
